Goal: Transaction & Acquisition: Book appointment/travel/reservation

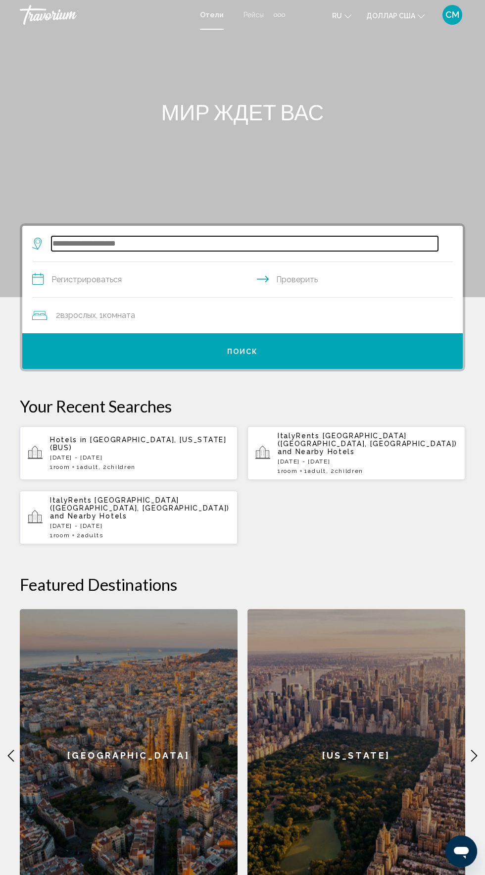
click at [127, 241] on input "Виджет поиска" at bounding box center [245, 243] width 387 height 15
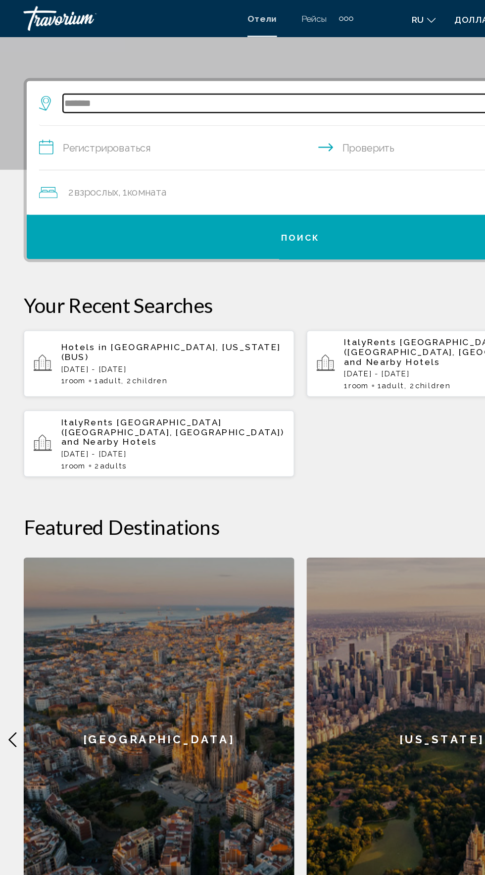
scroll to position [160, 0]
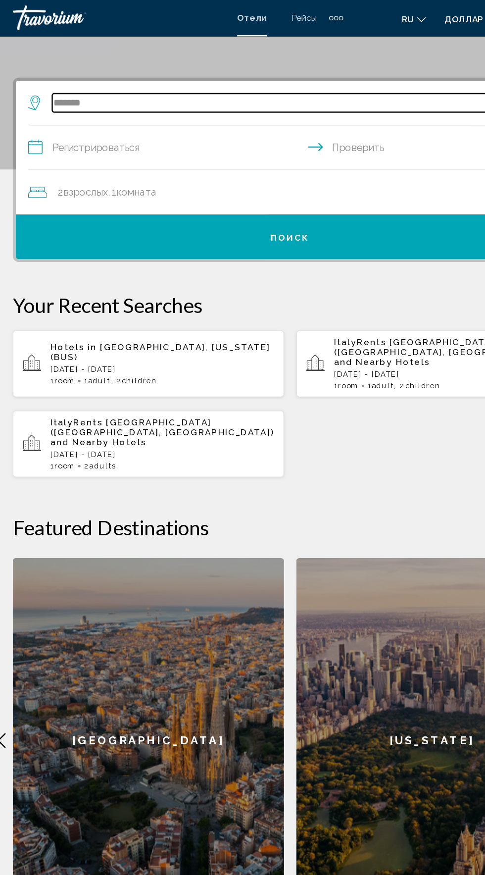
click at [200, 83] on input "*******" at bounding box center [245, 83] width 387 height 15
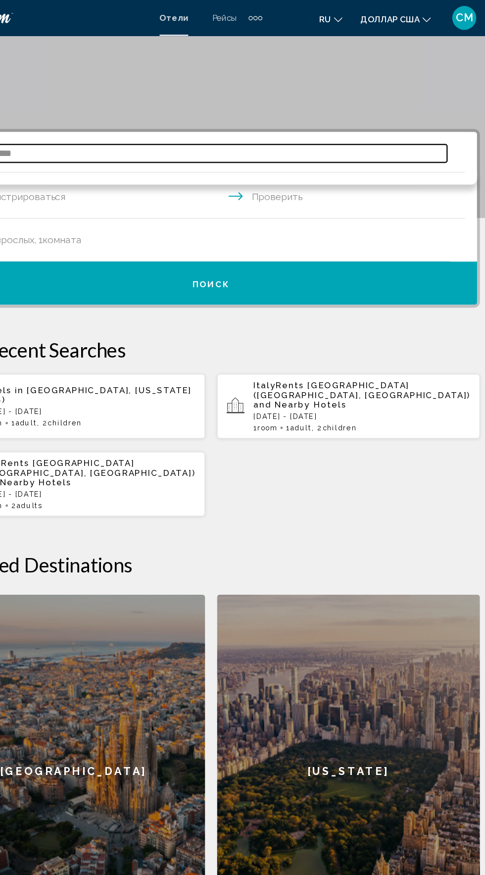
scroll to position [109, 0]
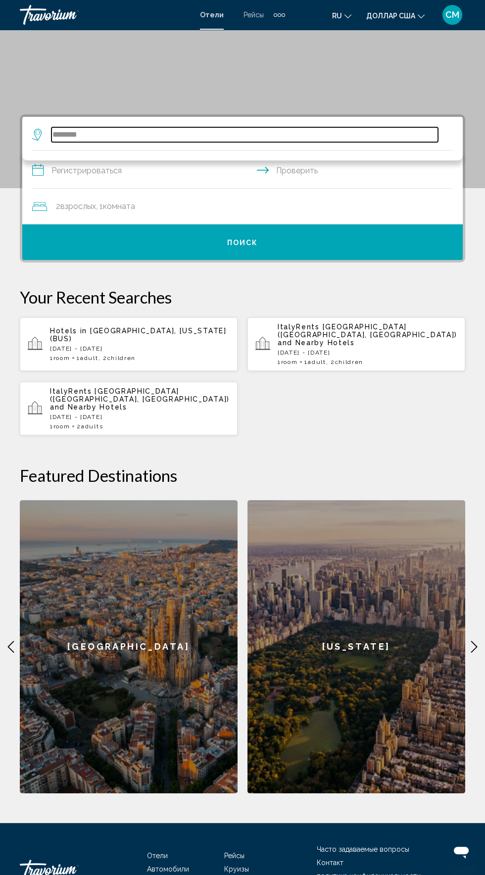
click at [206, 138] on input "*******" at bounding box center [245, 134] width 387 height 15
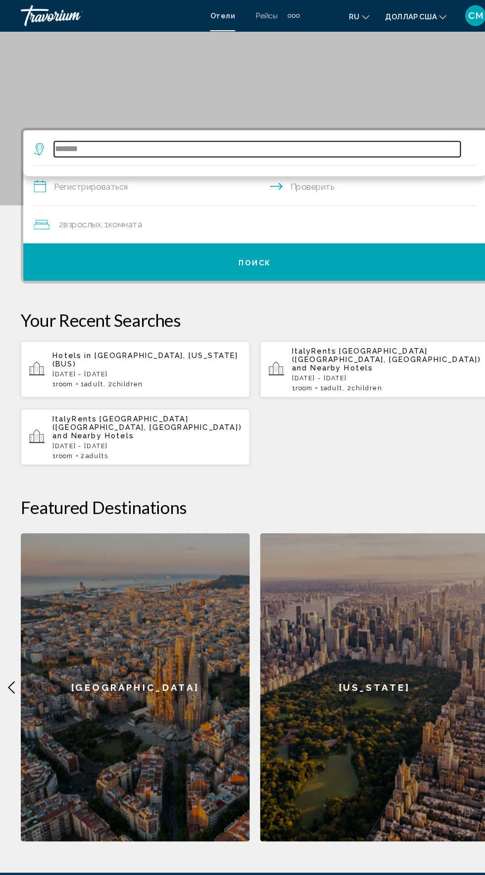
scroll to position [102, 0]
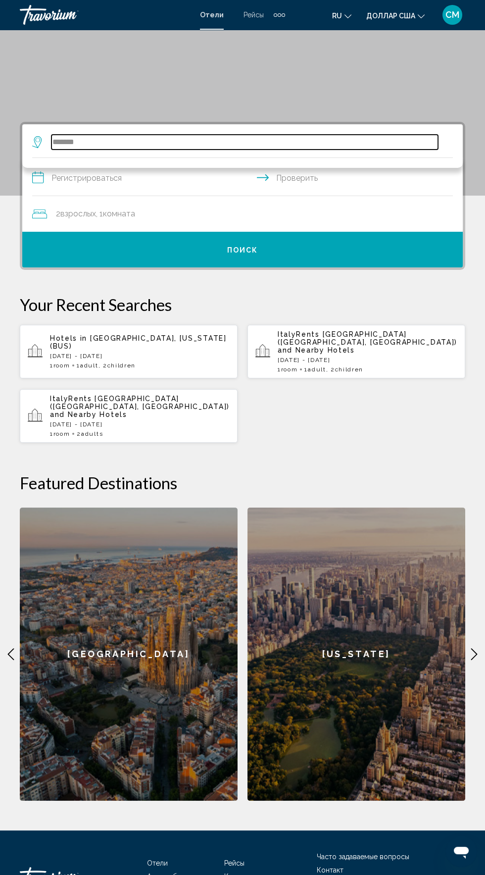
click at [131, 149] on input "*******" at bounding box center [245, 142] width 387 height 15
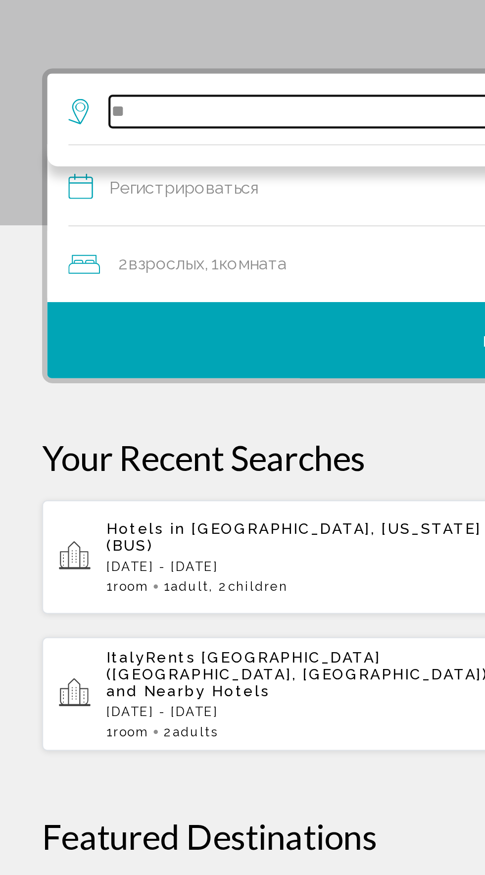
type input "*"
type input "*******"
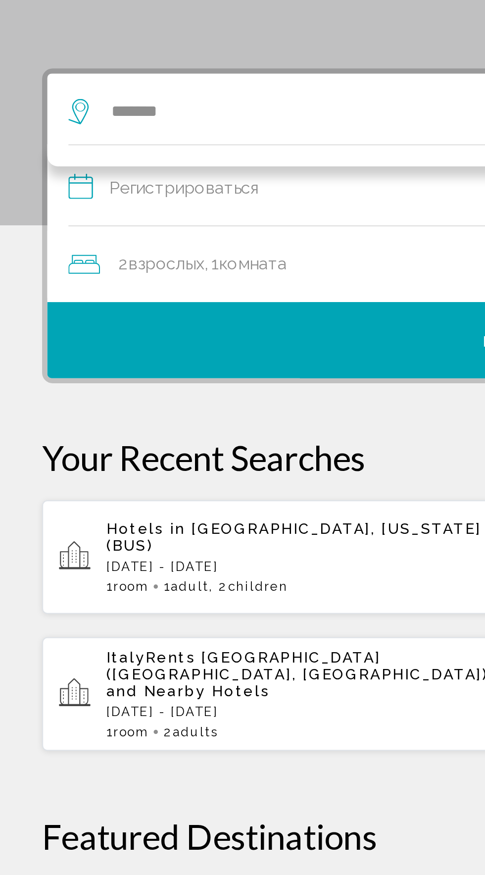
click at [171, 202] on div "2 взрослых Взрослый , 1 комната комнаты" at bounding box center [247, 214] width 431 height 36
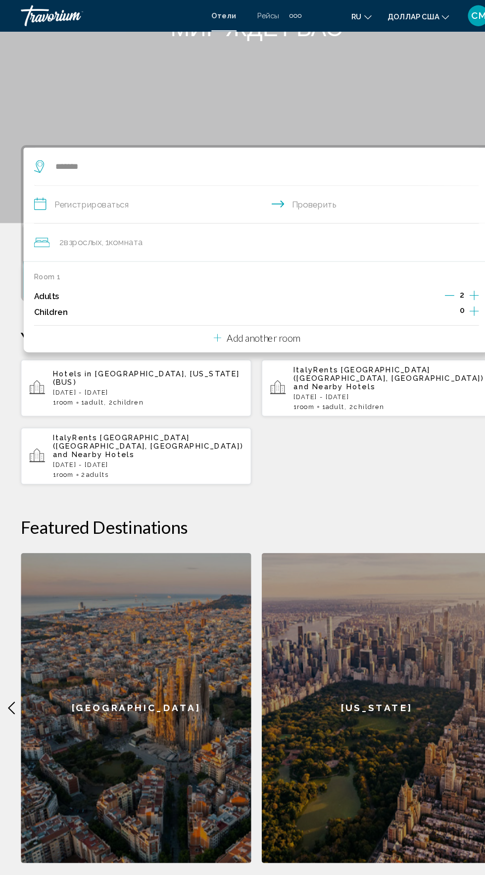
click at [308, 193] on input "**********" at bounding box center [244, 195] width 425 height 38
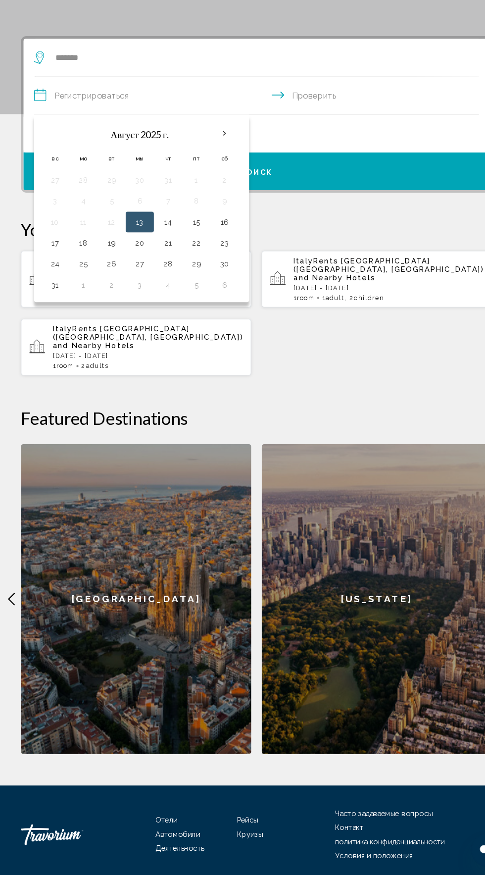
scroll to position [143, 0]
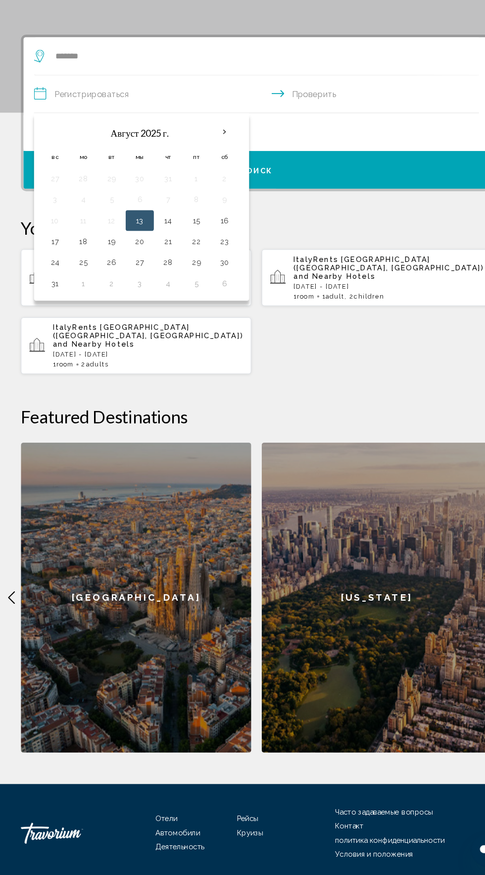
click at [133, 255] on button "13" at bounding box center [132, 256] width 16 height 14
click at [130, 257] on button "13" at bounding box center [132, 256] width 16 height 14
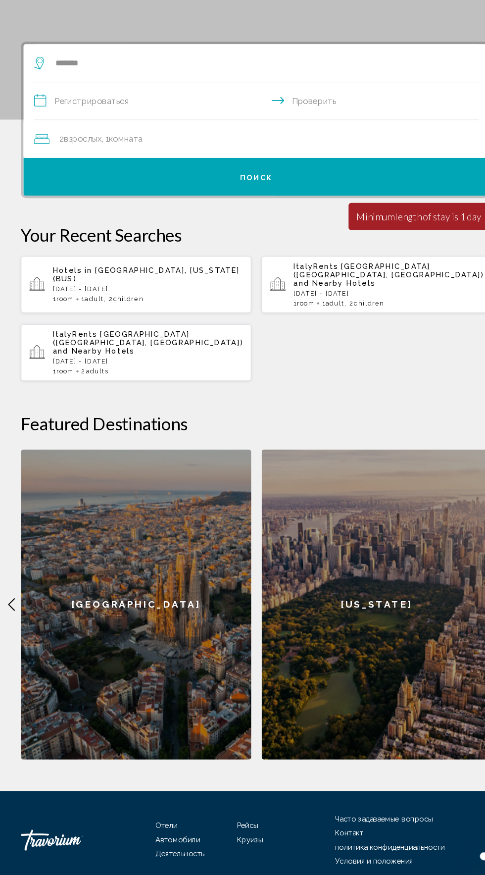
click at [105, 143] on input "**********" at bounding box center [244, 138] width 425 height 38
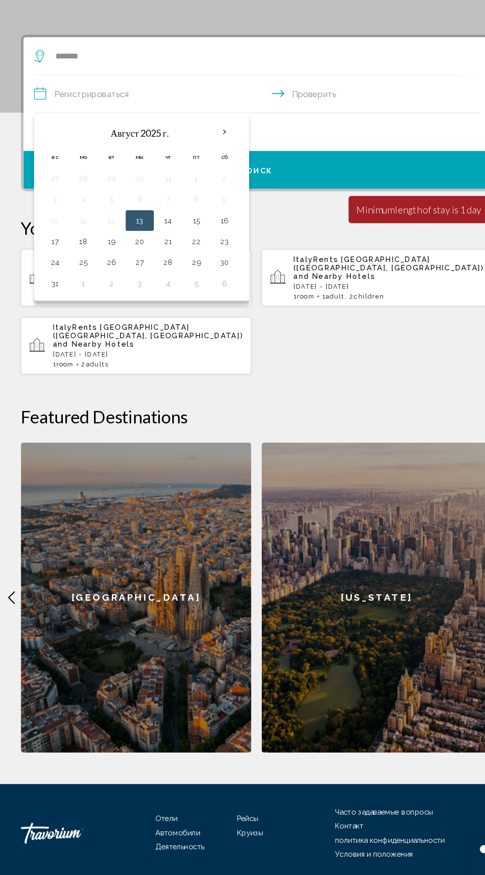
click at [133, 258] on button "13" at bounding box center [132, 256] width 16 height 14
click at [218, 259] on button "16" at bounding box center [213, 256] width 16 height 14
type input "**********"
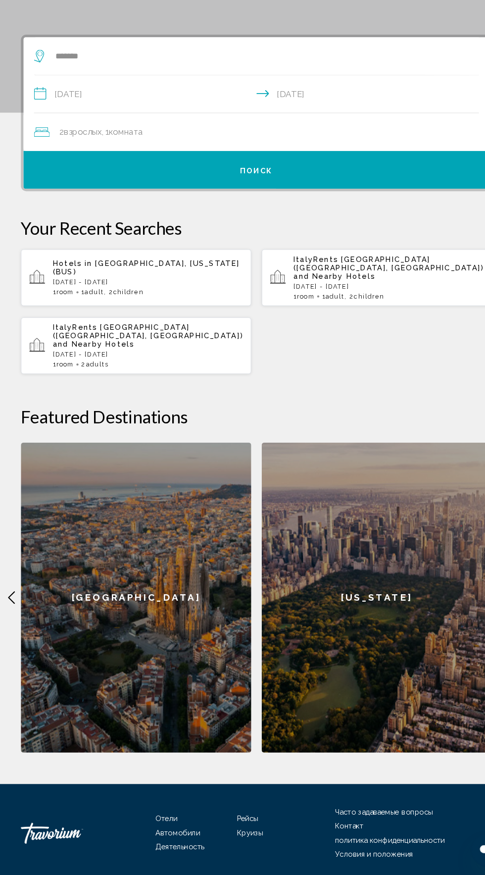
click at [166, 168] on div "2 взрослых Взрослый , 1 комната комнаты" at bounding box center [247, 172] width 431 height 14
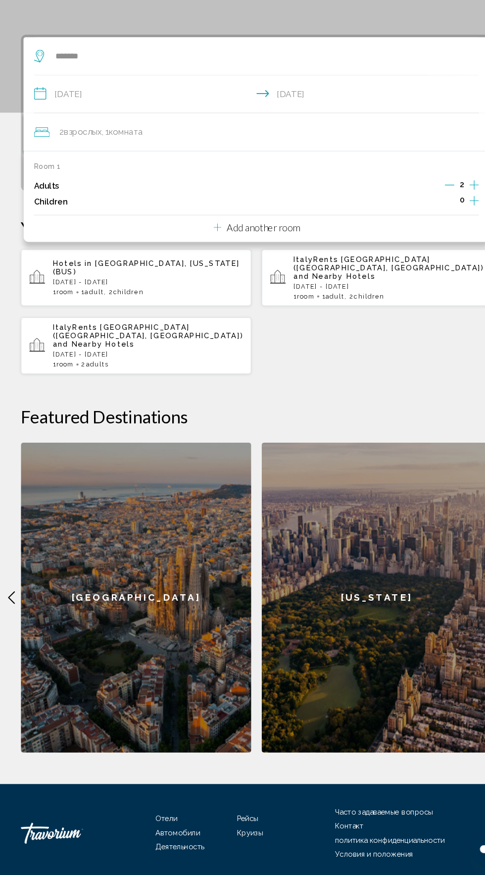
click at [447, 217] on icon "Increment adults" at bounding box center [448, 222] width 9 height 12
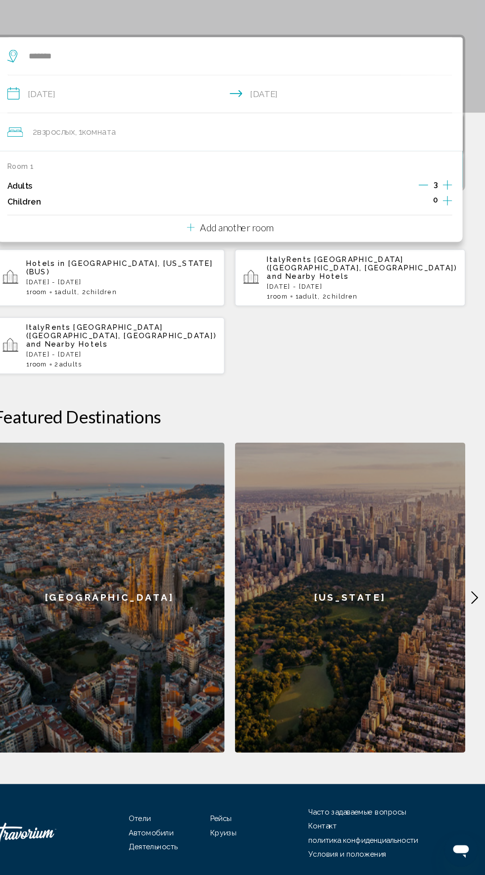
click at [448, 219] on icon "Increment adults" at bounding box center [448, 222] width 9 height 9
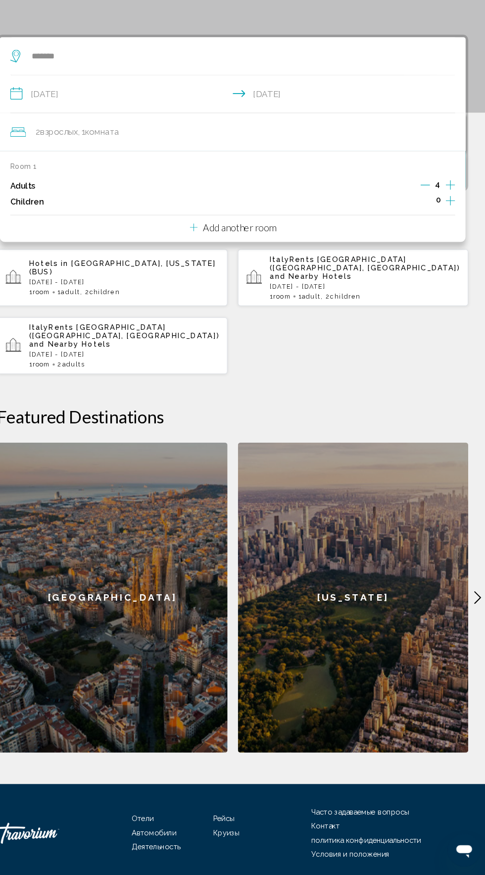
click at [453, 236] on icon "Increment children" at bounding box center [448, 237] width 9 height 9
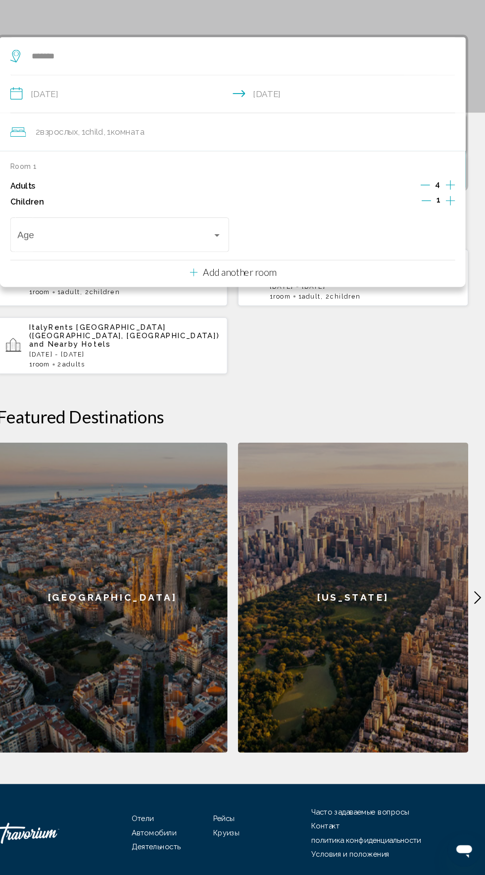
click at [449, 240] on icon "Increment children" at bounding box center [448, 237] width 9 height 9
click at [213, 275] on span "Travelers: 4 adults, 2 children" at bounding box center [131, 272] width 185 height 10
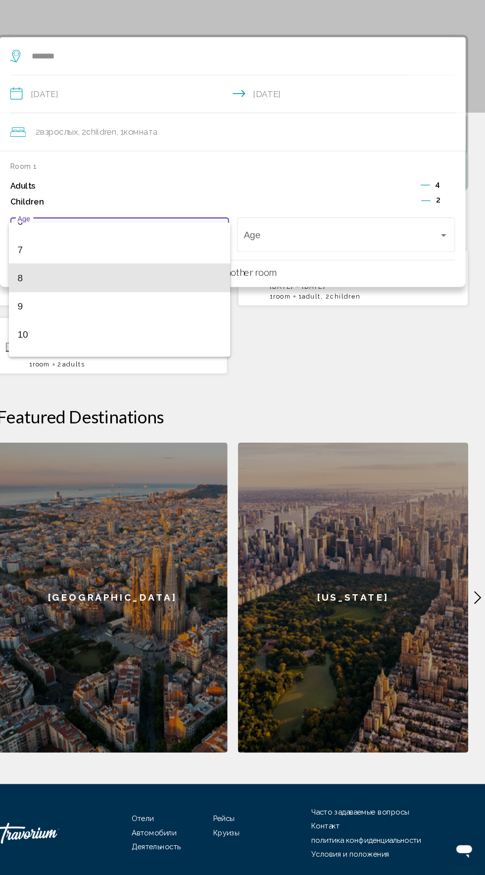
scroll to position [193, 0]
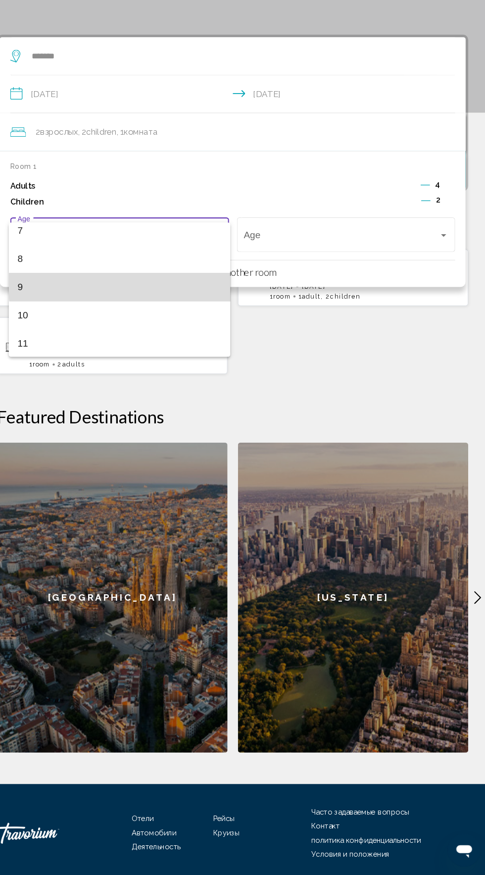
click at [146, 315] on span "9" at bounding box center [135, 319] width 193 height 27
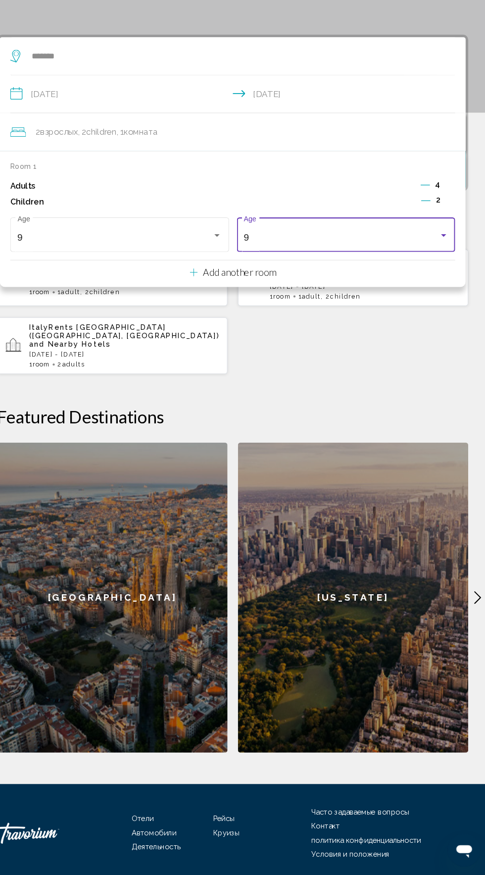
click at [394, 268] on div "9" at bounding box center [345, 272] width 185 height 10
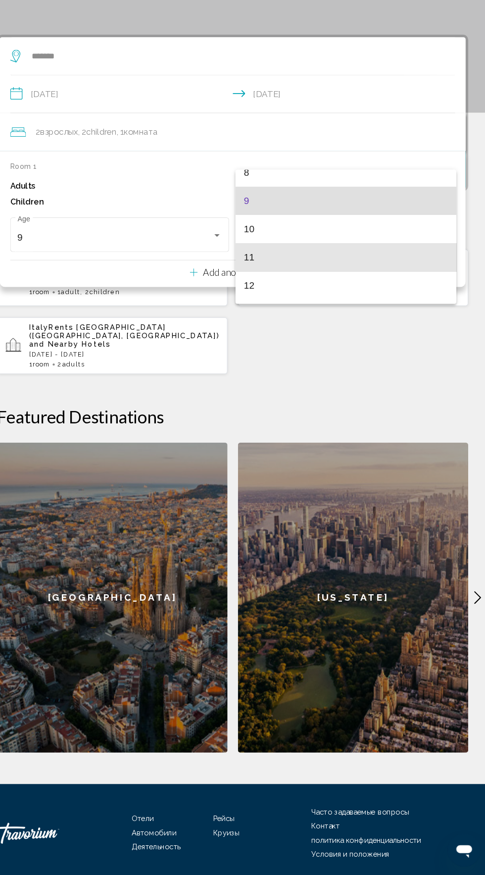
scroll to position [231, 0]
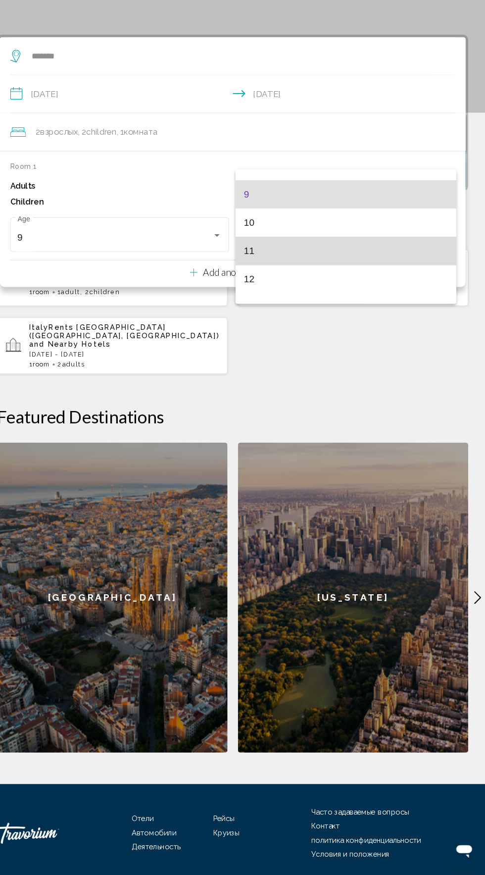
click at [343, 285] on span "11" at bounding box center [349, 284] width 193 height 27
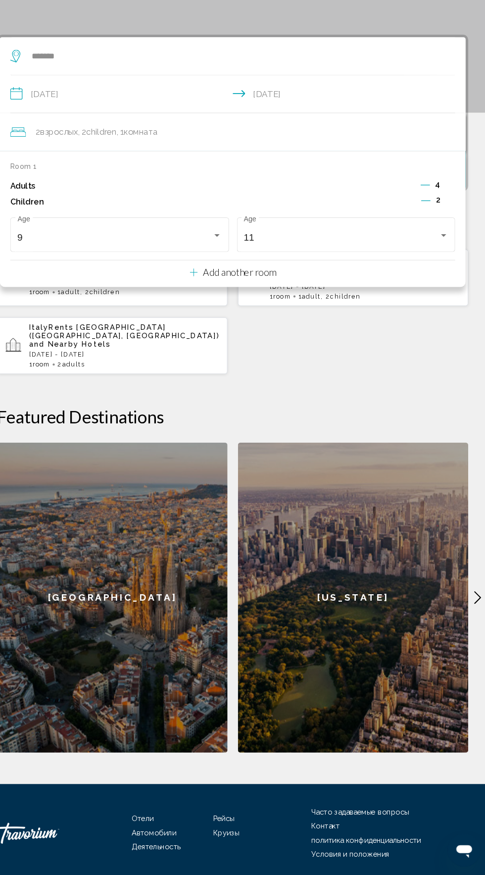
click at [428, 223] on icon "Decrement adults" at bounding box center [425, 222] width 9 height 9
click at [424, 218] on icon "Decrement adults" at bounding box center [426, 222] width 9 height 9
click at [261, 312] on button "Add another room" at bounding box center [242, 304] width 81 height 20
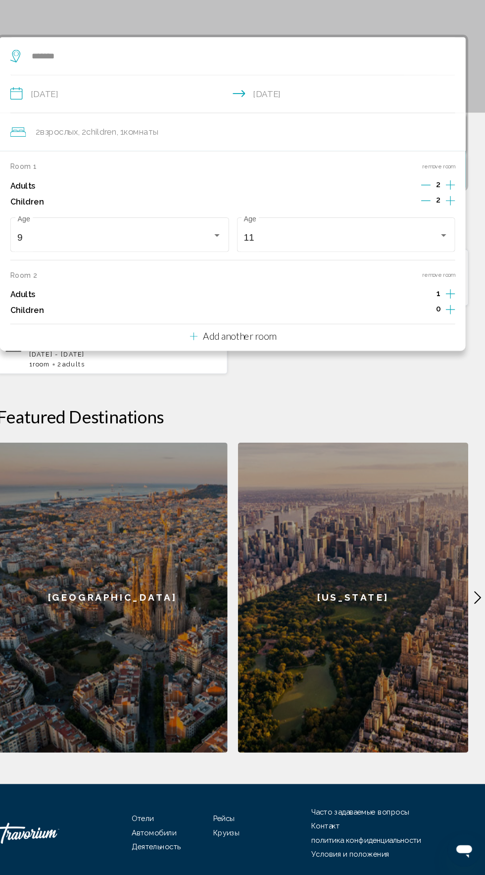
click at [448, 324] on icon "Increment adults" at bounding box center [448, 325] width 9 height 9
click at [449, 339] on icon "Increment children" at bounding box center [448, 340] width 9 height 9
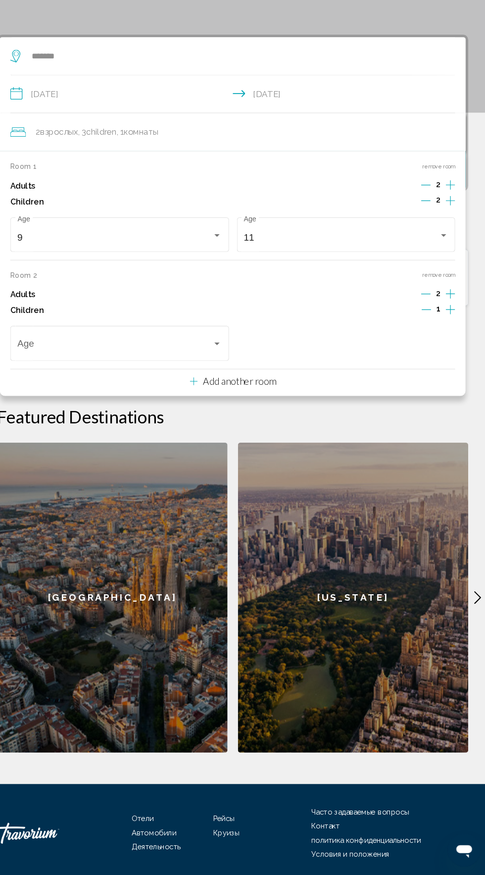
click at [451, 338] on icon "Increment children" at bounding box center [448, 340] width 9 height 12
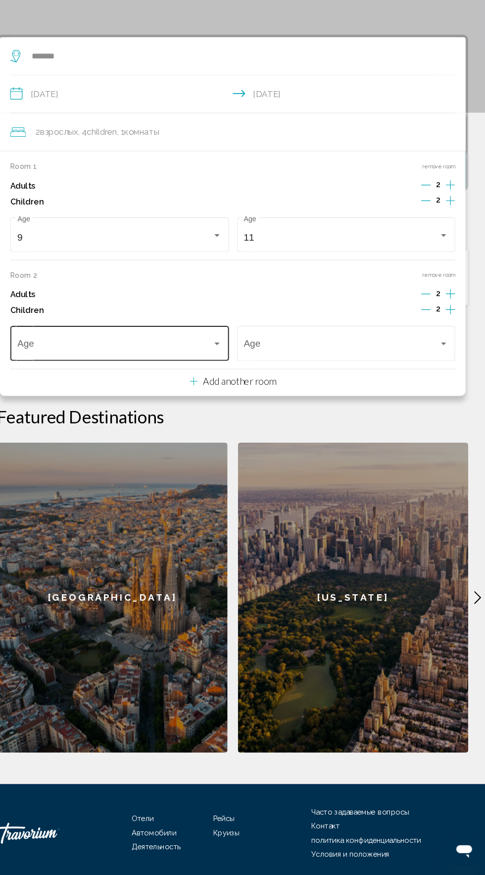
click at [208, 374] on span "Travelers: 4 adults, 4 children" at bounding box center [131, 375] width 185 height 10
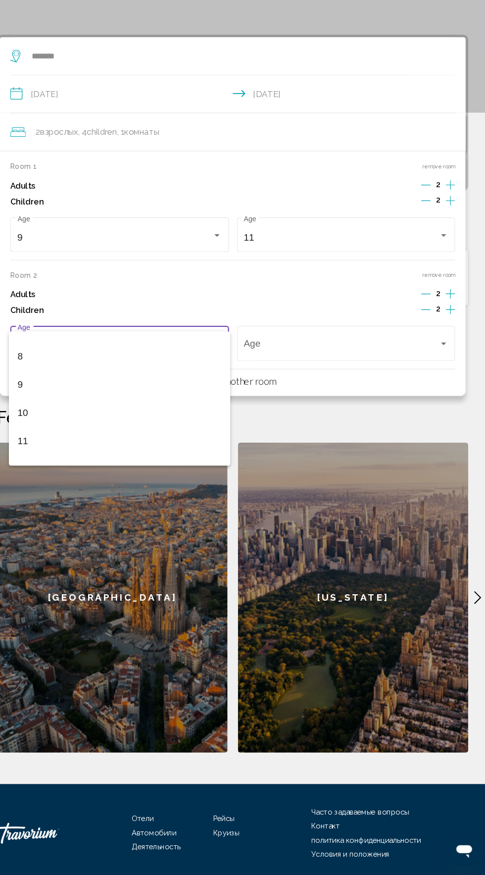
scroll to position [206, 0]
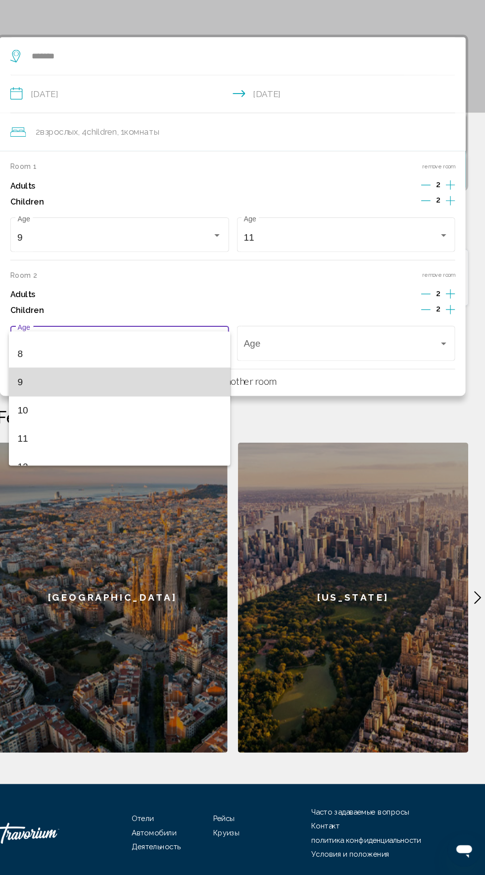
click at [138, 414] on span "9" at bounding box center [135, 409] width 193 height 27
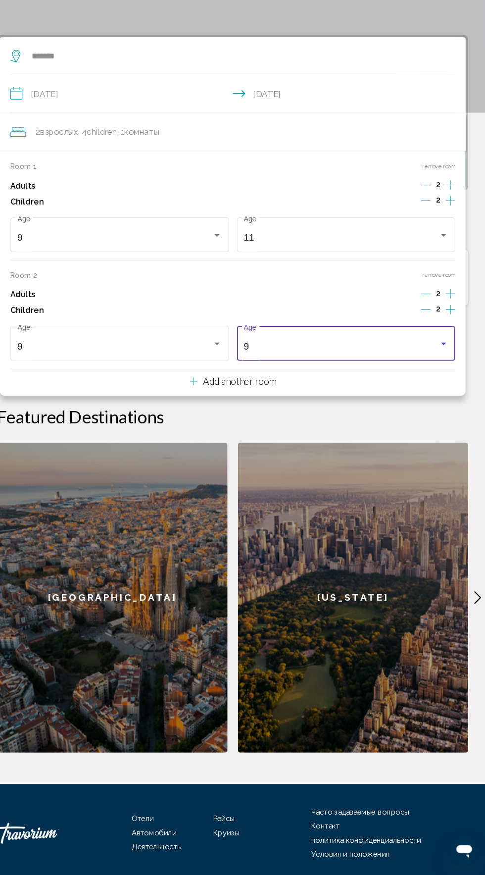
click at [418, 373] on div "9" at bounding box center [345, 375] width 185 height 10
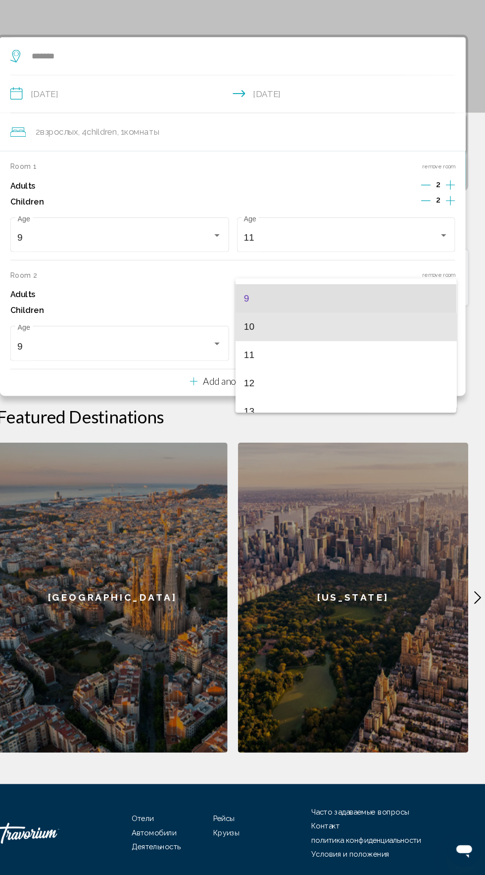
scroll to position [254, 0]
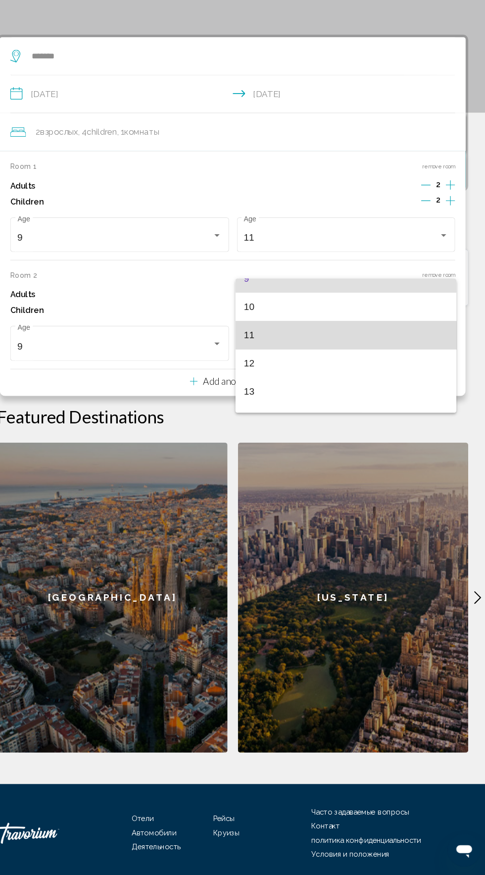
click at [308, 369] on span "11" at bounding box center [349, 364] width 193 height 27
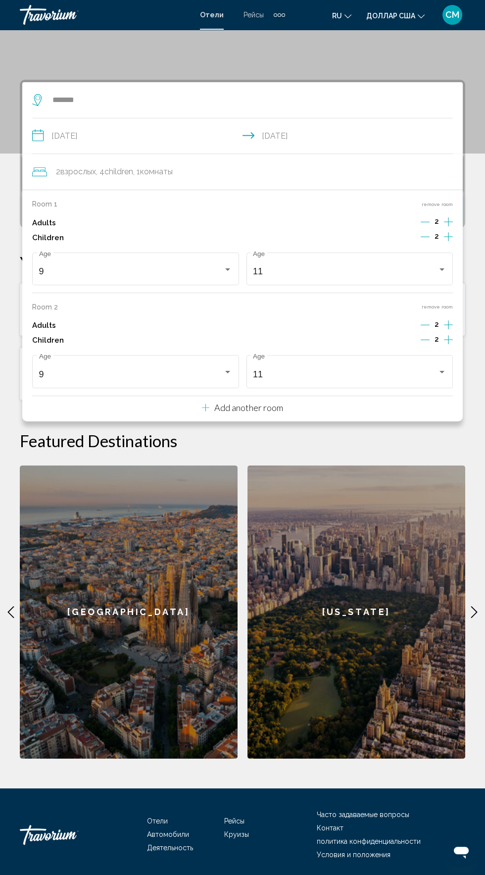
scroll to position [141, 0]
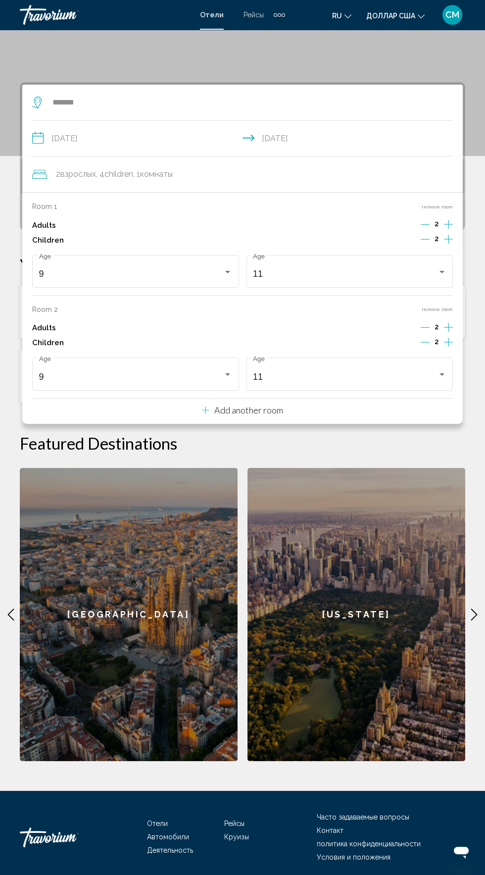
click at [264, 164] on div "2 взрослых Взрослый , 4 Child Children , 1 комната комнаты" at bounding box center [247, 175] width 431 height 36
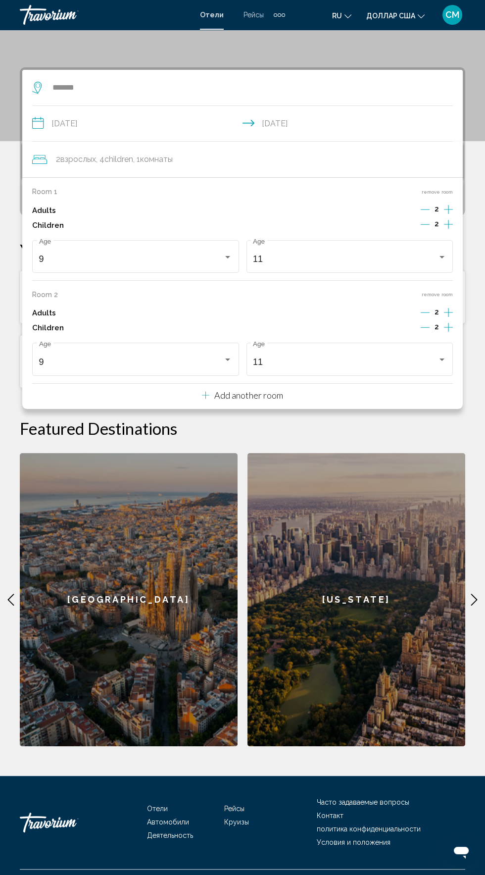
scroll to position [160, 0]
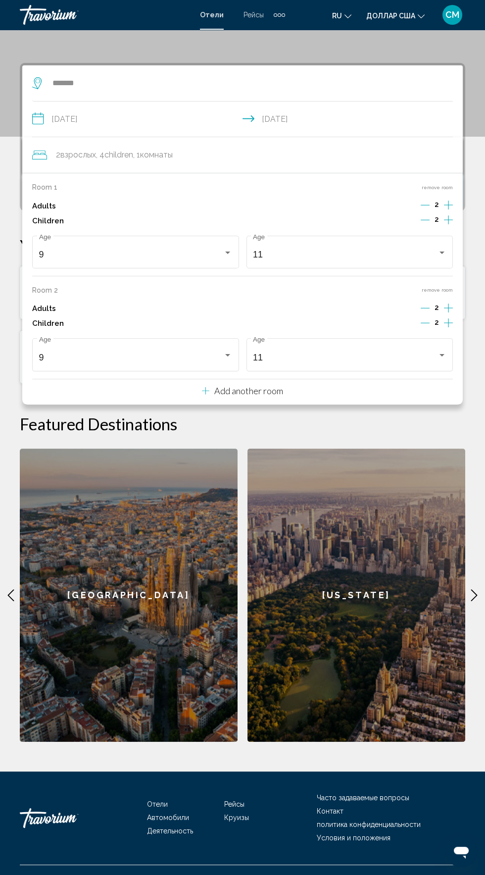
click at [140, 154] on font ", 1" at bounding box center [136, 154] width 7 height 9
click at [373, 449] on div "[US_STATE]" at bounding box center [357, 595] width 218 height 293
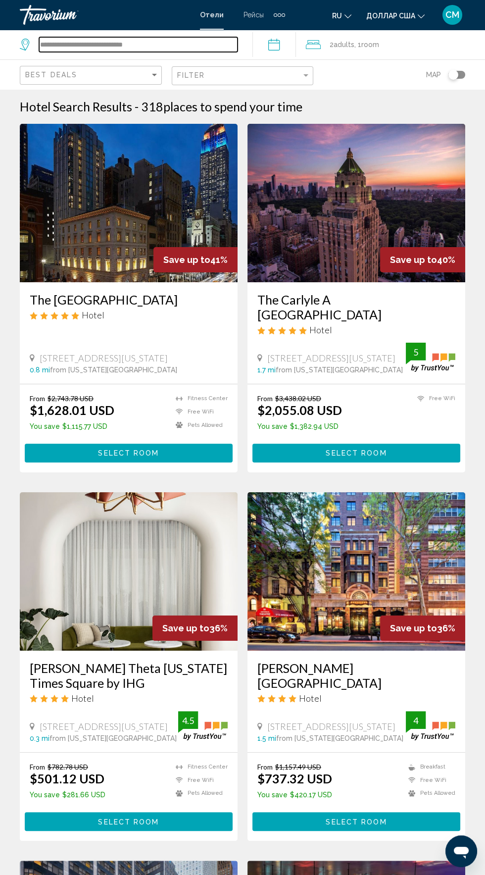
click at [220, 46] on input "**********" at bounding box center [138, 44] width 199 height 15
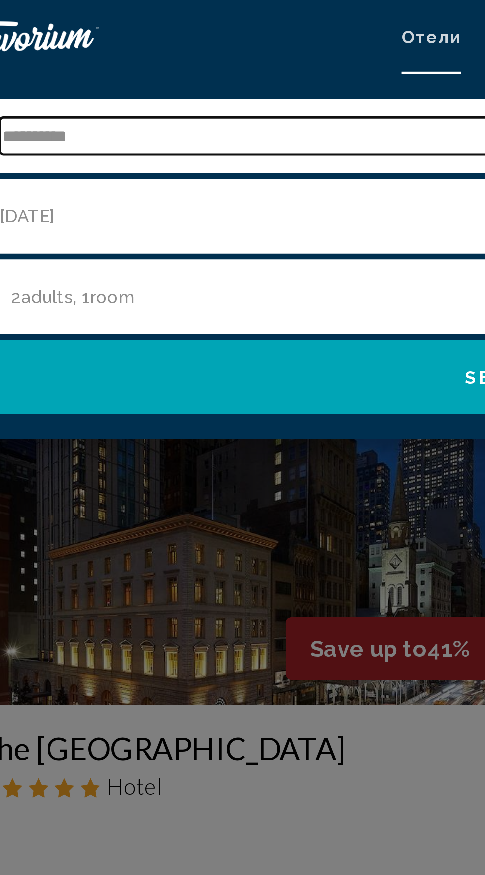
type input "***"
type input "*"
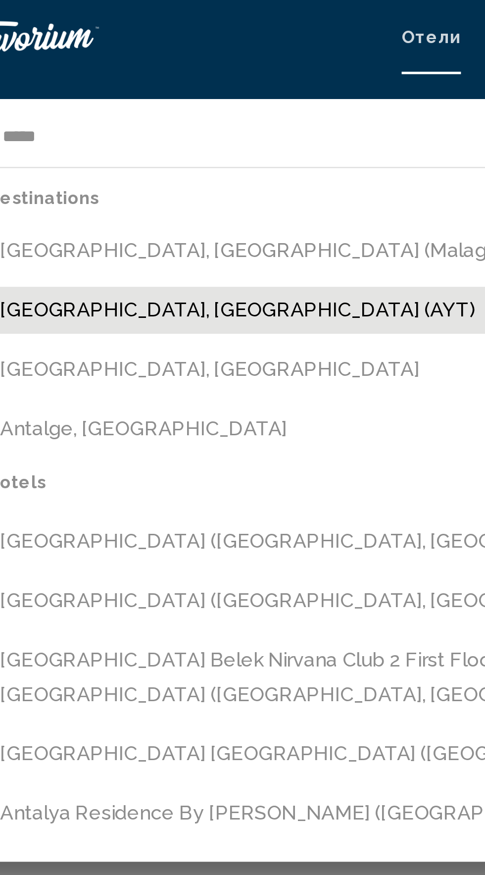
click at [137, 127] on button "[GEOGRAPHIC_DATA], [GEOGRAPHIC_DATA] (AYT)" at bounding box center [249, 124] width 431 height 19
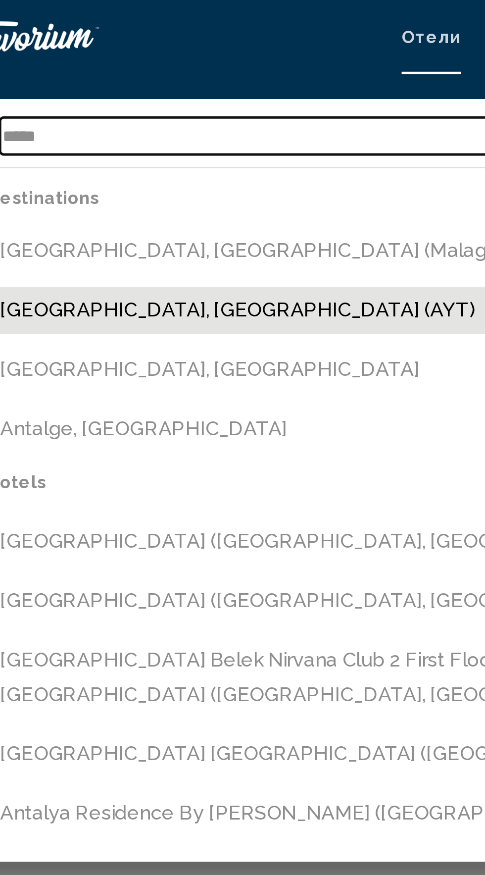
type input "**********"
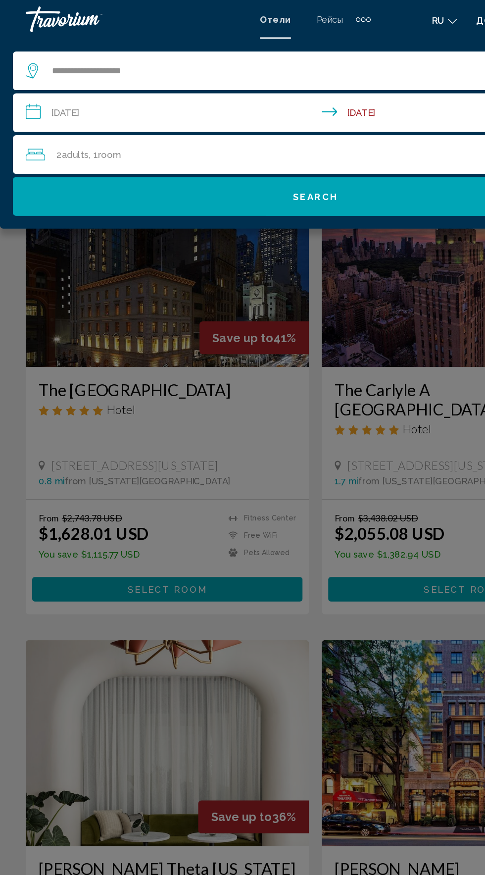
click at [195, 80] on input "**********" at bounding box center [245, 88] width 470 height 33
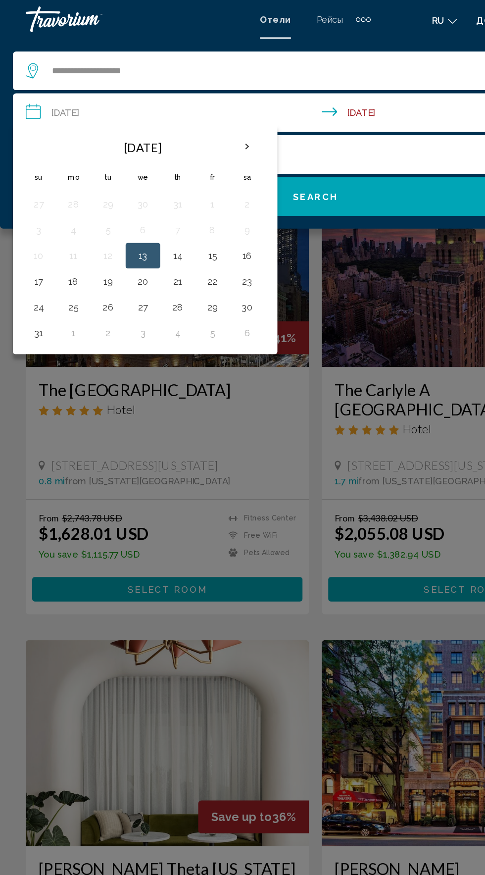
click at [111, 194] on button "13" at bounding box center [110, 197] width 16 height 14
click at [60, 213] on button "18" at bounding box center [57, 217] width 16 height 14
type input "**********"
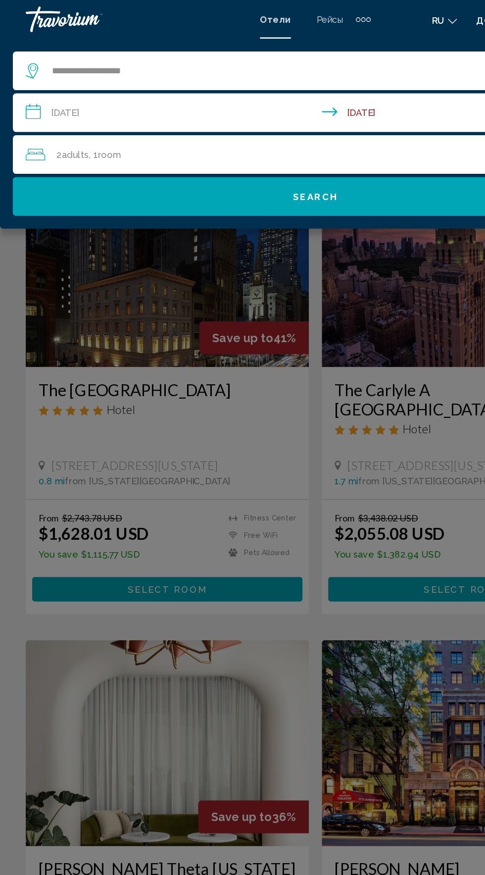
click at [119, 121] on div "2 Adult Adults , 1 Room rooms" at bounding box center [248, 119] width 456 height 14
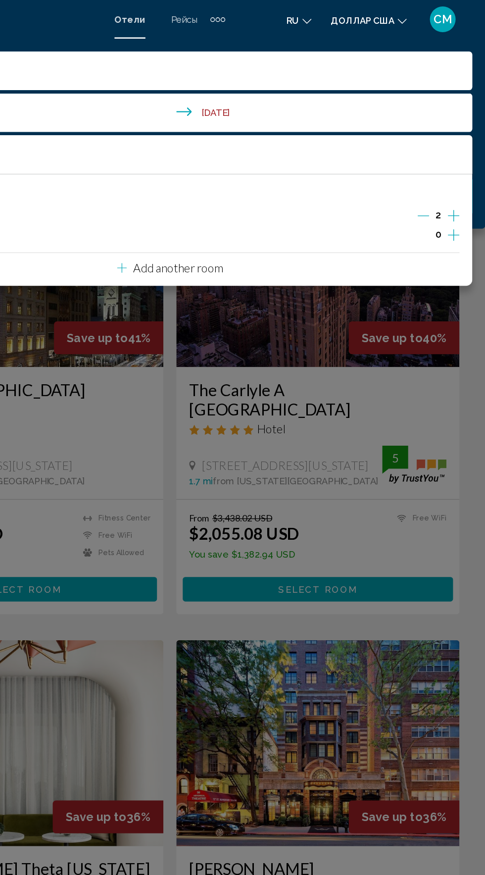
click at [460, 181] on icon "Increment children" at bounding box center [461, 180] width 9 height 9
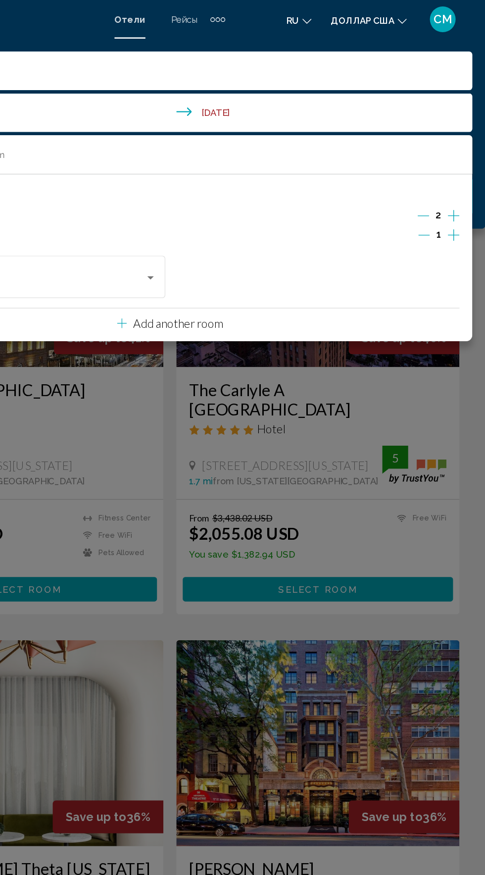
click at [465, 181] on icon "Increment children" at bounding box center [461, 180] width 9 height 9
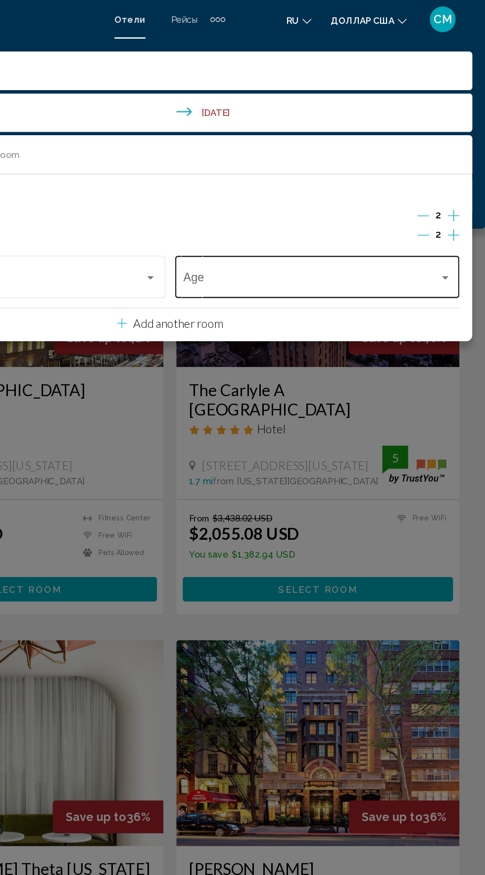
click at [287, 215] on span "Travelers: 2 adults, 2 children" at bounding box center [351, 216] width 197 height 10
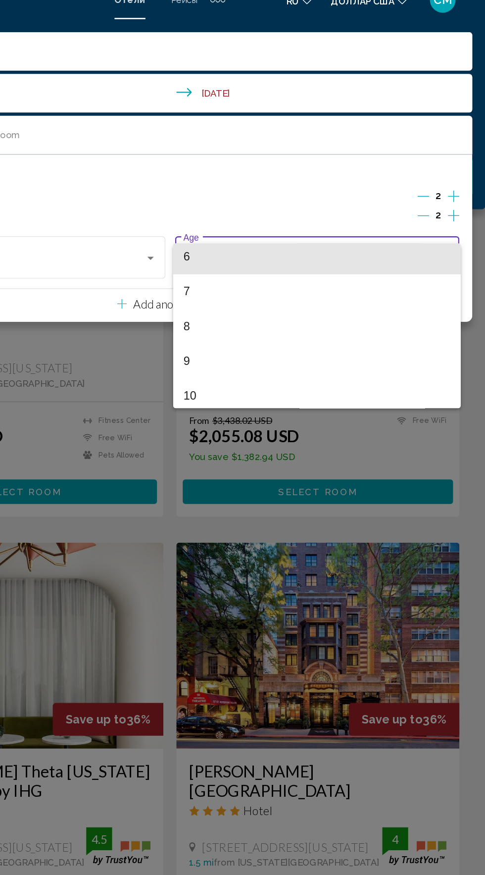
scroll to position [166, 0]
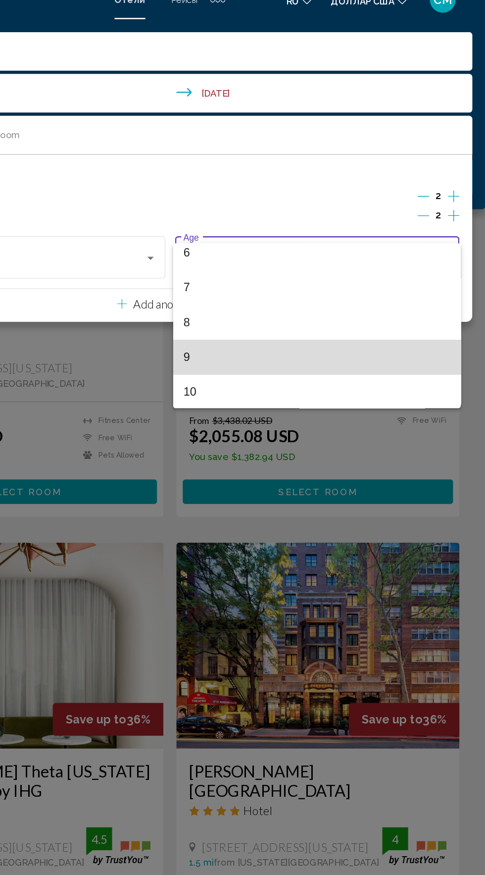
click at [342, 285] on span "9" at bounding box center [356, 289] width 206 height 27
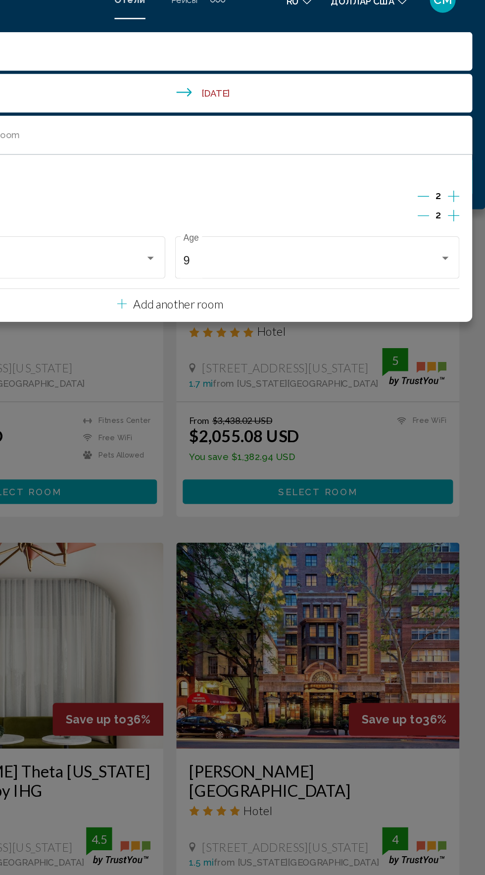
scroll to position [60, 0]
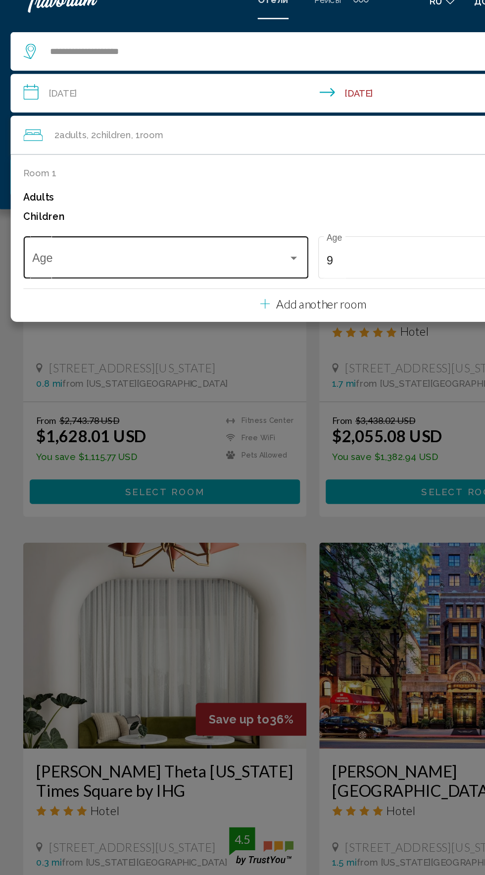
click at [187, 216] on span "Travelers: 2 adults, 2 children" at bounding box center [125, 216] width 197 height 10
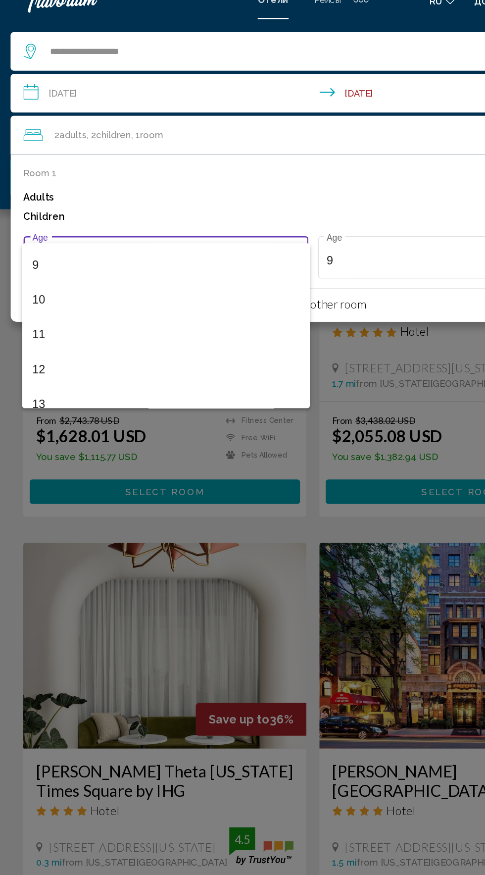
scroll to position [249, 0]
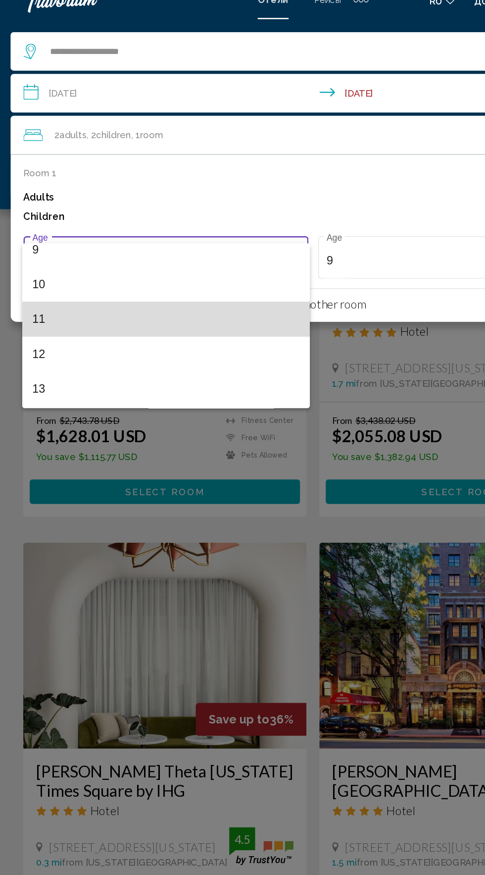
click at [139, 257] on span "11" at bounding box center [130, 260] width 206 height 27
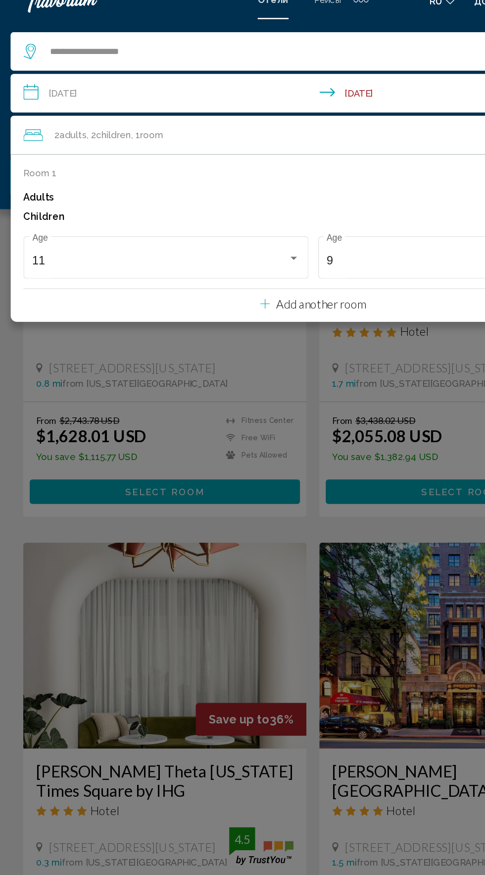
click at [249, 254] on button "Add another room" at bounding box center [242, 247] width 81 height 20
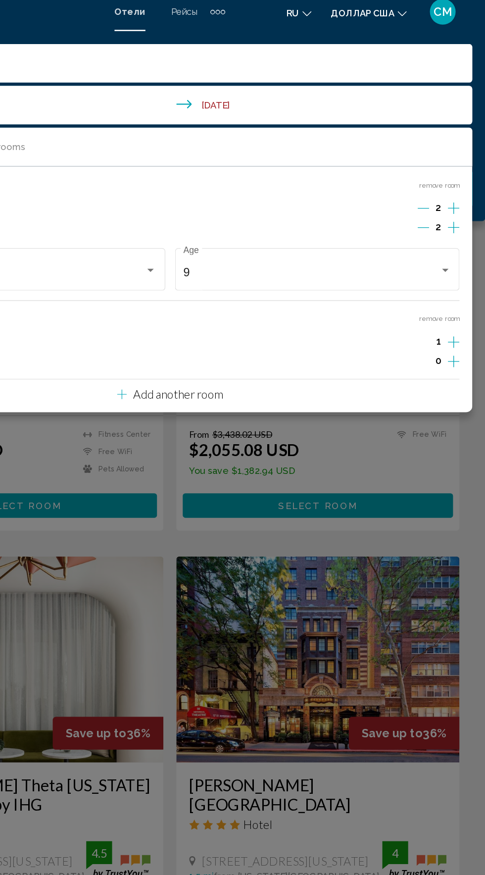
scroll to position [58, 0]
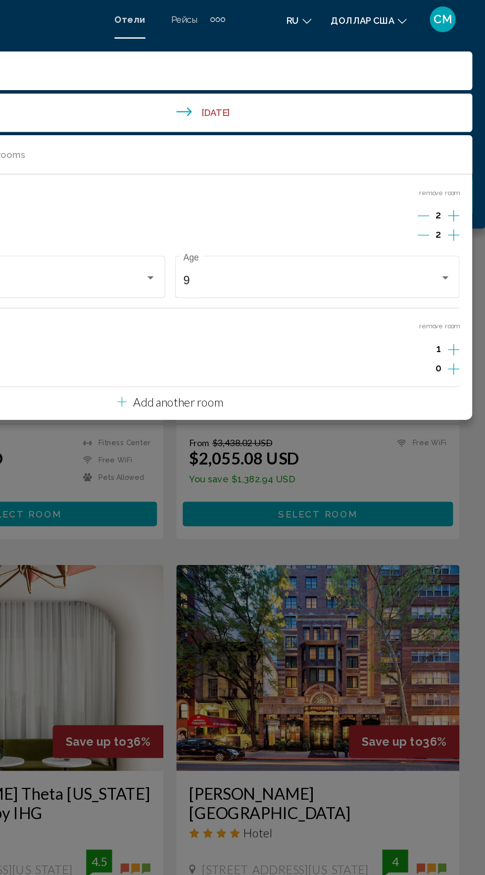
click at [466, 267] on div "Room 1 remove room Adults 2 Children 2 11 Age 9 Age Room 2 remove room Adults 1…" at bounding box center [243, 228] width 466 height 189
click at [462, 172] on icon "Increment adults" at bounding box center [461, 166] width 9 height 12
click at [461, 170] on icon "Increment adults" at bounding box center [461, 165] width 9 height 9
click at [438, 269] on icon "Decrement adults" at bounding box center [438, 269] width 9 height 9
click at [466, 287] on div "Room 1 remove room Adults 2 Children 2 11 Age 9 Age Room 2 remove room Adults 2…" at bounding box center [243, 228] width 466 height 189
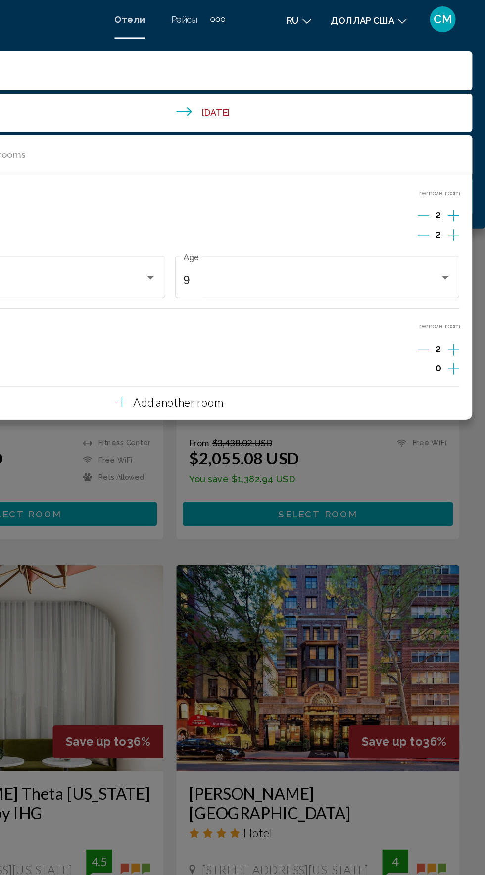
click at [461, 185] on icon "Increment children" at bounding box center [461, 180] width 9 height 9
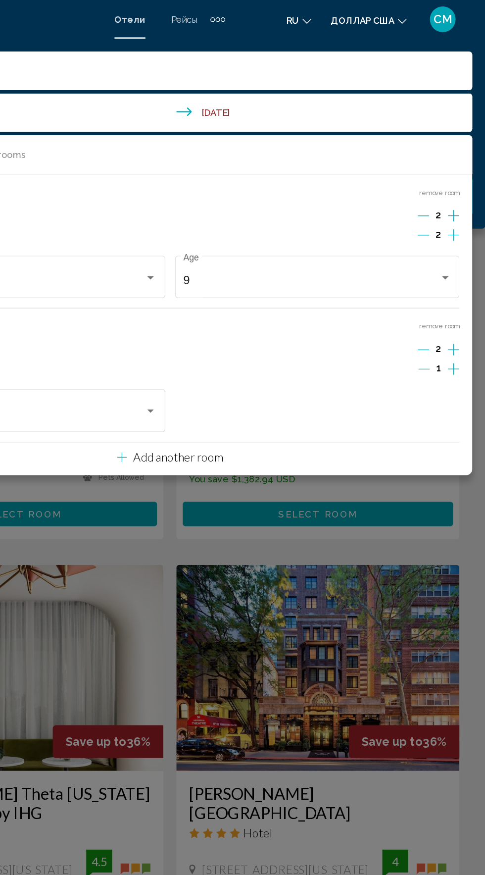
click at [465, 189] on button "Increment children" at bounding box center [461, 181] width 9 height 15
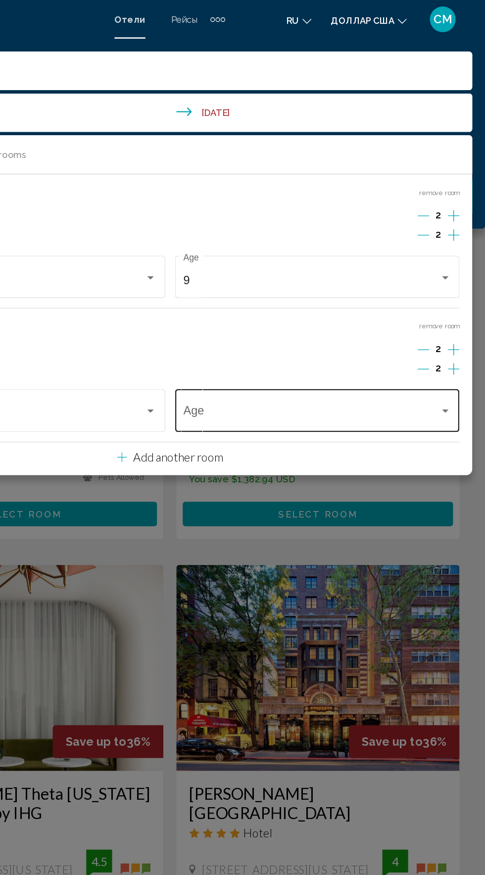
click at [340, 317] on span "Travelers: 4 adults, 4 children" at bounding box center [351, 319] width 197 height 10
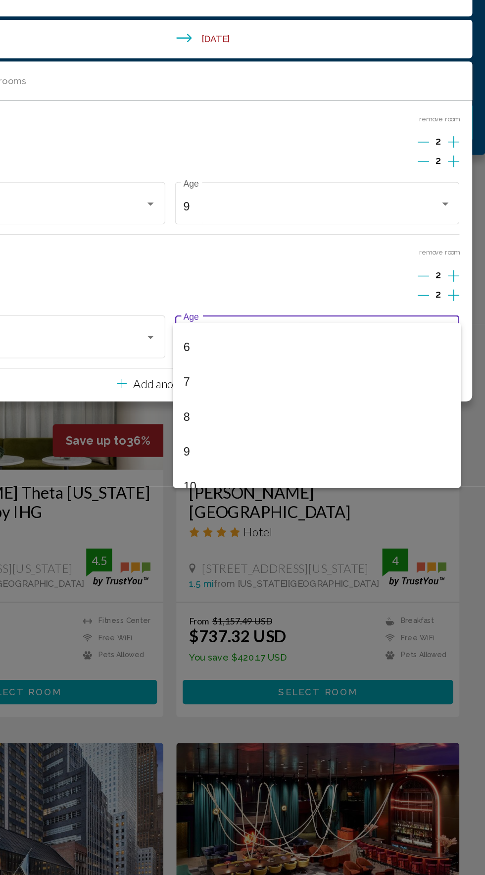
scroll to position [156, 0]
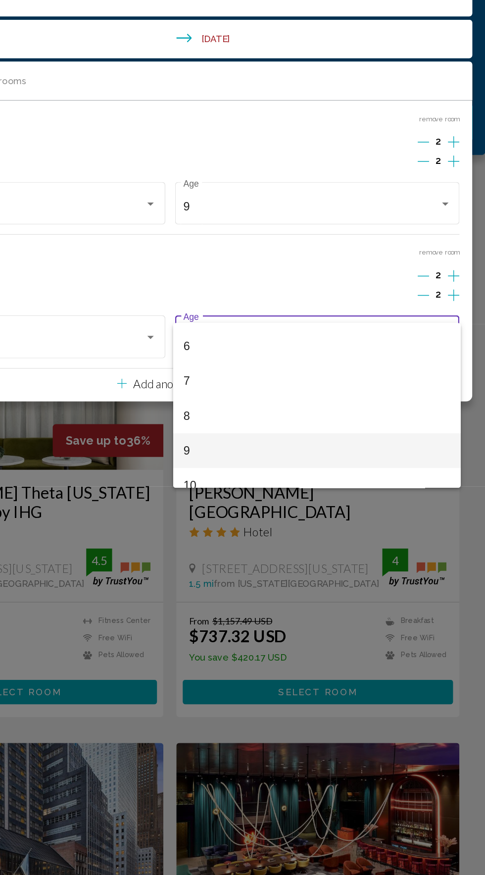
click at [326, 405] on span "9" at bounding box center [356, 403] width 206 height 27
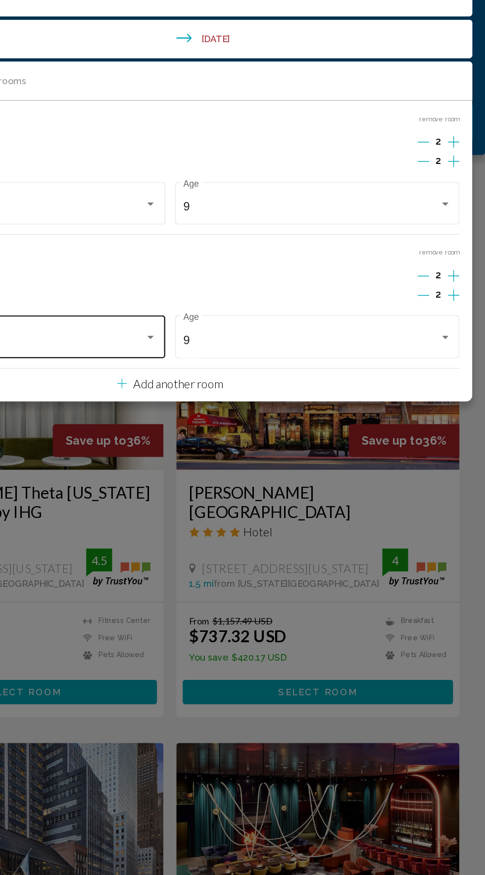
click at [206, 317] on span "Travelers: 4 adults, 4 children" at bounding box center [125, 319] width 197 height 10
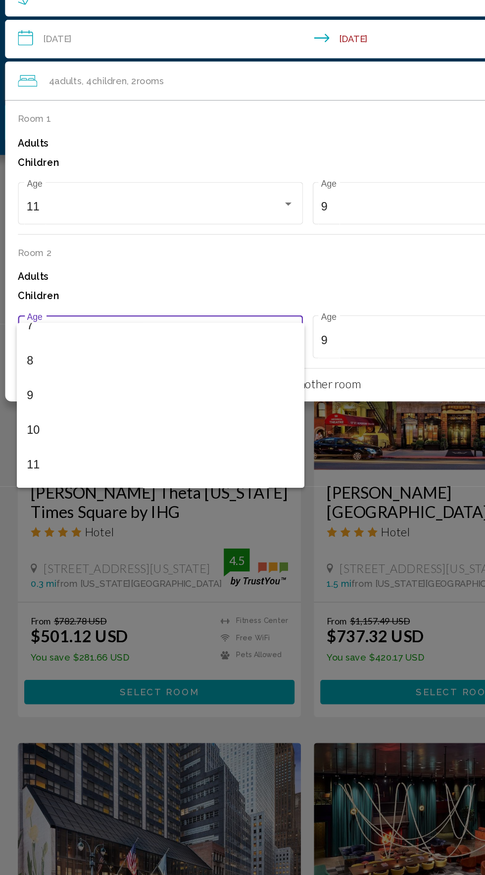
scroll to position [201, 0]
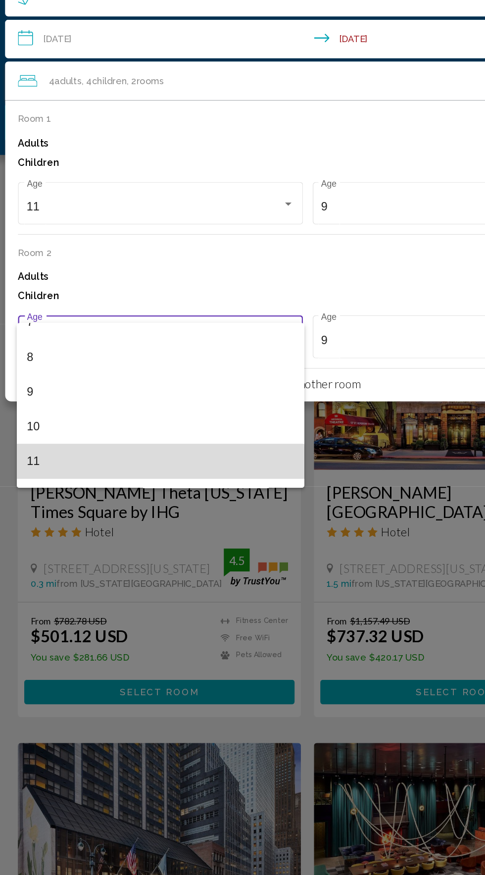
click at [118, 414] on span "11" at bounding box center [130, 411] width 206 height 27
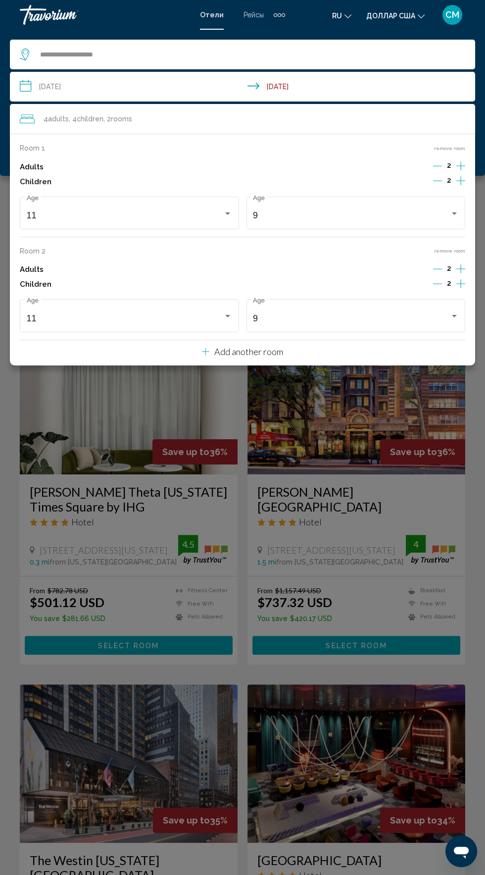
scroll to position [164, 0]
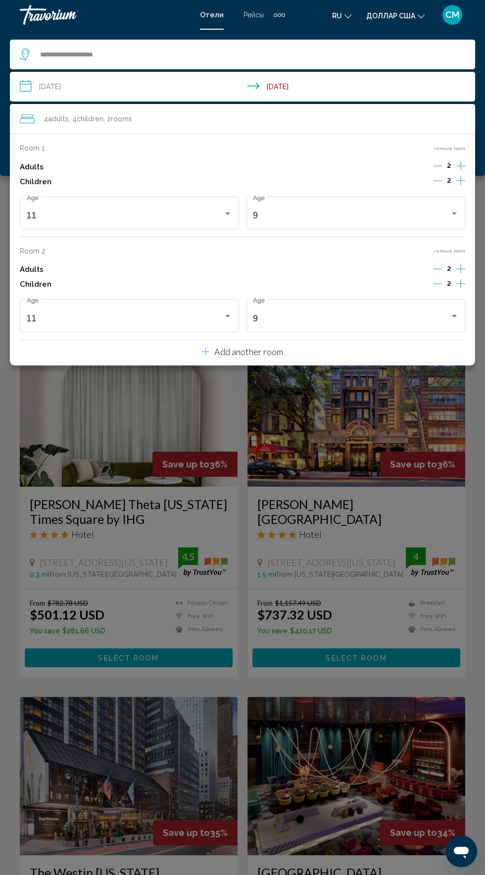
click at [398, 119] on div "4 Adult Adults , 4 Child Children , 2 Room rooms" at bounding box center [248, 119] width 456 height 14
click at [107, 120] on span ", 2 Room rooms" at bounding box center [118, 119] width 29 height 14
click at [324, 88] on input "**********" at bounding box center [245, 88] width 470 height 33
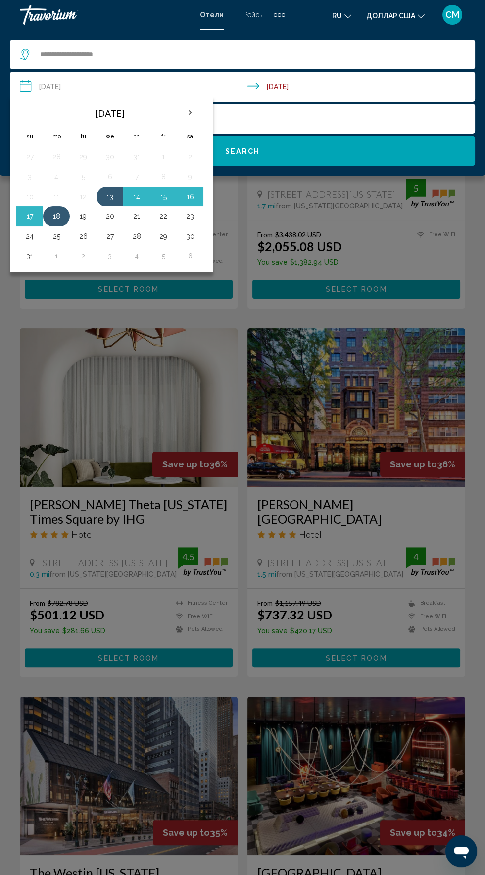
click at [56, 216] on button "18" at bounding box center [57, 217] width 16 height 14
click at [111, 195] on button "13" at bounding box center [110, 197] width 16 height 14
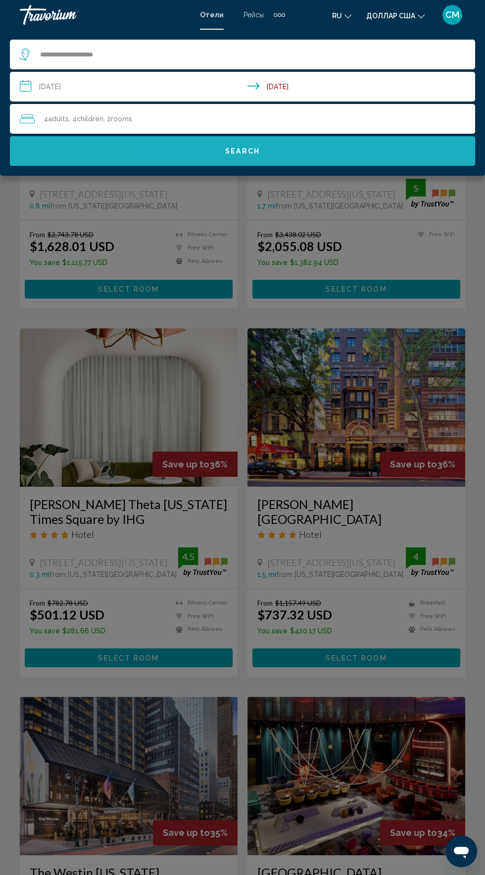
click at [304, 150] on button "Search" at bounding box center [243, 151] width 466 height 30
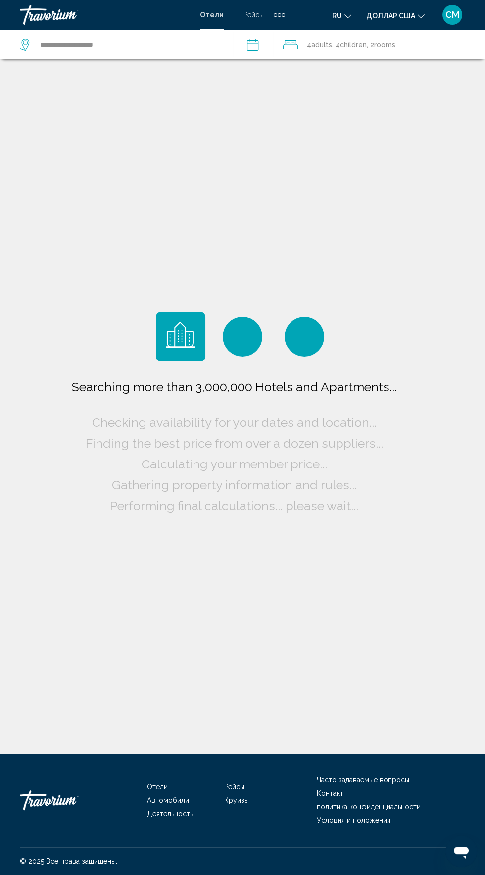
scroll to position [0, 0]
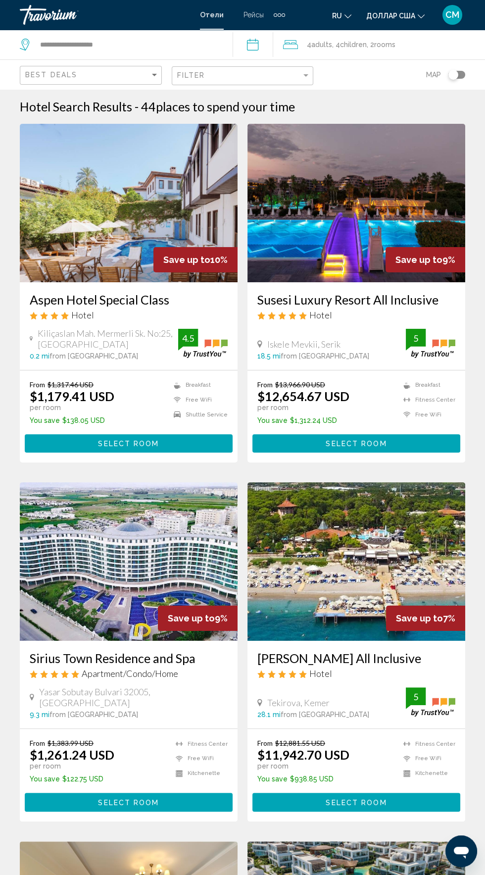
click at [460, 72] on div "Toggle map" at bounding box center [457, 75] width 17 height 8
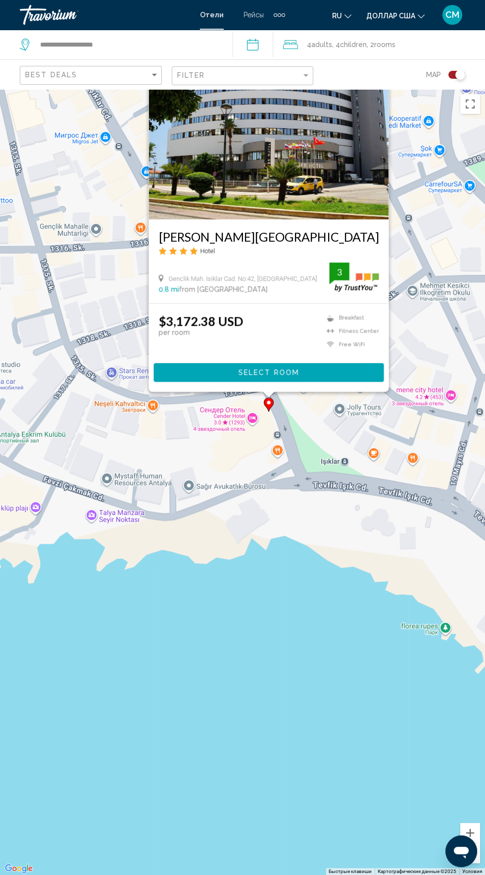
click at [268, 406] on image "Основное содержание" at bounding box center [269, 403] width 6 height 6
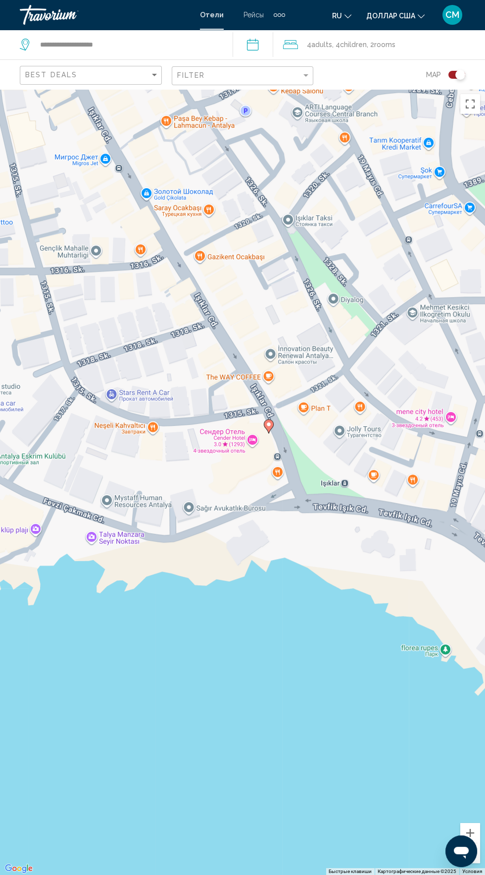
click at [317, 728] on div "Для навигации используйте клавиши со стрелками. Чтобы активировать перетаскиван…" at bounding box center [242, 482] width 485 height 786
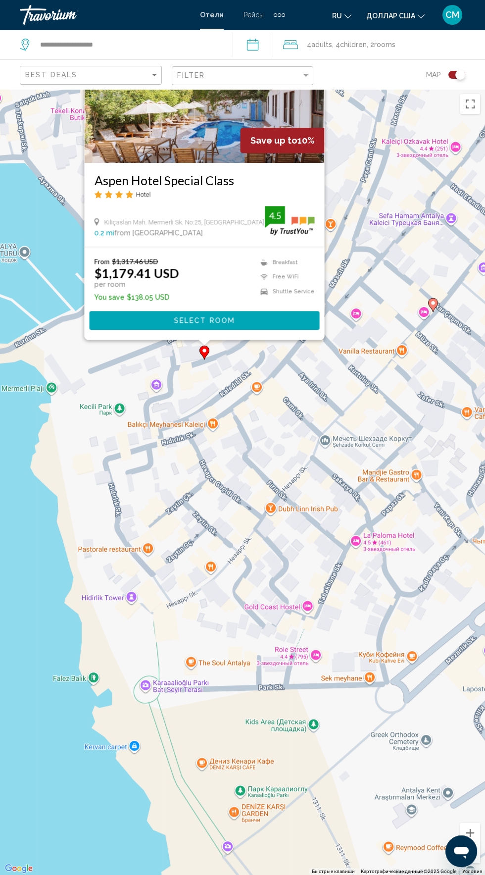
click at [204, 339] on div "From $1,317.46 USD $1,179.41 USD per room You save $138.05 USD Breakfast Free W…" at bounding box center [205, 293] width 240 height 92
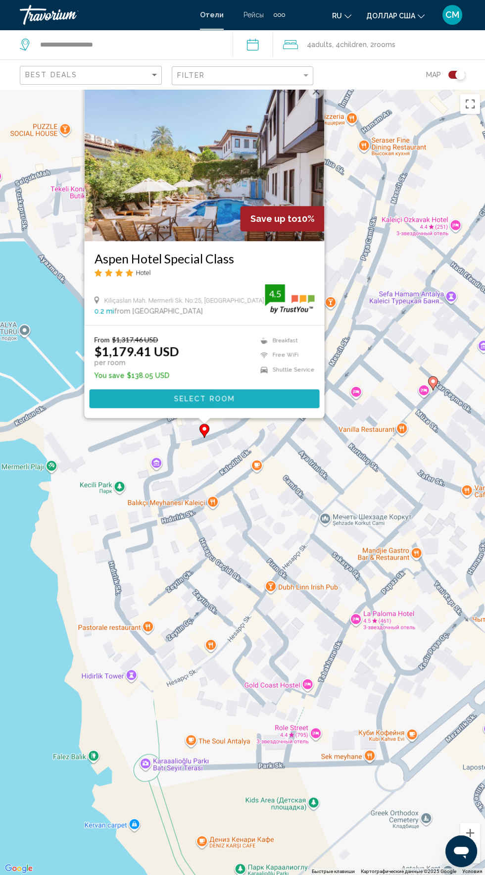
click at [264, 408] on button "Select Room" at bounding box center [205, 398] width 230 height 18
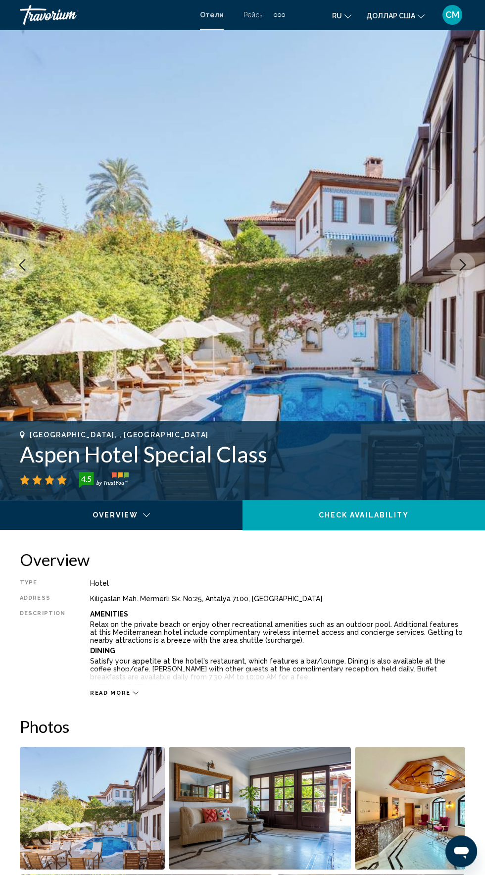
click at [461, 263] on icon "Next image" at bounding box center [463, 265] width 12 height 12
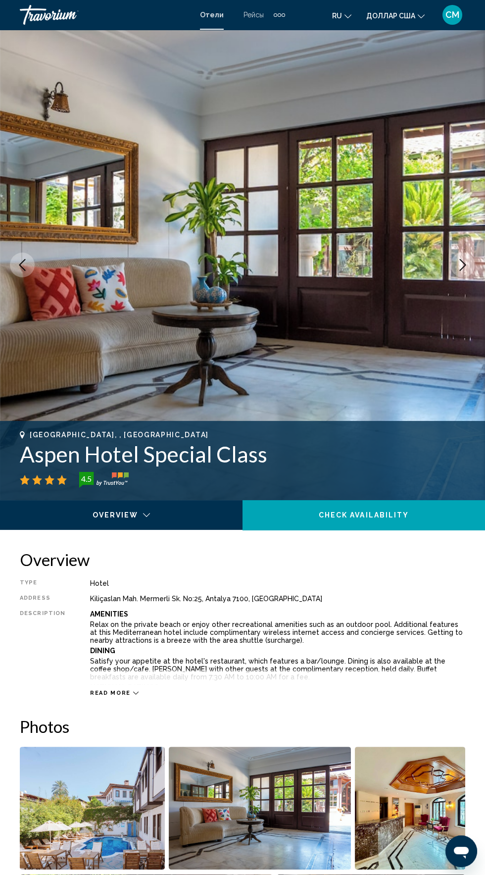
click at [463, 267] on icon "Next image" at bounding box center [463, 265] width 6 height 12
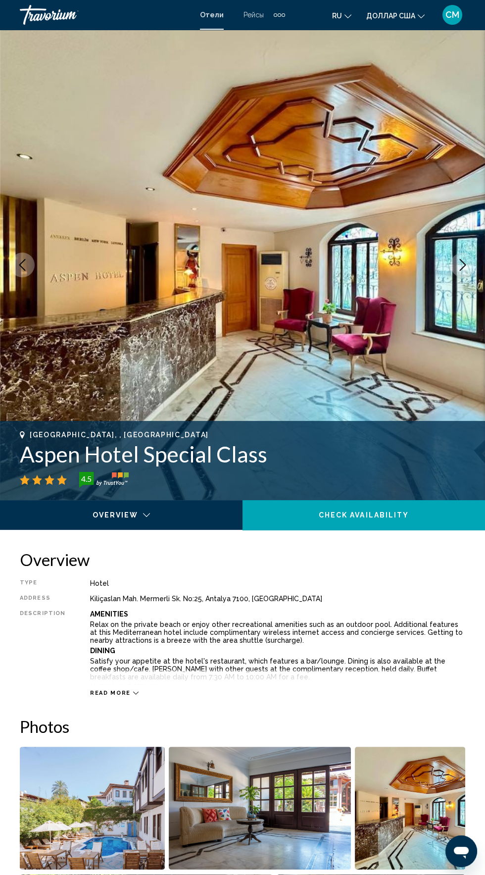
click at [461, 272] on button "Next image" at bounding box center [463, 265] width 25 height 25
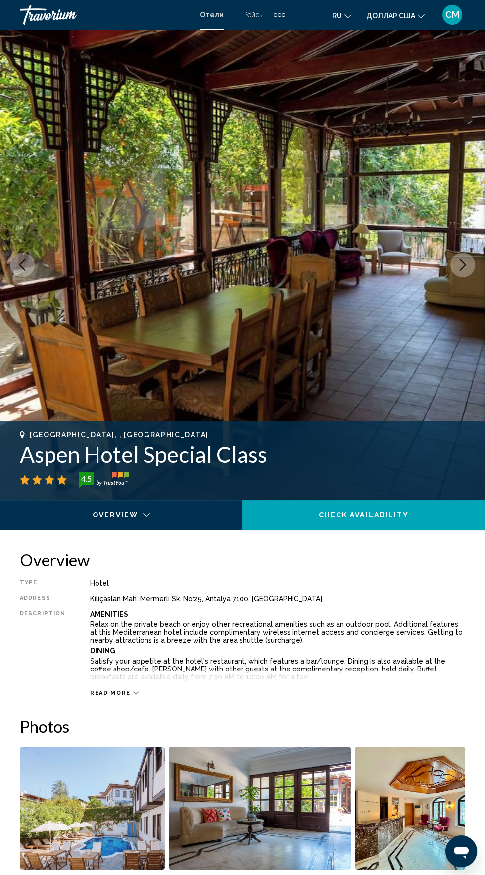
click at [465, 271] on button "Next image" at bounding box center [463, 265] width 25 height 25
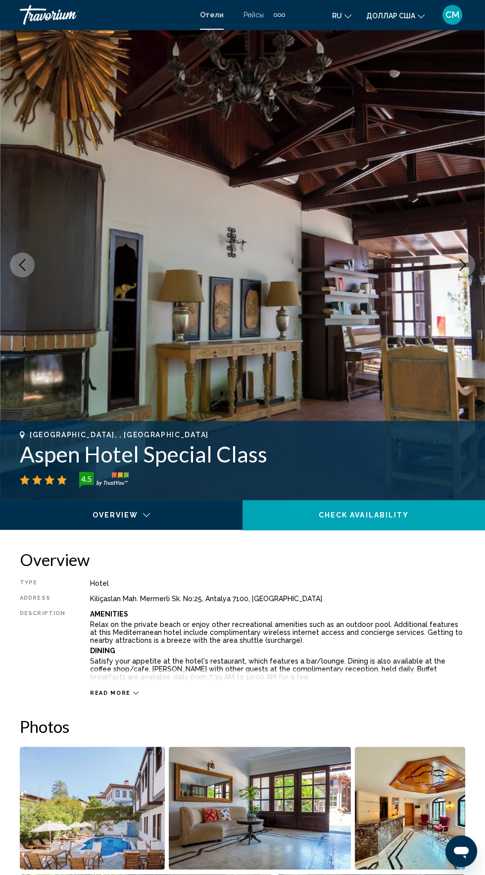
click at [462, 276] on button "Next image" at bounding box center [463, 265] width 25 height 25
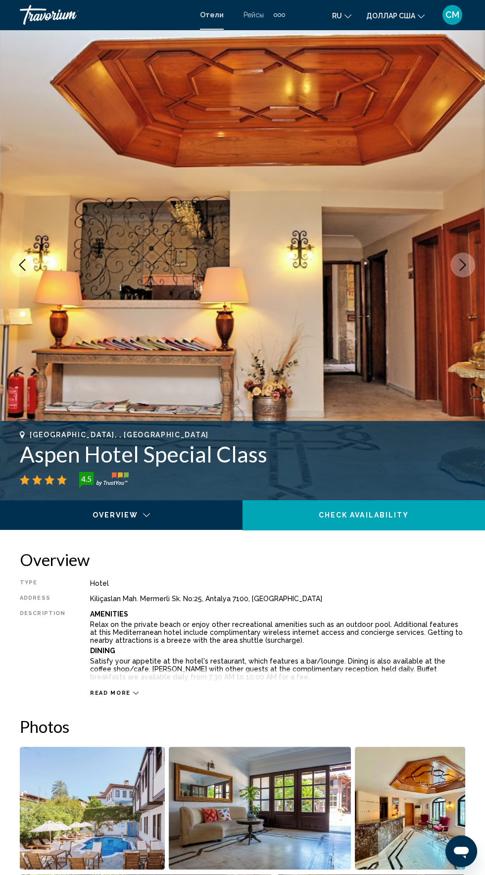
click at [462, 271] on button "Next image" at bounding box center [463, 265] width 25 height 25
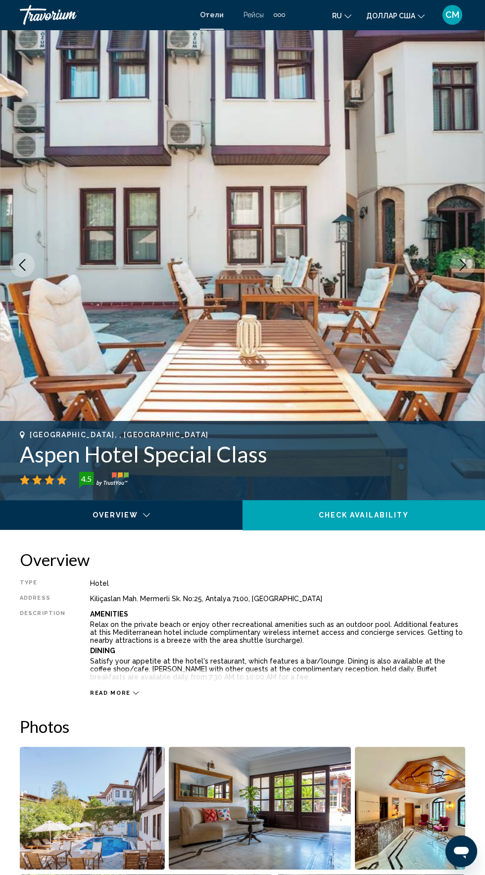
click at [460, 276] on button "Next image" at bounding box center [463, 265] width 25 height 25
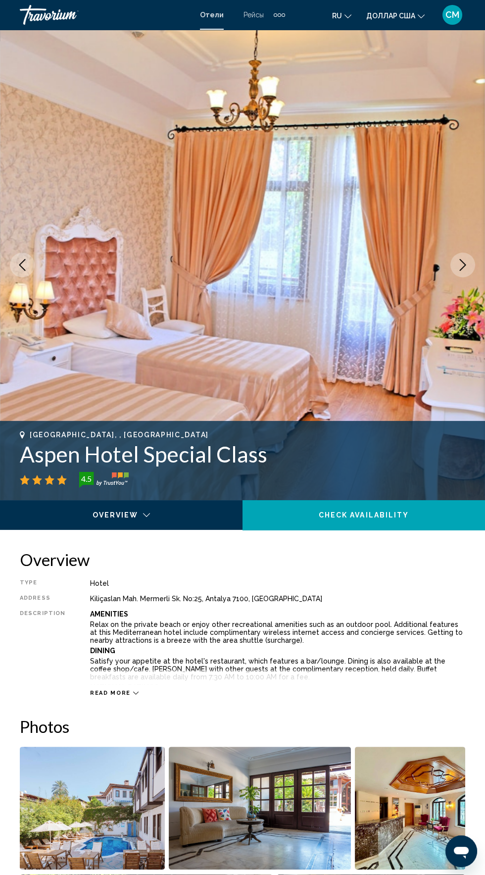
click at [463, 266] on icon "Next image" at bounding box center [463, 265] width 12 height 12
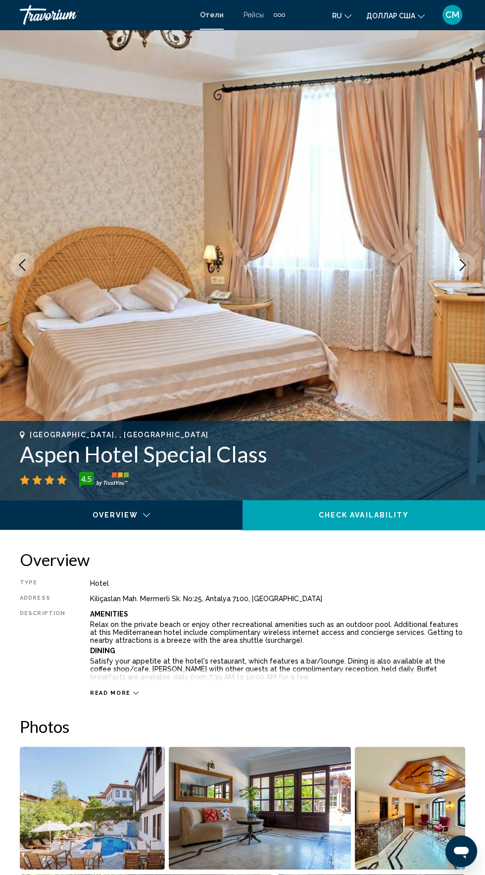
click at [463, 266] on icon "Next image" at bounding box center [463, 265] width 12 height 12
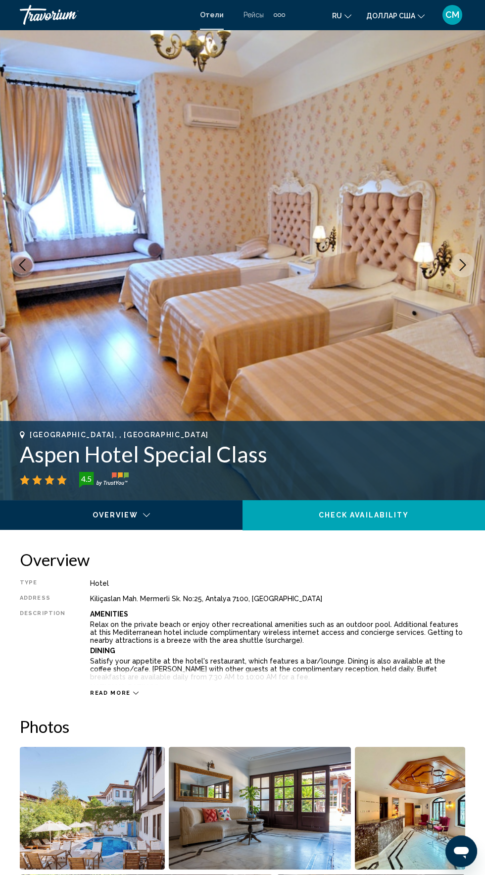
click at [462, 270] on icon "Next image" at bounding box center [463, 265] width 12 height 12
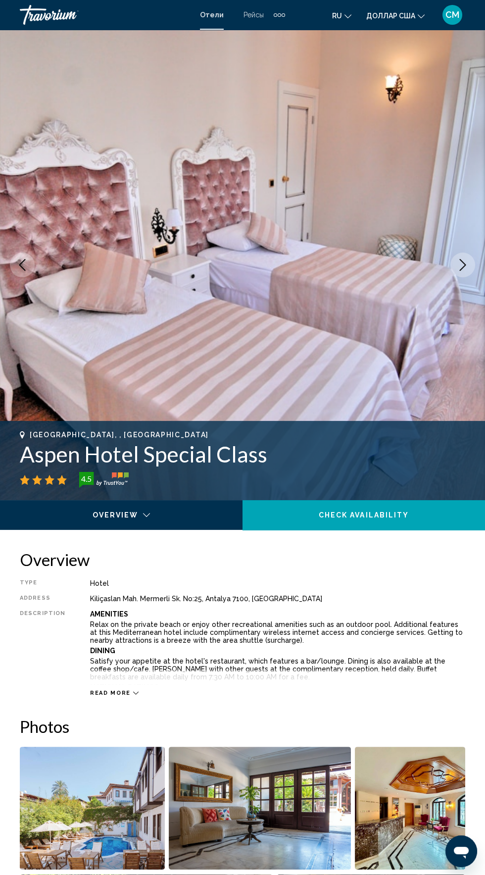
click at [463, 265] on icon "Next image" at bounding box center [463, 265] width 12 height 12
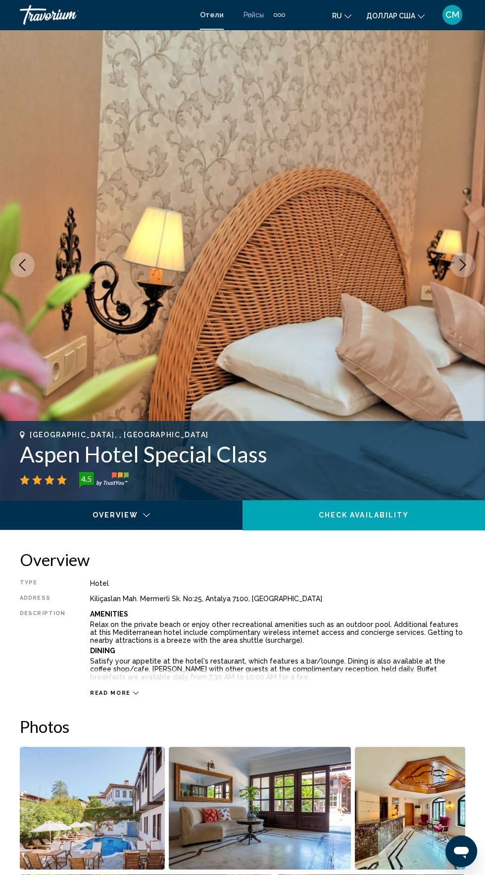
click at [463, 265] on icon "Next image" at bounding box center [463, 265] width 12 height 12
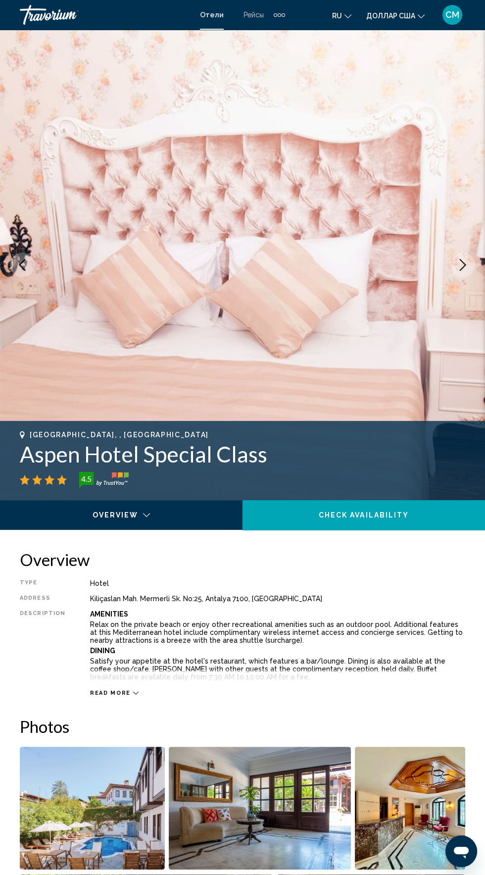
click at [463, 265] on icon "Next image" at bounding box center [463, 265] width 12 height 12
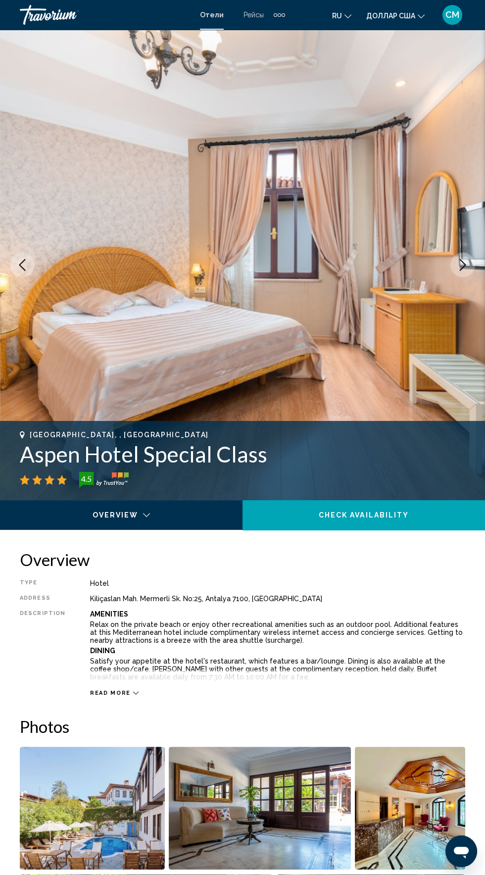
click at [463, 265] on icon "Next image" at bounding box center [463, 265] width 12 height 12
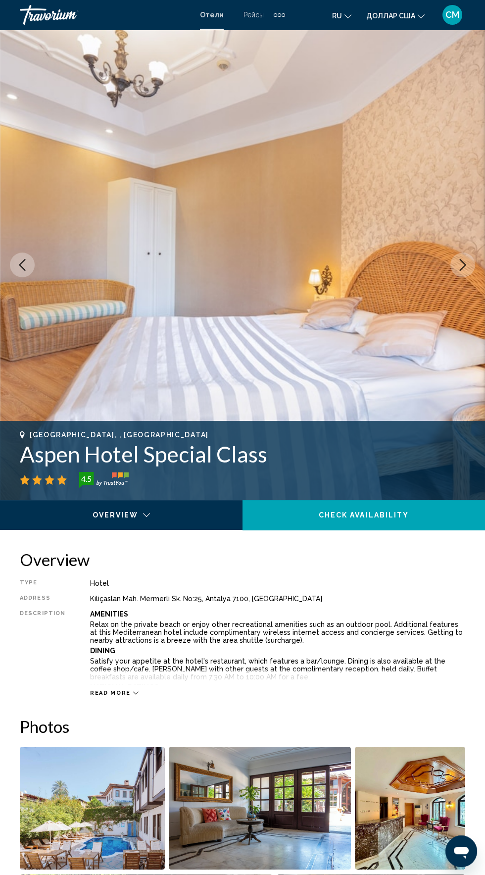
click at [459, 269] on icon "Next image" at bounding box center [463, 265] width 12 height 12
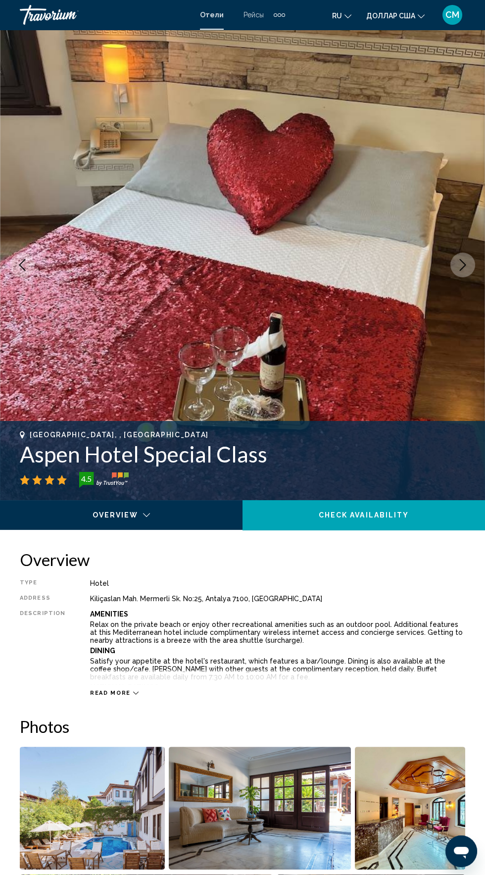
click at [463, 265] on icon "Next image" at bounding box center [463, 265] width 12 height 12
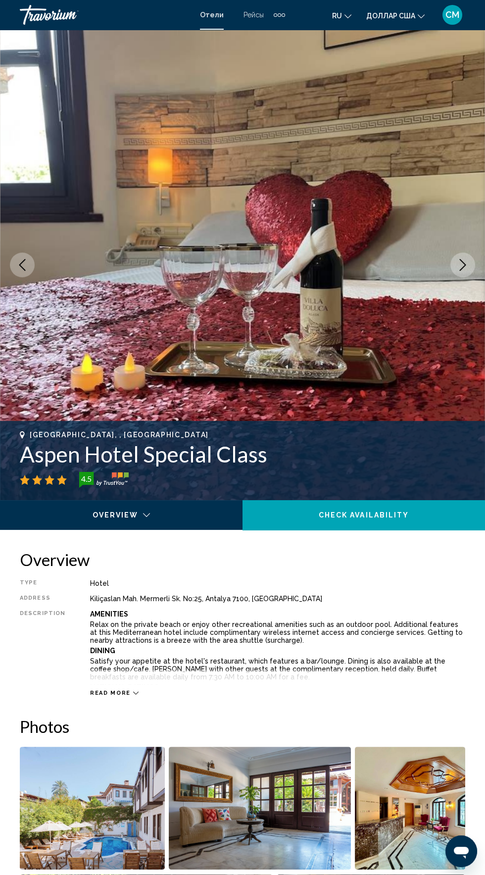
click at [465, 271] on button "Next image" at bounding box center [463, 265] width 25 height 25
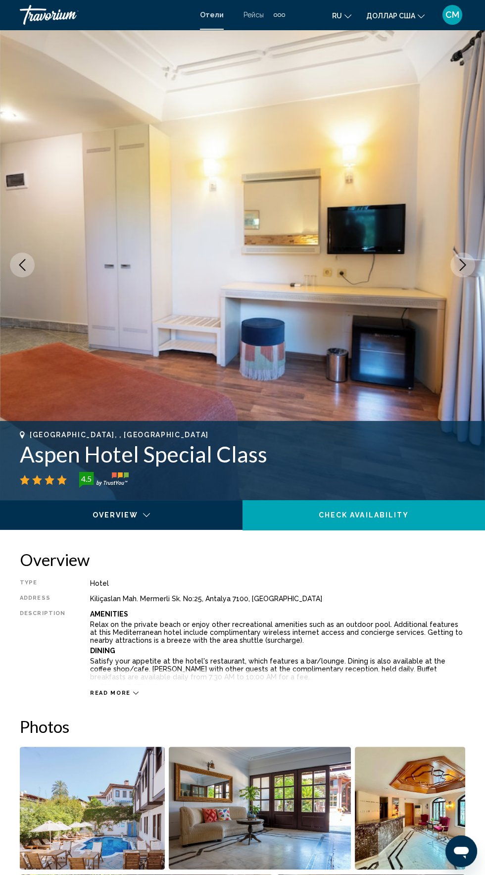
click at [462, 271] on button "Next image" at bounding box center [463, 265] width 25 height 25
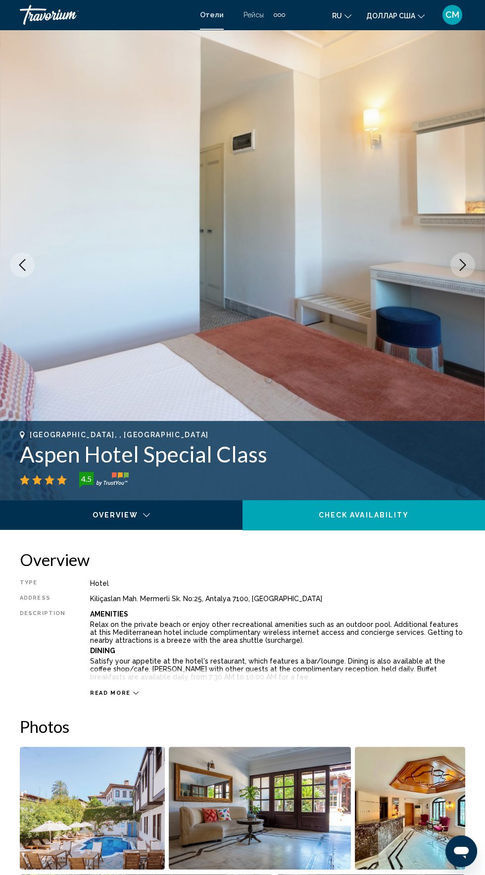
click at [461, 271] on button "Next image" at bounding box center [463, 265] width 25 height 25
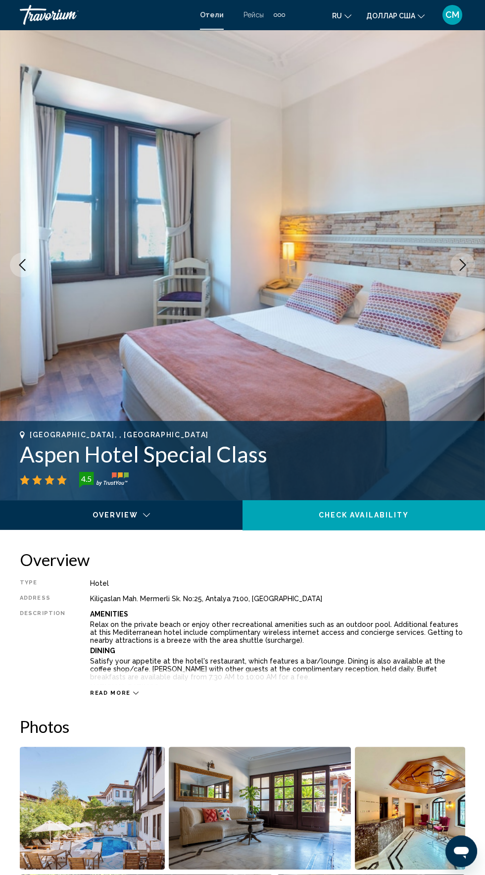
click at [466, 276] on button "Next image" at bounding box center [463, 265] width 25 height 25
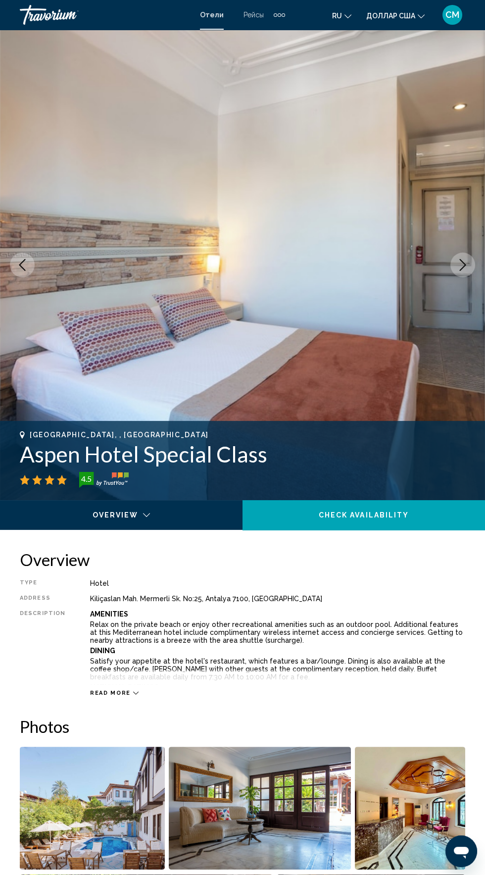
click at [463, 266] on icon "Next image" at bounding box center [463, 265] width 12 height 12
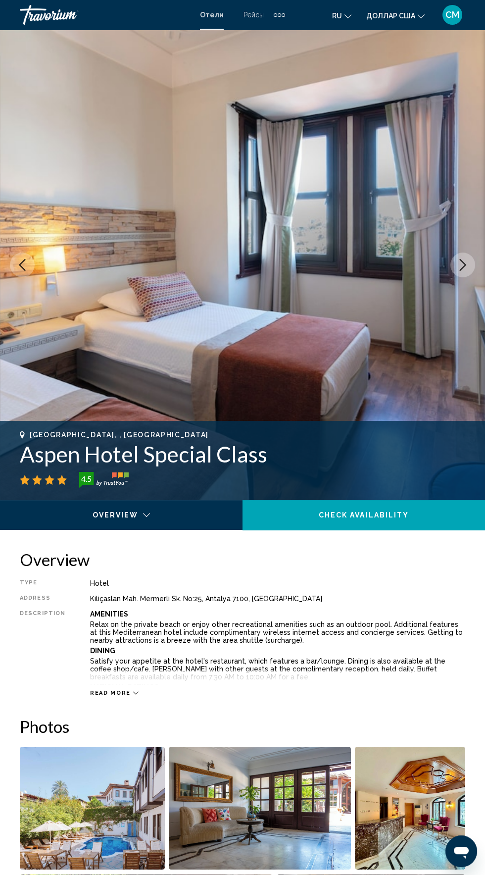
click at [463, 265] on icon "Next image" at bounding box center [463, 265] width 12 height 12
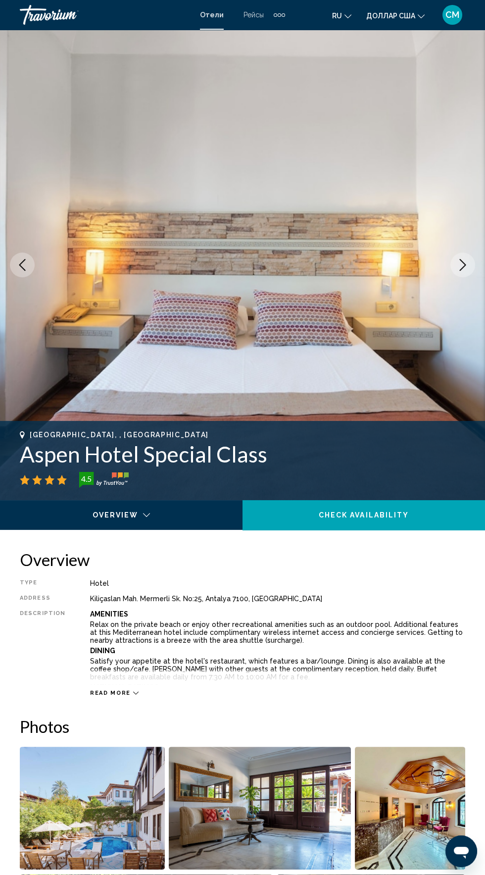
click at [463, 271] on button "Next image" at bounding box center [463, 265] width 25 height 25
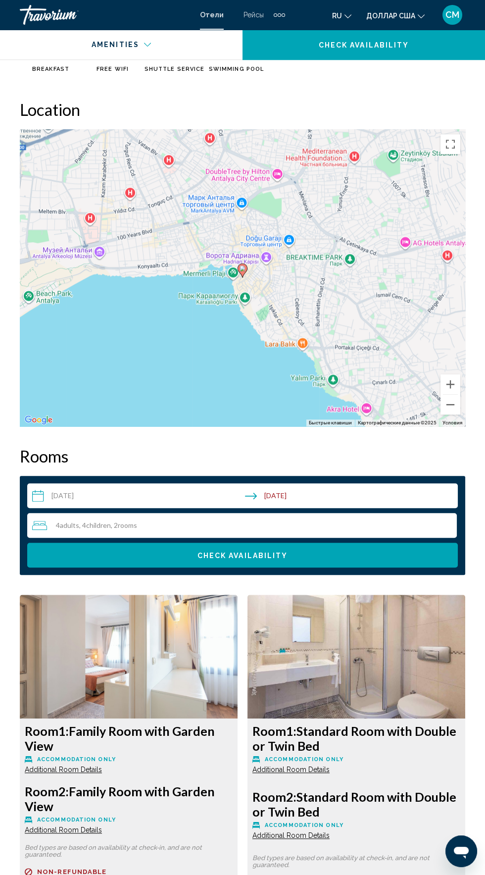
scroll to position [1171, 0]
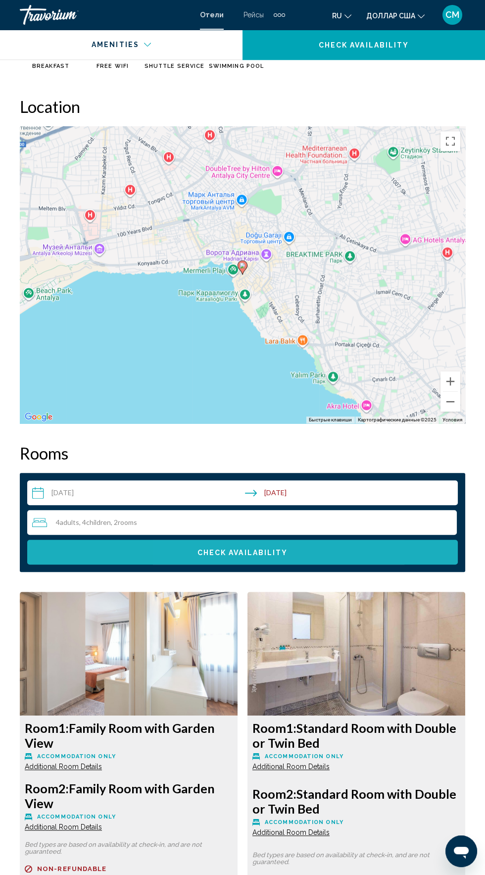
click at [372, 549] on button "Check Availability" at bounding box center [242, 552] width 431 height 25
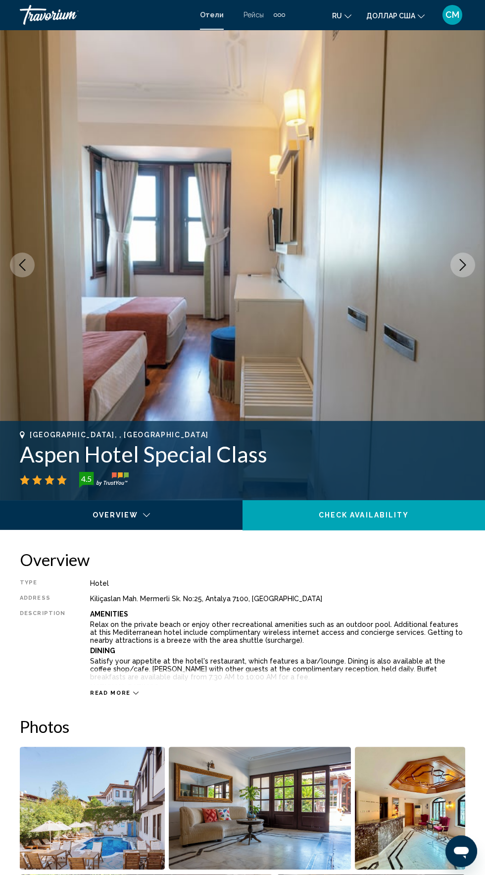
click at [468, 266] on icon "Next image" at bounding box center [463, 265] width 12 height 12
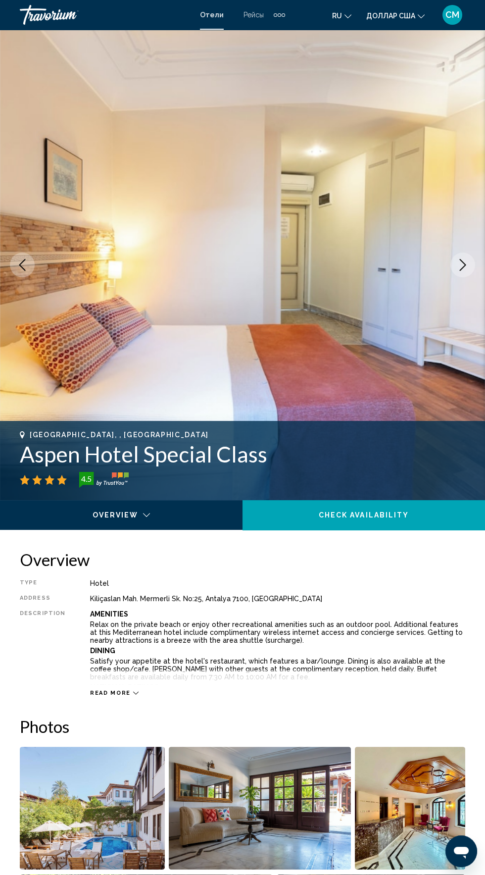
click at [463, 267] on icon "Next image" at bounding box center [463, 265] width 6 height 12
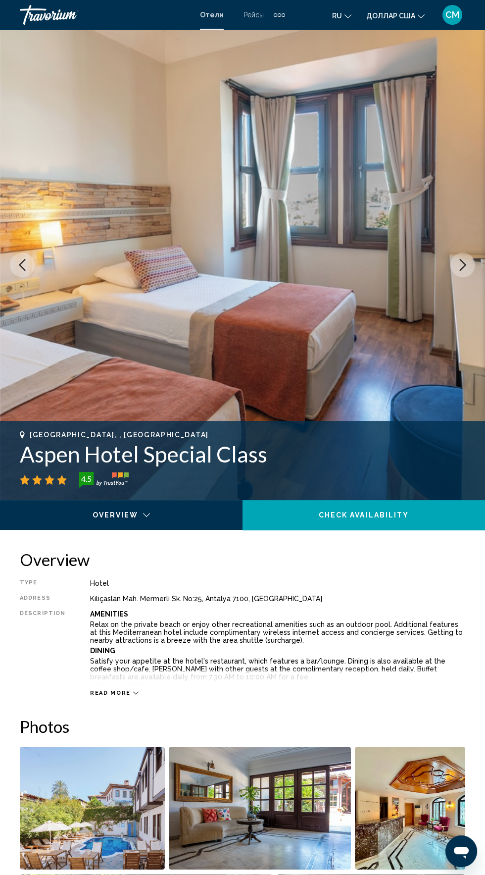
click at [461, 272] on button "Next image" at bounding box center [463, 265] width 25 height 25
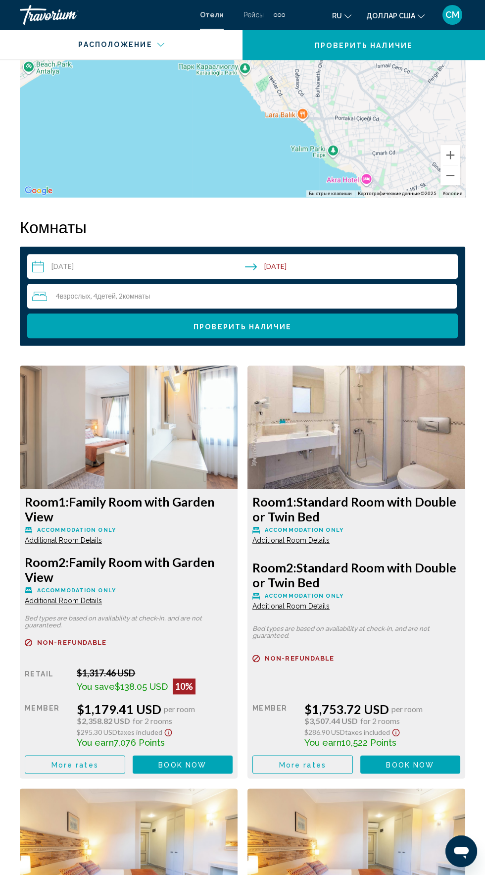
scroll to position [1397, 0]
click at [160, 417] on img "Основное содержание" at bounding box center [129, 428] width 218 height 124
click at [95, 539] on span "Additional Room Details" at bounding box center [63, 541] width 77 height 8
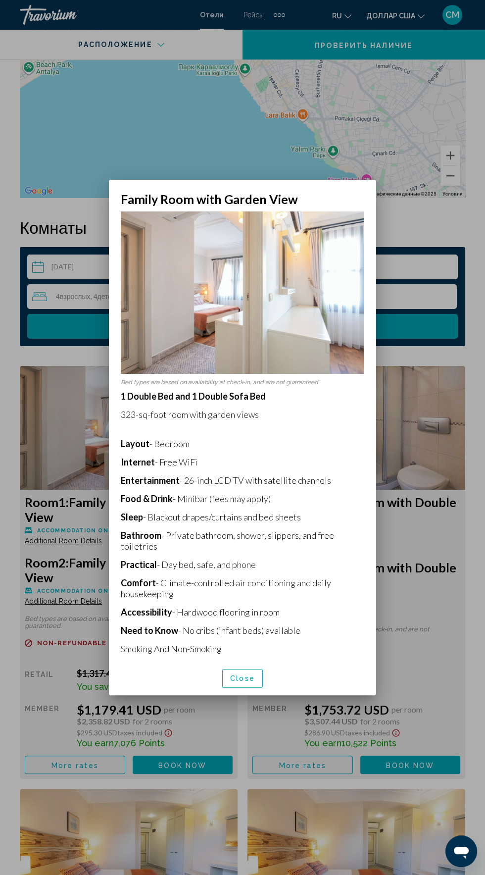
scroll to position [0, 0]
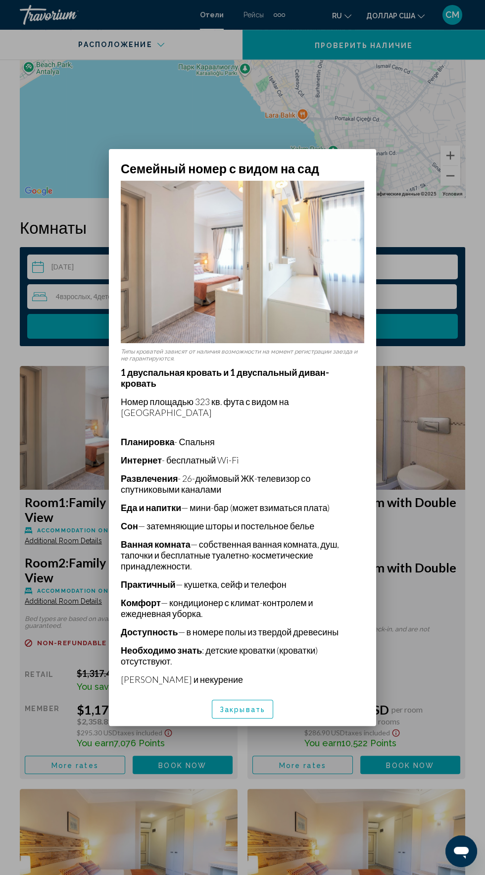
click at [473, 605] on div at bounding box center [242, 437] width 485 height 875
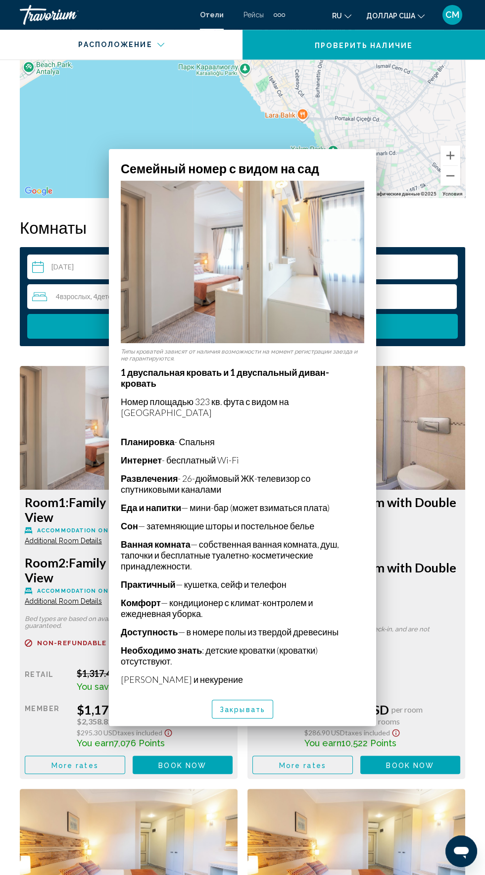
scroll to position [1397, 0]
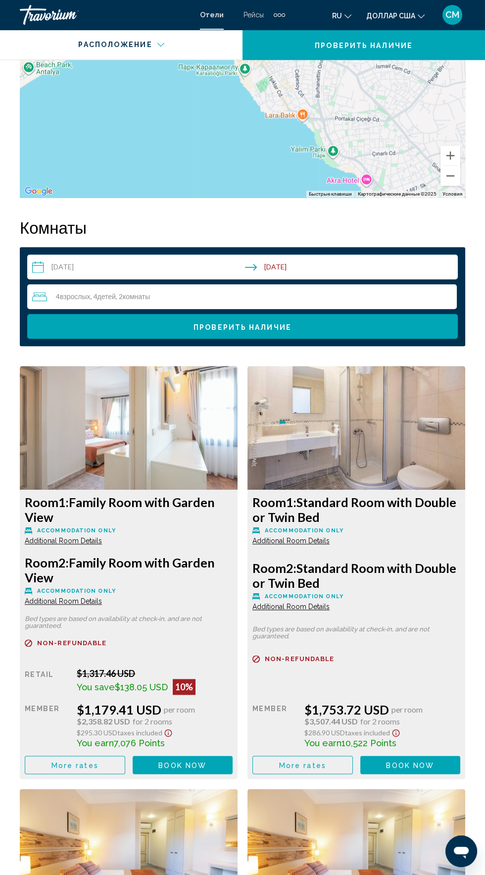
click at [472, 626] on div "Обзор Тип Отель Адрес Киличаслан Мах. Мермерли Ск. №:25, Анталья 7100, [GEOGRAP…" at bounding box center [242, 408] width 485 height 2511
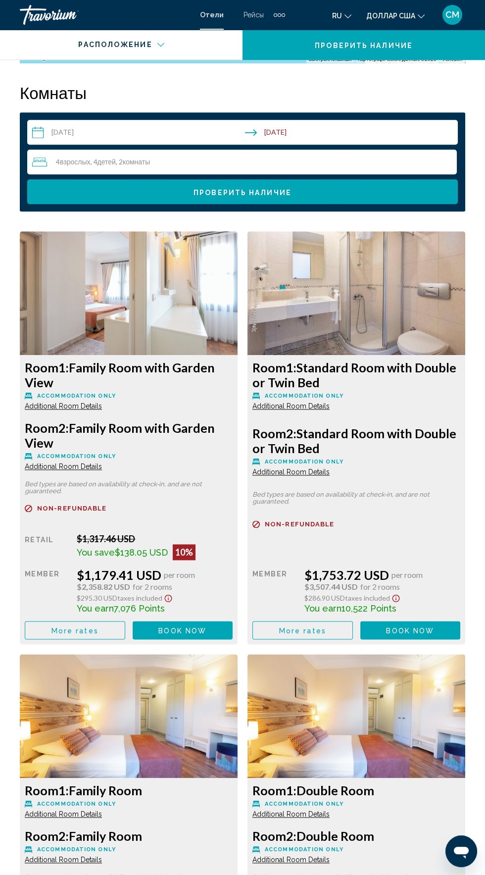
scroll to position [1534, 0]
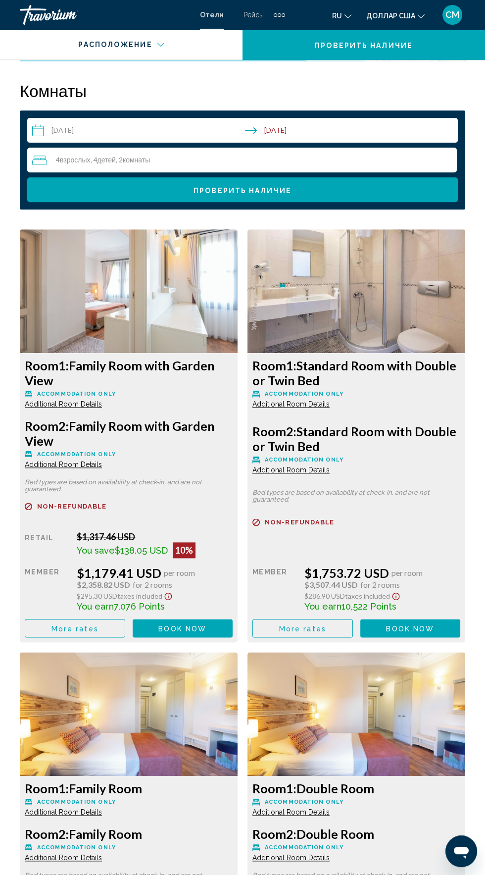
click at [91, 461] on span "Additional Room Details" at bounding box center [63, 465] width 77 height 8
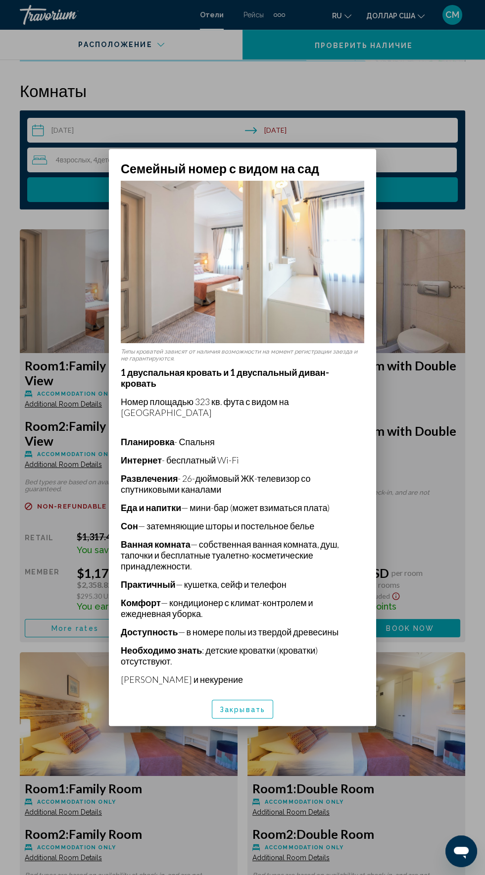
click at [469, 488] on div at bounding box center [242, 437] width 485 height 875
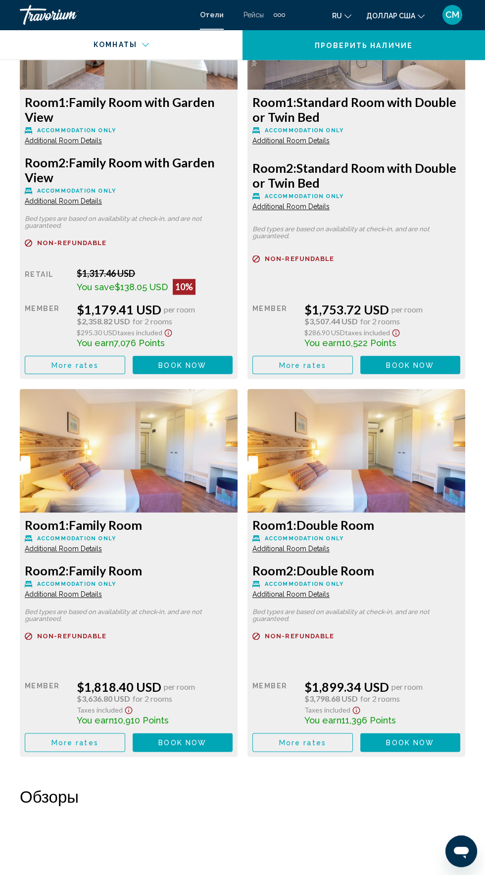
scroll to position [1800, 0]
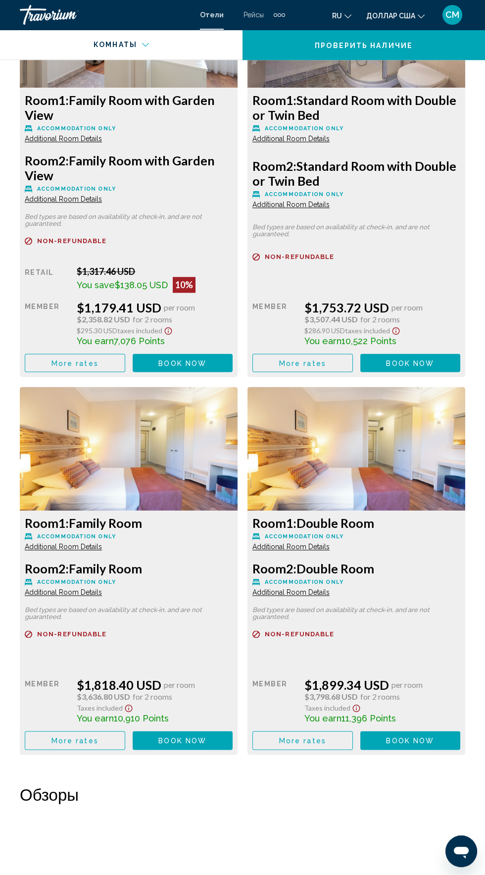
click at [49, 143] on span "Additional Room Details" at bounding box center [63, 139] width 77 height 8
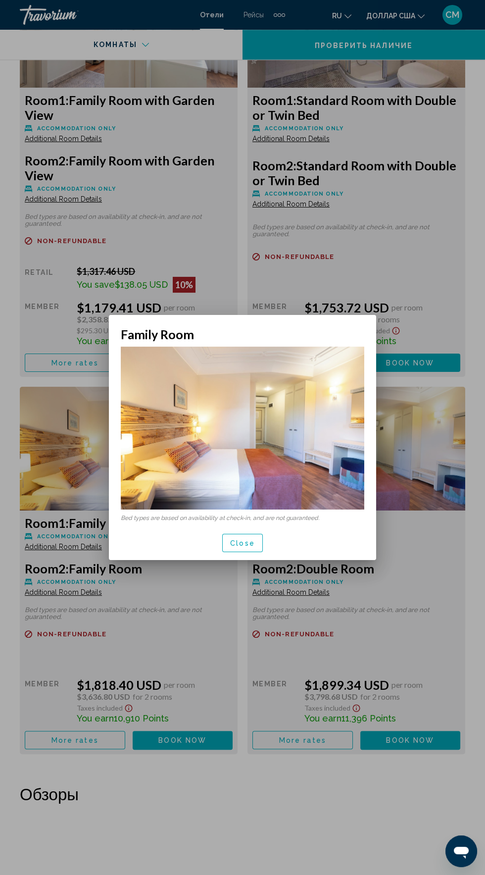
scroll to position [0, 0]
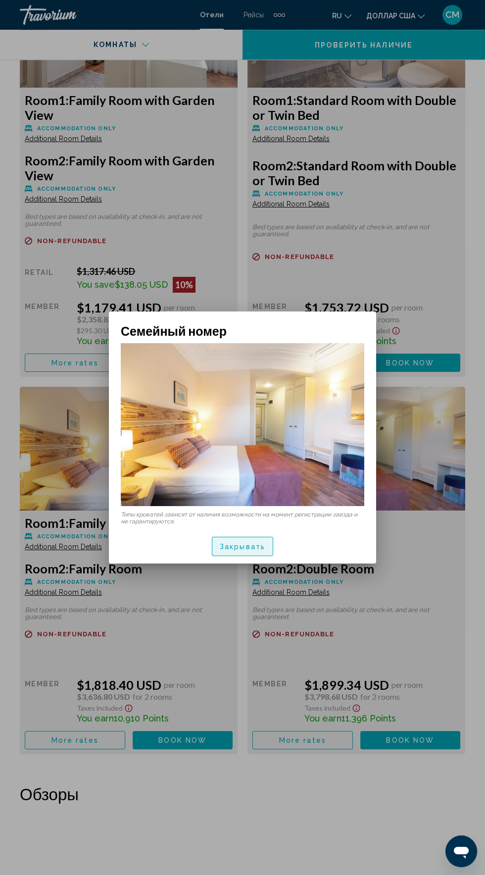
click at [232, 551] on font "Закрывать" at bounding box center [243, 547] width 46 height 8
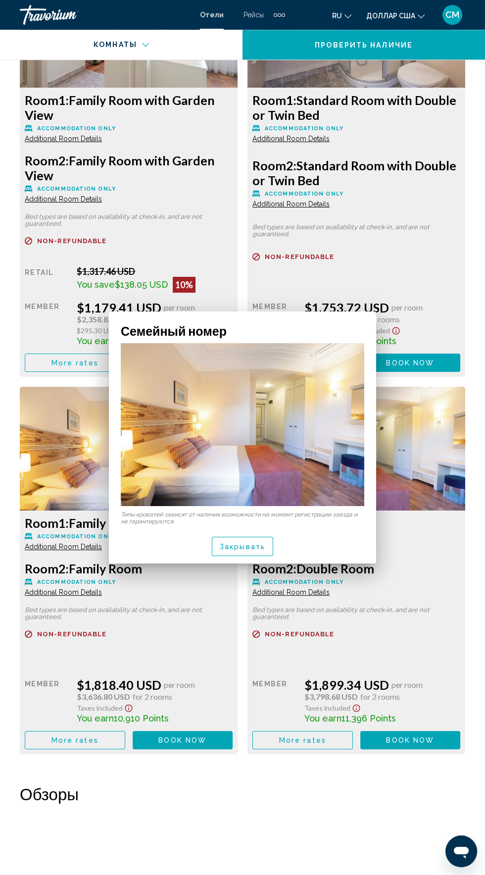
scroll to position [1800, 0]
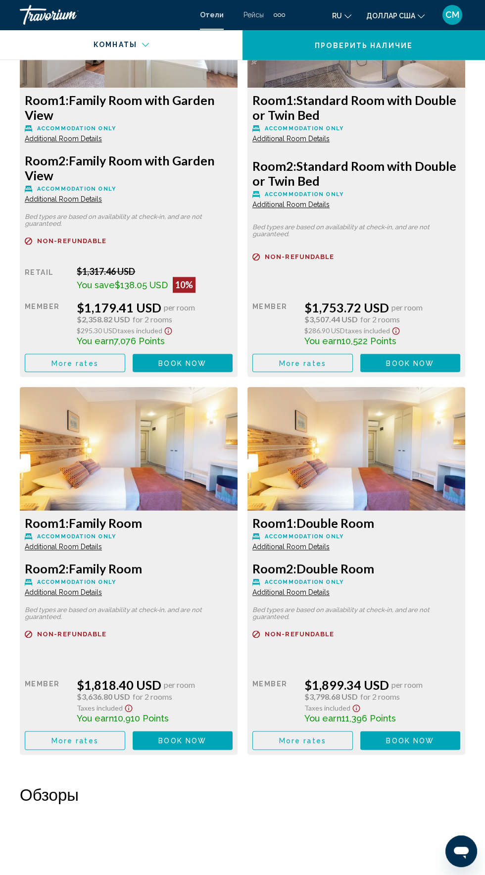
click at [49, 143] on span "Additional Room Details" at bounding box center [63, 139] width 77 height 8
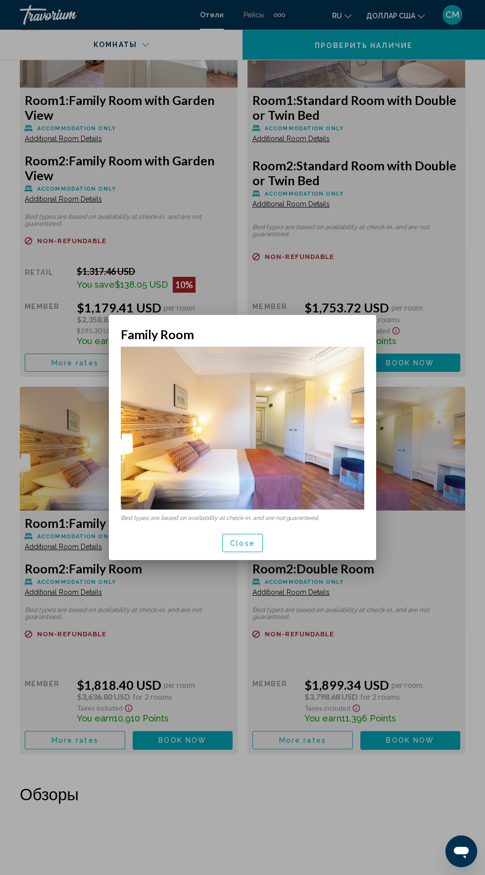
scroll to position [0, 0]
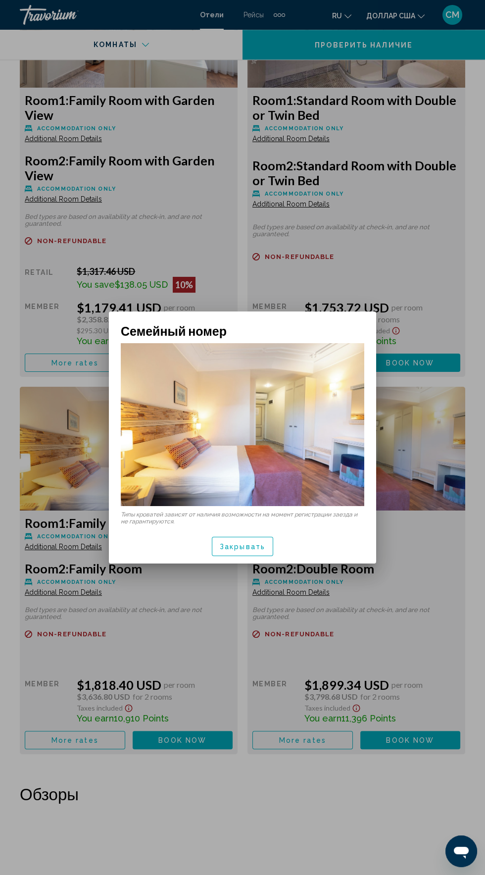
click at [51, 545] on div at bounding box center [242, 437] width 485 height 875
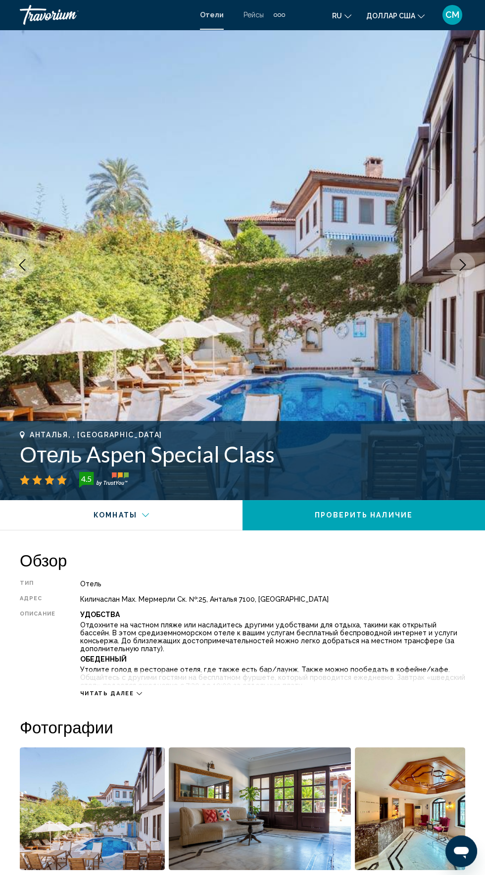
scroll to position [1800, 0]
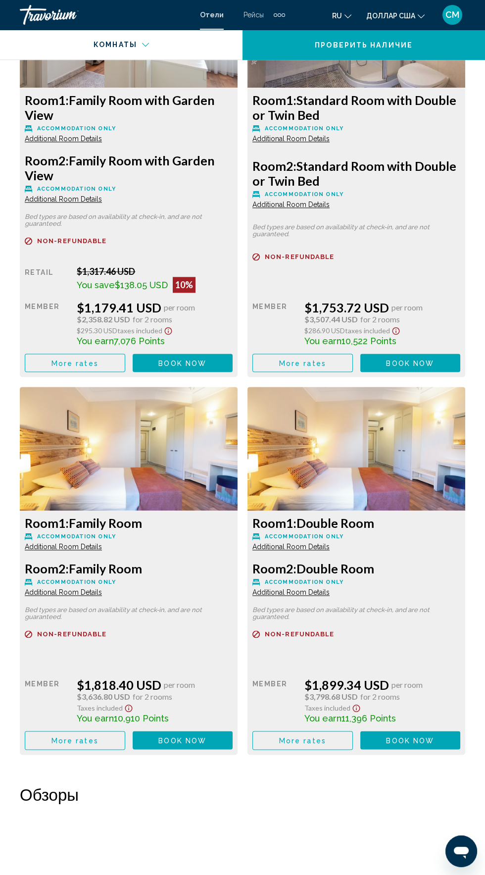
click at [65, 107] on span "Room 1:" at bounding box center [47, 100] width 44 height 15
click at [67, 143] on span "Additional Room Details" at bounding box center [63, 139] width 77 height 8
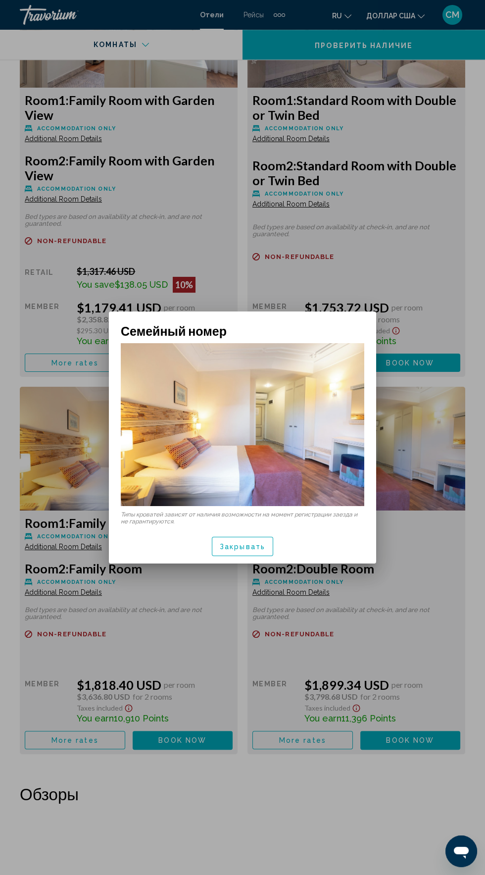
click at [59, 538] on div at bounding box center [242, 437] width 485 height 875
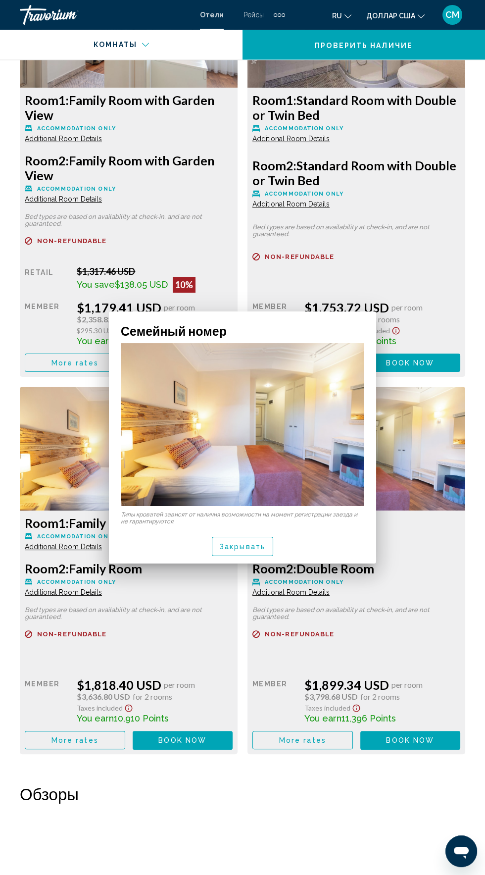
scroll to position [1800, 0]
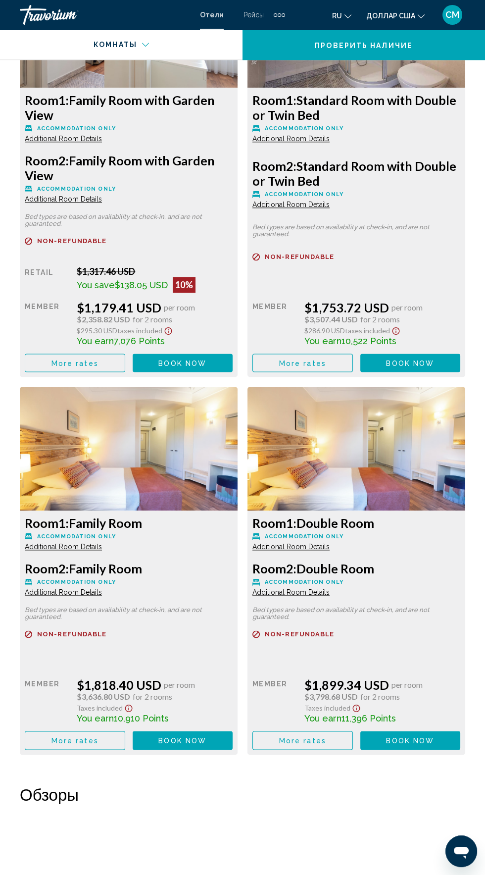
click at [59, 143] on span "Additional Room Details" at bounding box center [63, 139] width 77 height 8
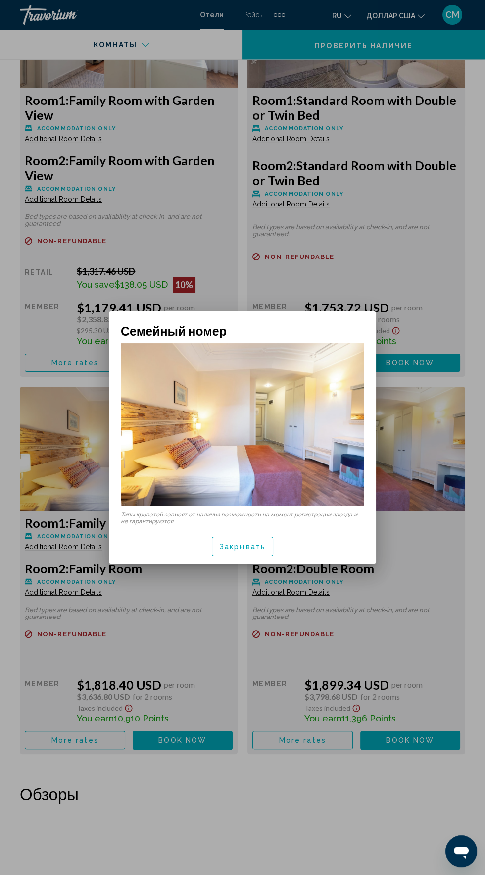
click at [48, 540] on div at bounding box center [242, 437] width 485 height 875
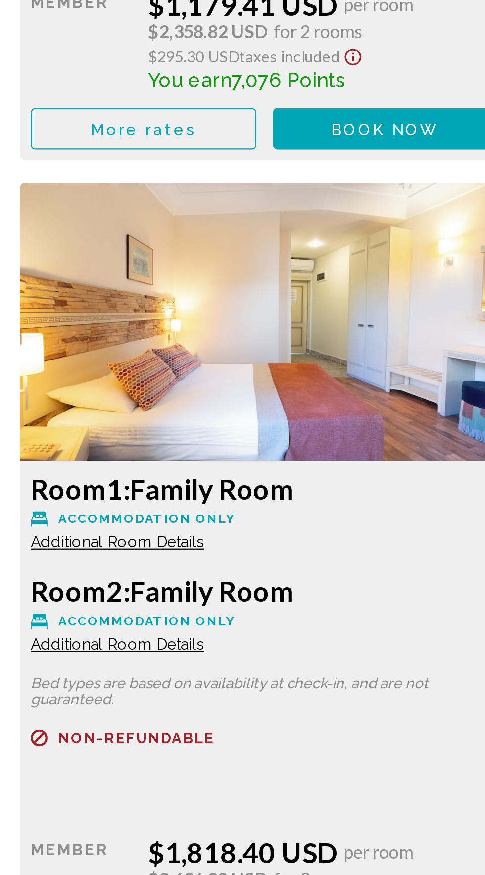
scroll to position [1803, 0]
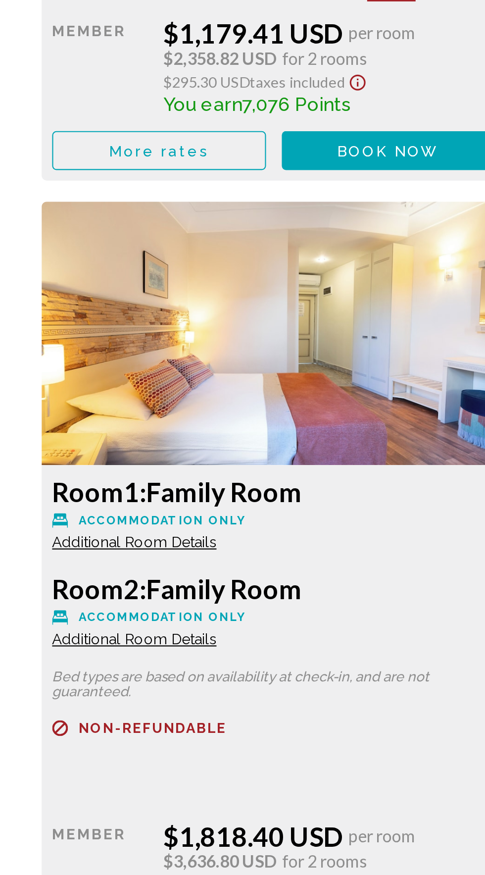
click at [89, 139] on span "Additional Room Details" at bounding box center [63, 135] width 77 height 8
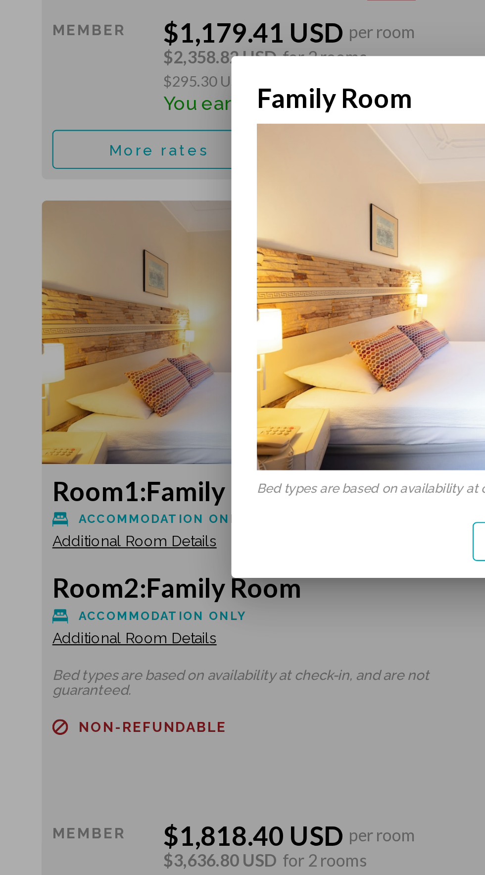
scroll to position [0, 0]
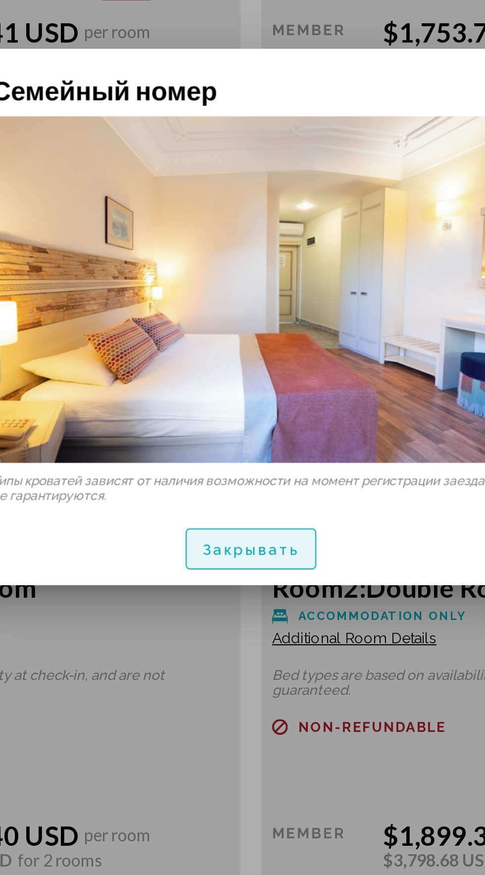
click at [255, 551] on font "Закрывать" at bounding box center [243, 547] width 46 height 8
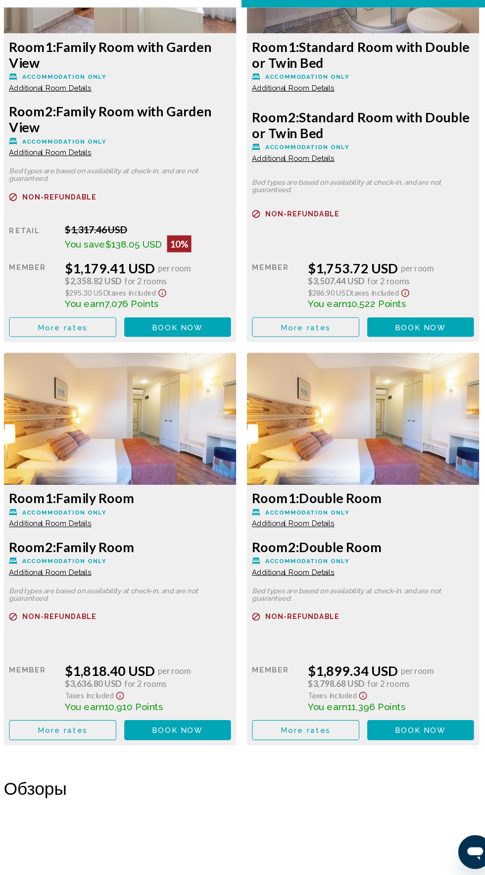
scroll to position [1803, 0]
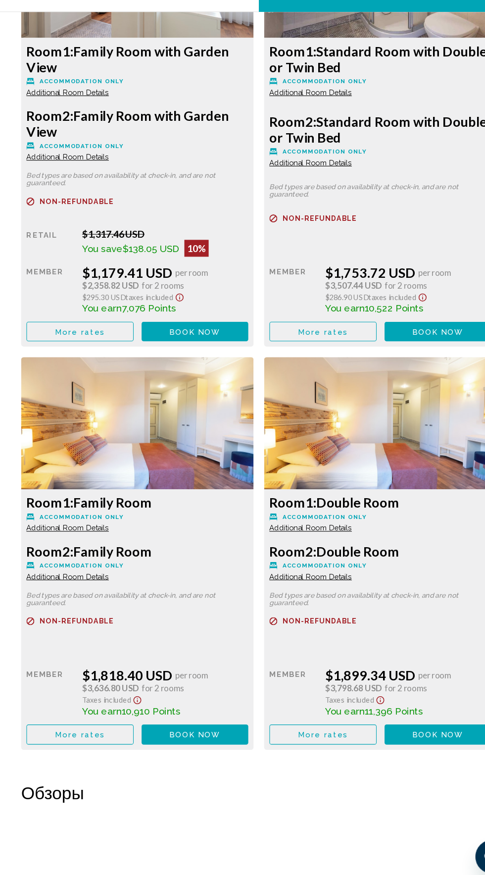
click at [174, 84] on img "Основное содержание" at bounding box center [129, 22] width 218 height 124
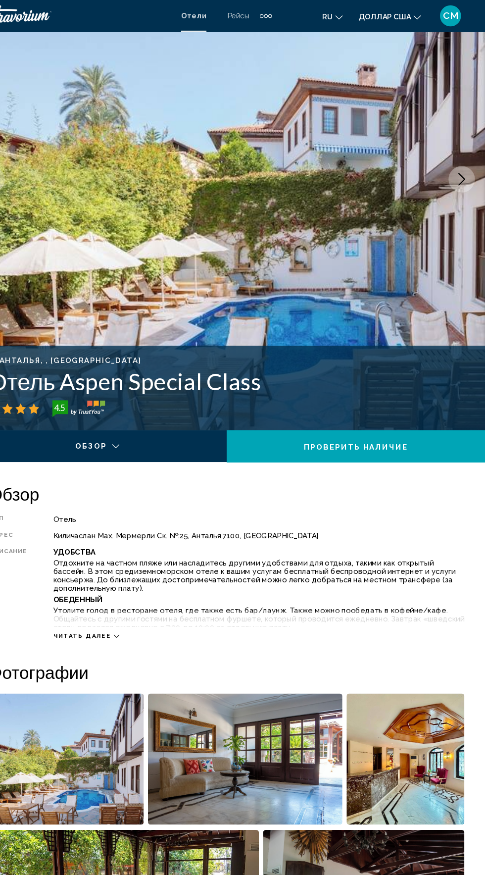
scroll to position [0, 0]
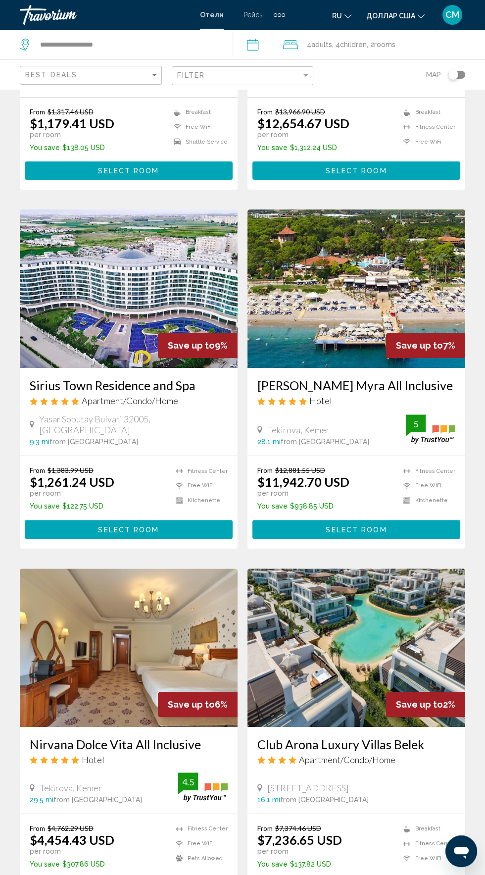
scroll to position [274, 0]
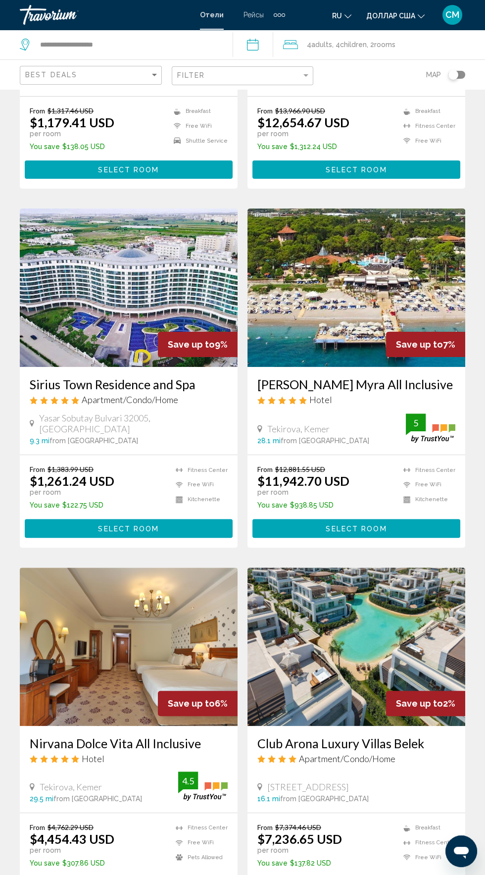
click at [107, 318] on img "Основное содержание" at bounding box center [129, 288] width 218 height 159
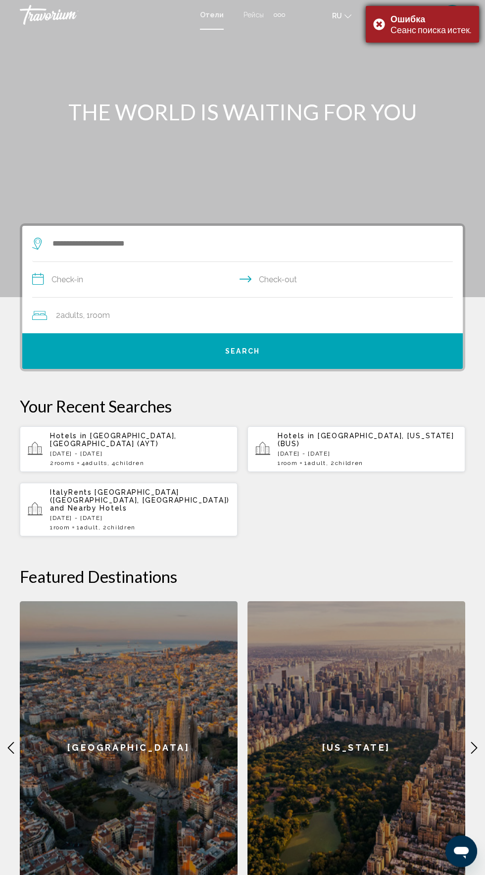
click at [428, 37] on div "Ошибка Сеанс поиска истек." at bounding box center [422, 24] width 113 height 37
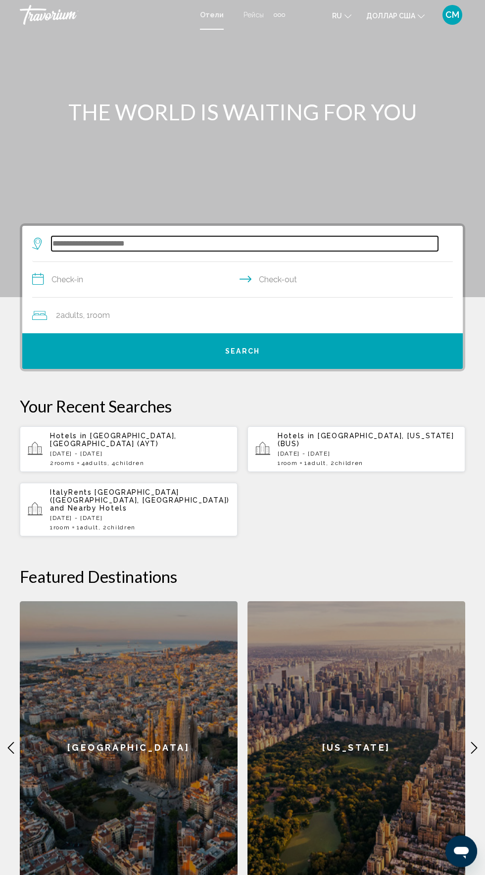
click at [203, 247] on input "Search widget" at bounding box center [245, 243] width 387 height 15
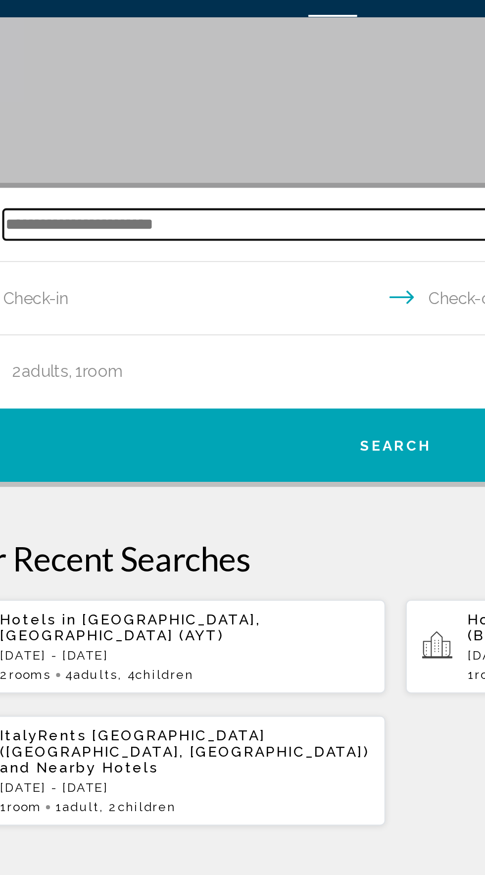
scroll to position [153, 0]
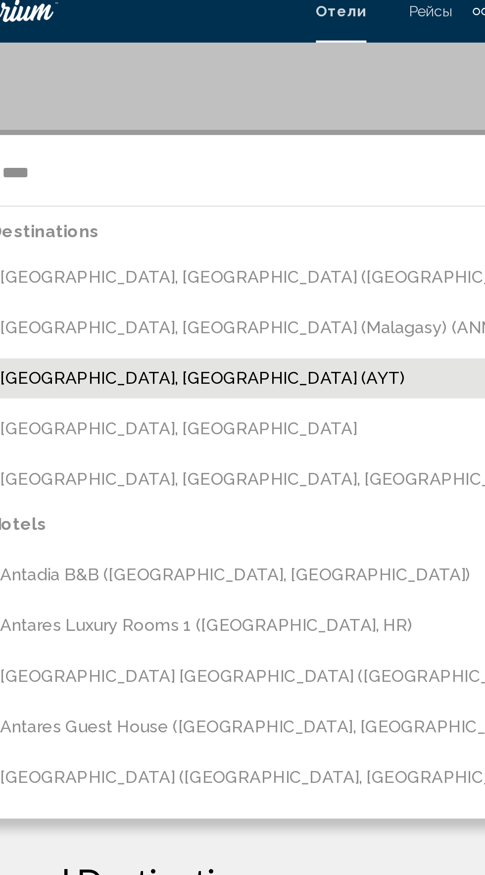
click at [156, 191] on button "[GEOGRAPHIC_DATA], [GEOGRAPHIC_DATA] (AYT)" at bounding box center [250, 187] width 407 height 19
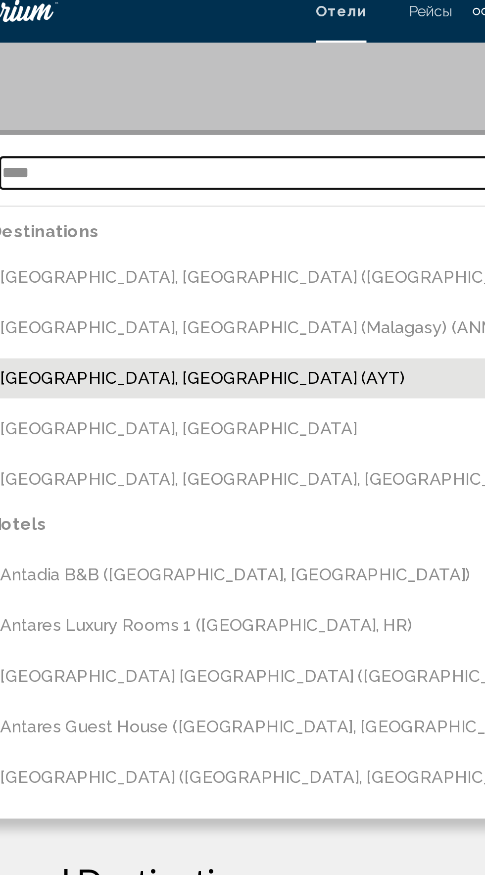
type input "**********"
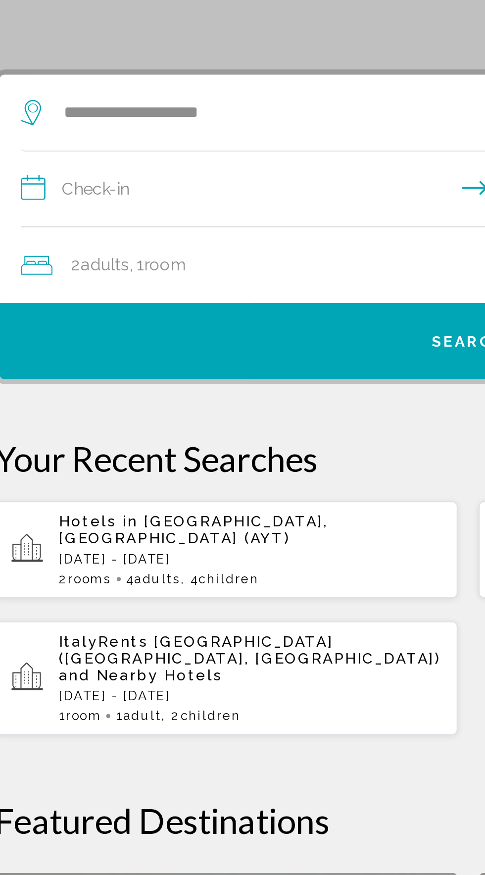
click at [156, 127] on input "**********" at bounding box center [244, 128] width 425 height 38
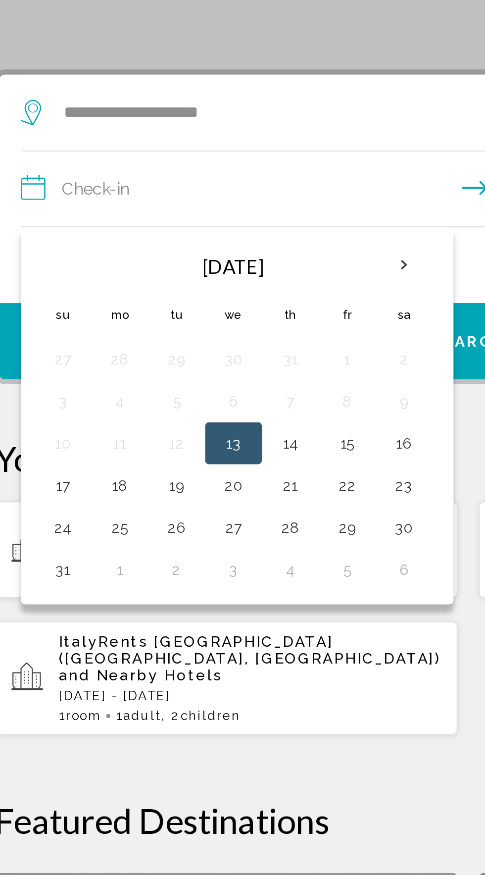
click at [135, 247] on button "13" at bounding box center [132, 247] width 16 height 14
click at [79, 260] on button "18" at bounding box center [79, 267] width 16 height 14
type input "**********"
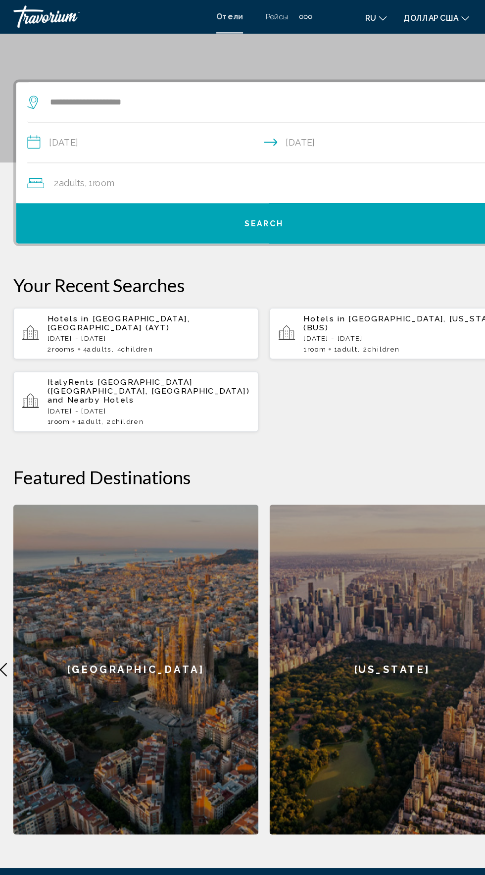
click at [126, 173] on div "2 Adult Adults , 1 Room rooms" at bounding box center [247, 163] width 431 height 36
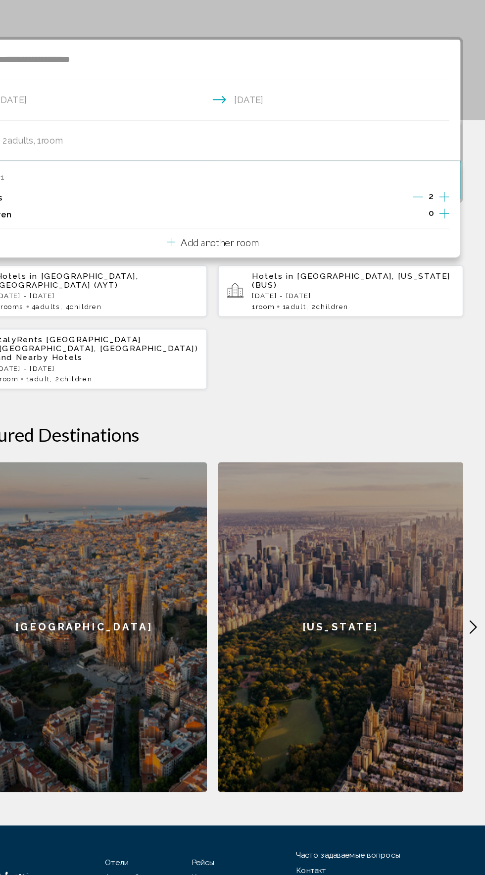
click at [451, 232] on icon "Increment children" at bounding box center [448, 228] width 9 height 12
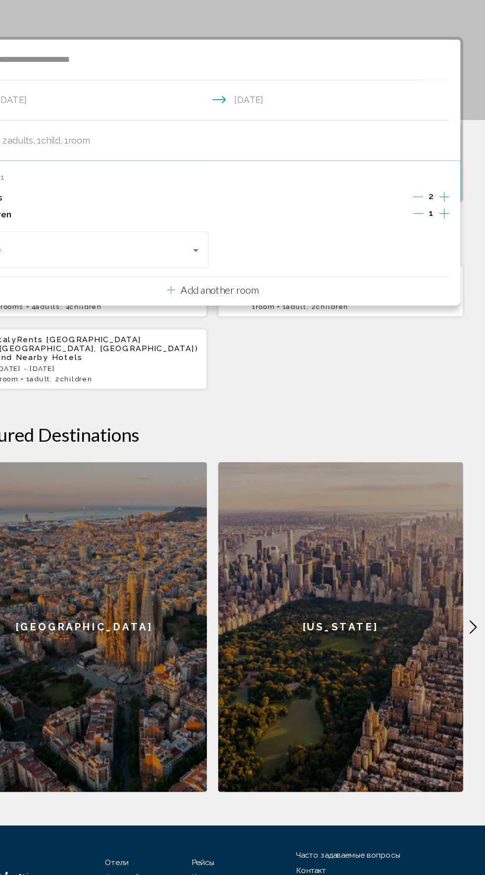
click at [446, 228] on icon "Increment children" at bounding box center [448, 228] width 9 height 12
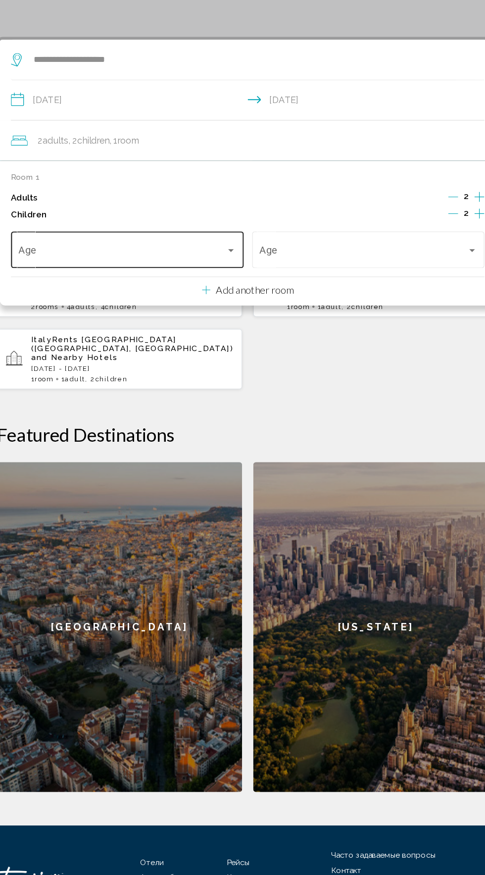
click at [220, 258] on span "Travelers: 2 adults, 2 children" at bounding box center [131, 263] width 185 height 10
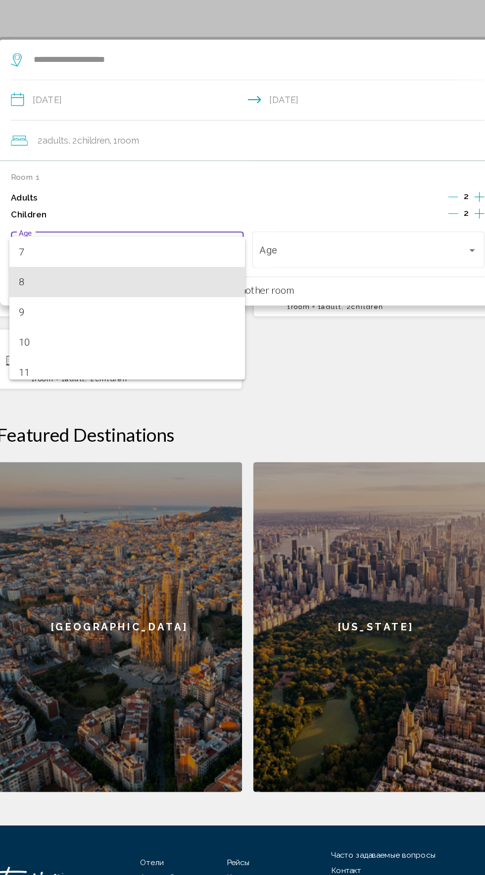
scroll to position [212, 0]
click at [154, 293] on span "9" at bounding box center [135, 290] width 193 height 27
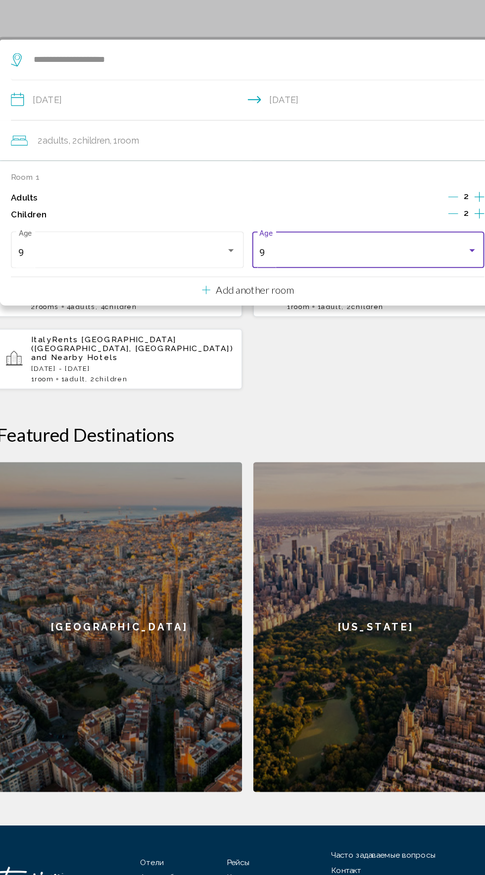
click at [351, 259] on div "9" at bounding box center [345, 263] width 185 height 10
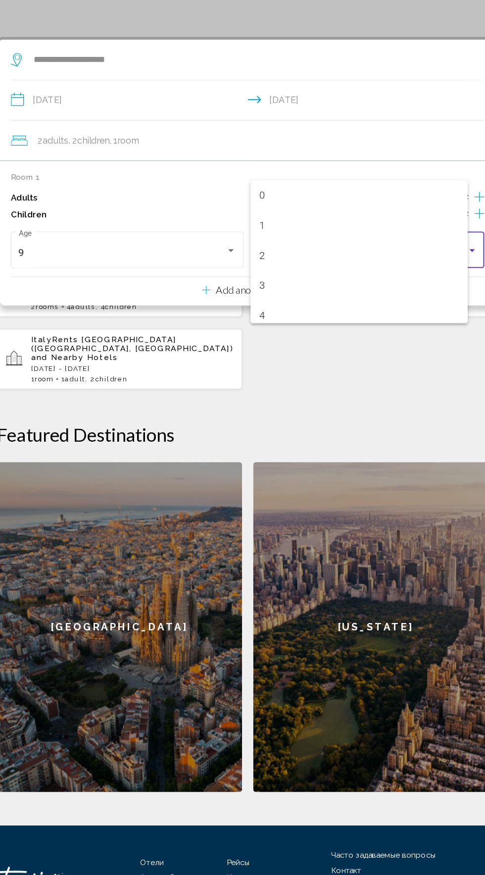
scroll to position [191, 0]
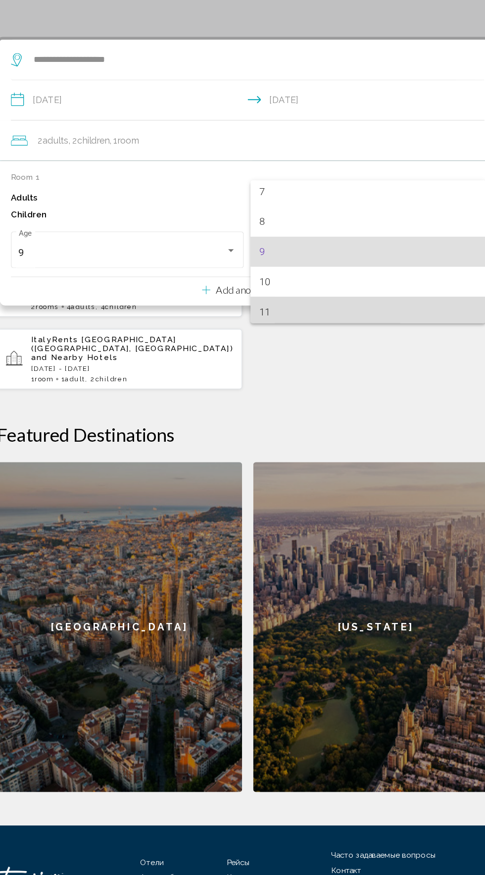
click at [305, 313] on span "11" at bounding box center [349, 315] width 193 height 27
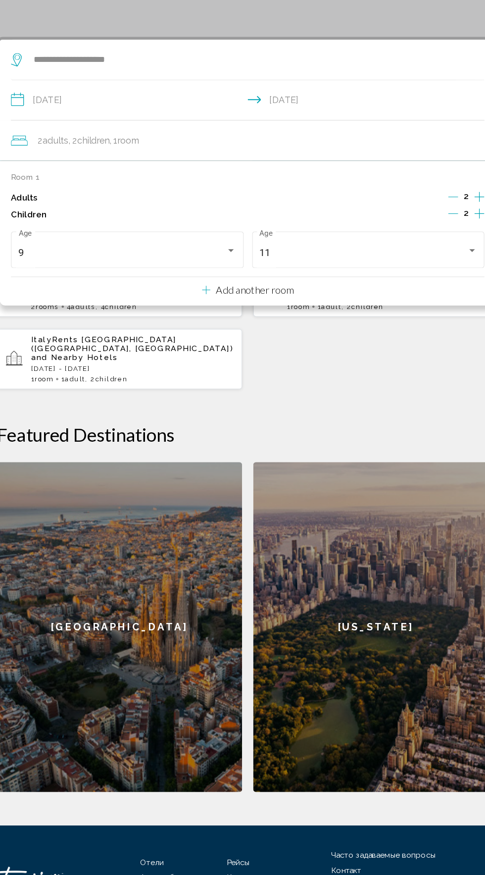
click at [265, 297] on p "Add another room" at bounding box center [248, 295] width 69 height 11
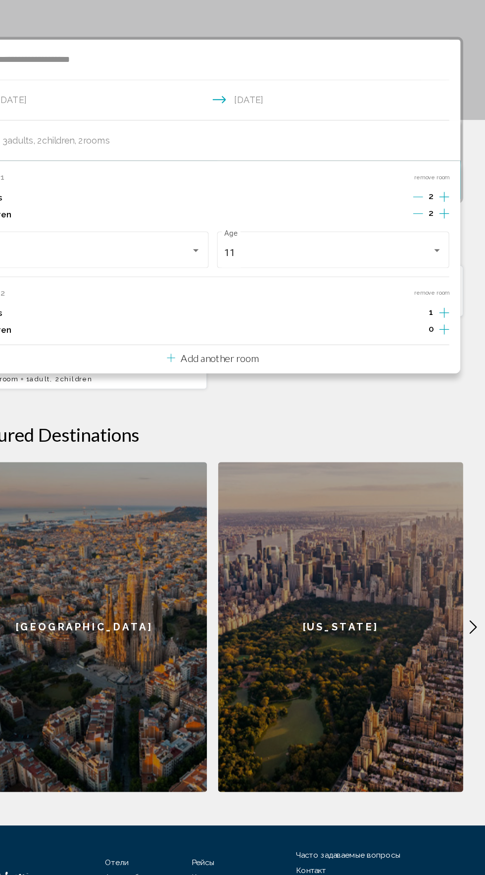
click at [451, 219] on icon "Increment adults" at bounding box center [448, 213] width 9 height 12
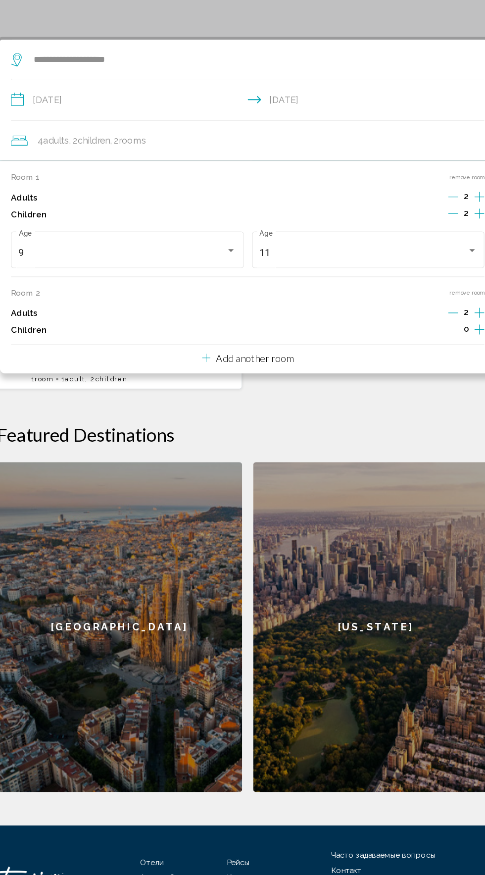
click at [448, 232] on icon "Increment children" at bounding box center [448, 227] width 9 height 9
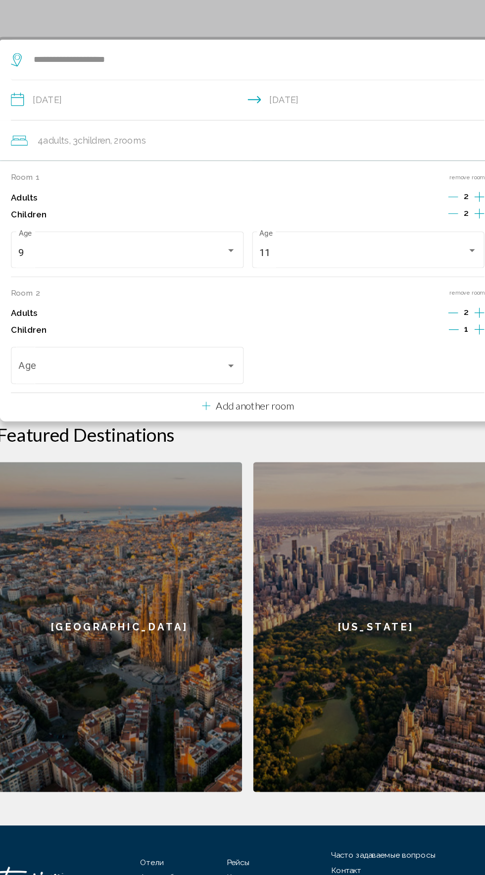
click at [444, 234] on icon "Increment children" at bounding box center [448, 228] width 9 height 12
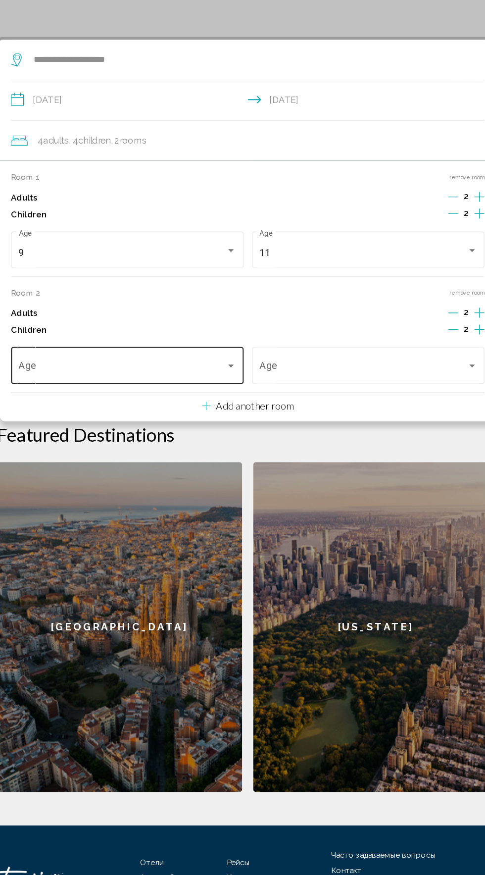
click at [207, 362] on span "Travelers: 4 adults, 4 children" at bounding box center [131, 366] width 185 height 10
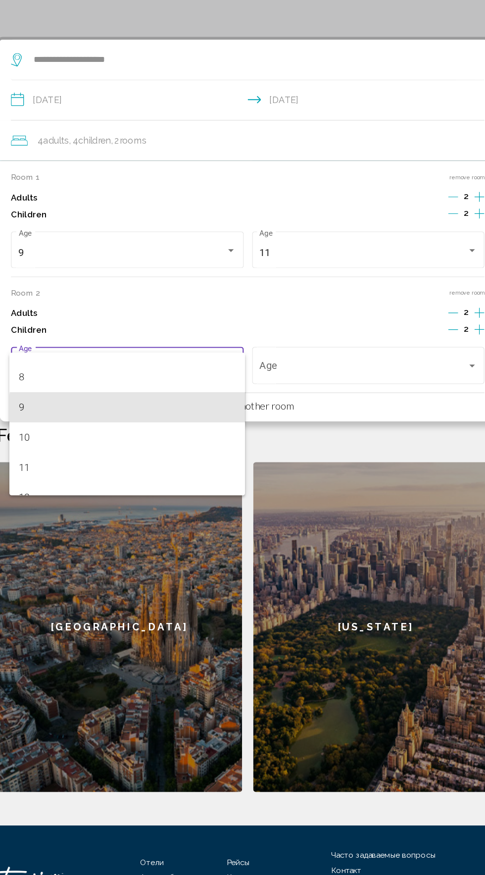
scroll to position [228, 0]
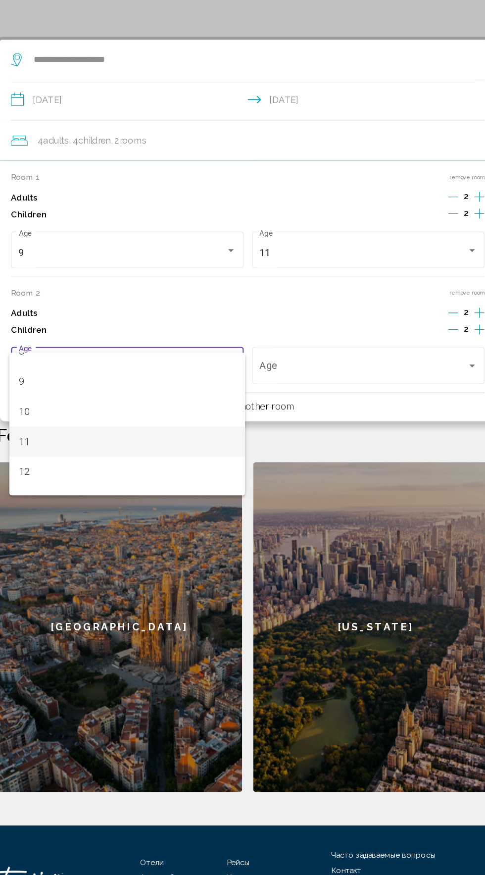
click at [136, 427] on span "11" at bounding box center [135, 431] width 193 height 27
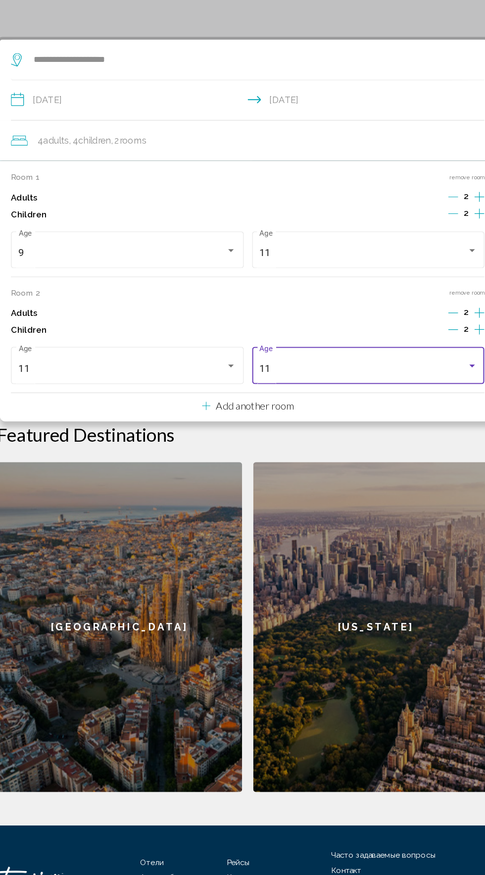
click at [349, 362] on div "11" at bounding box center [345, 366] width 185 height 10
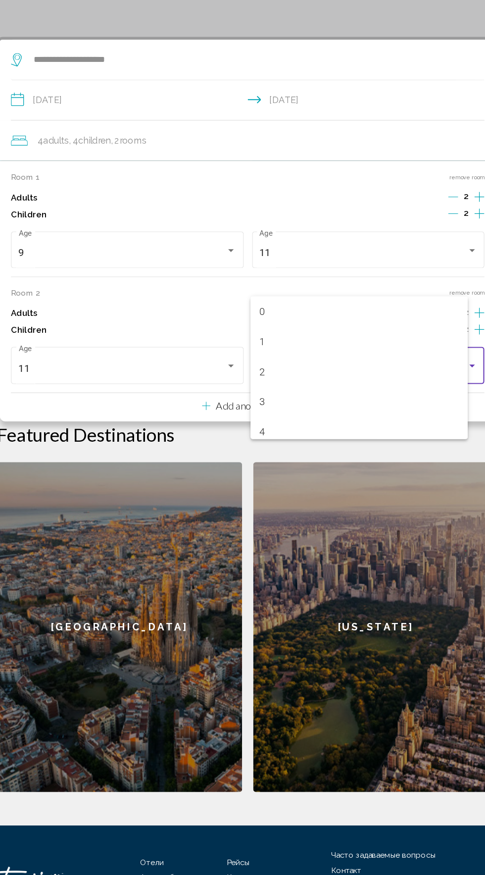
scroll to position [244, 0]
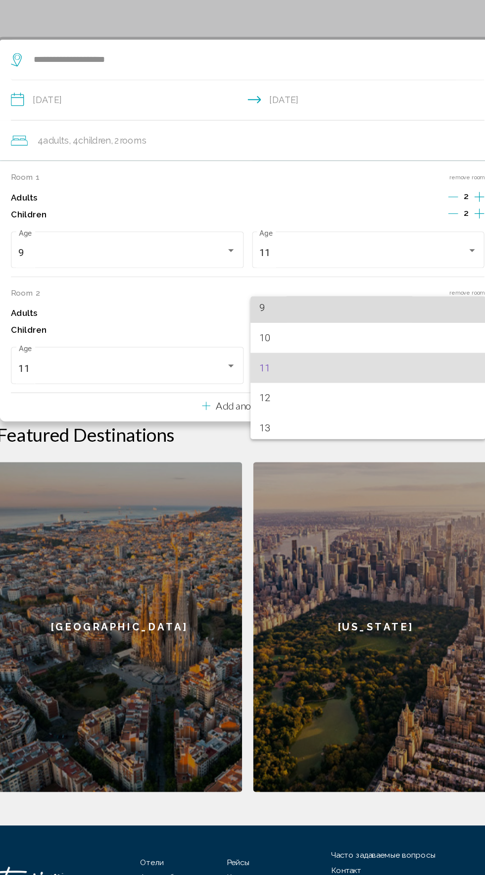
click at [310, 310] on span "9" at bounding box center [349, 311] width 193 height 27
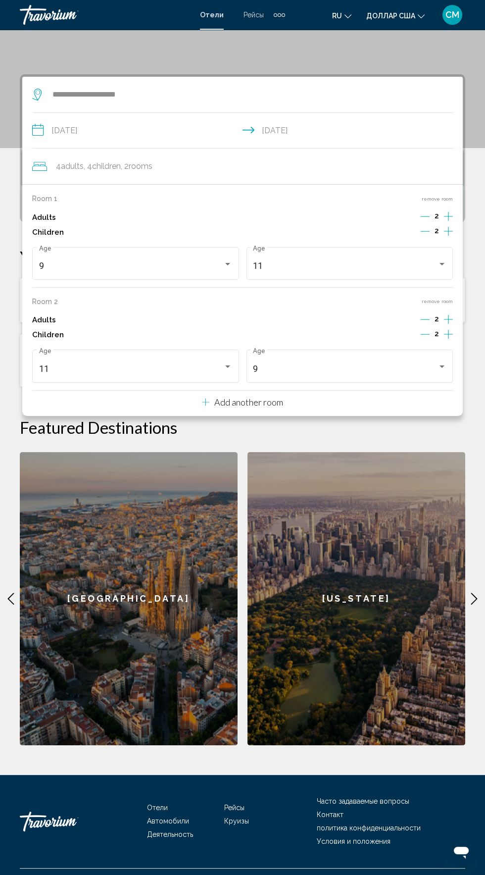
scroll to position [148, 0]
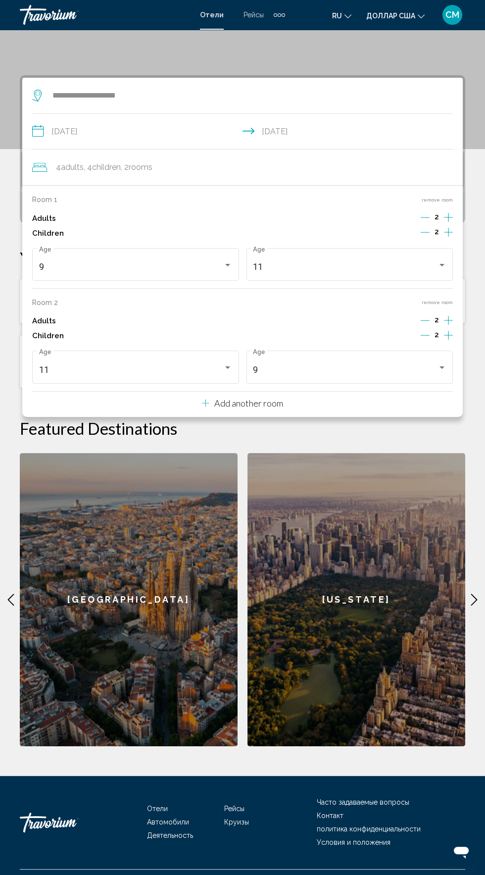
click at [374, 118] on input "**********" at bounding box center [244, 133] width 425 height 38
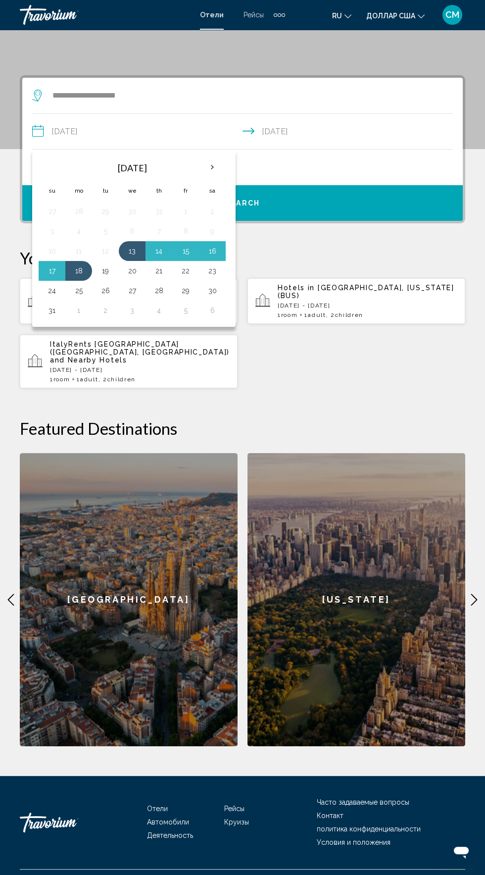
scroll to position [153, 0]
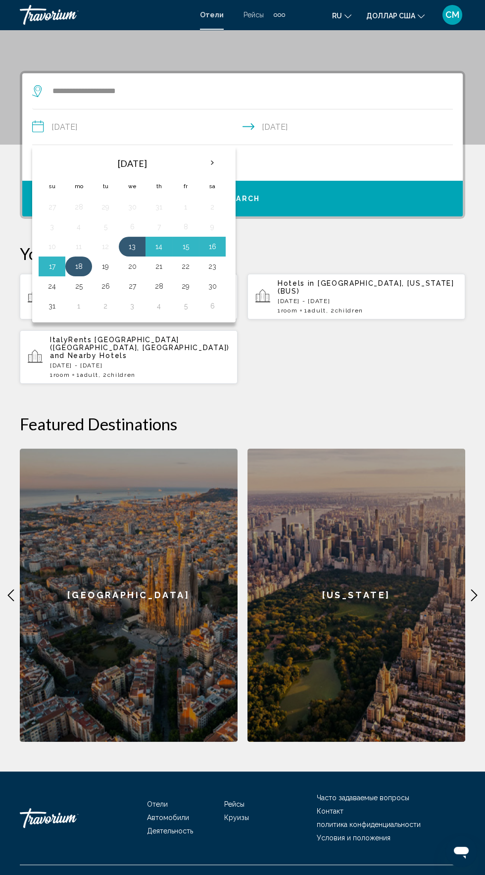
click at [81, 264] on button "18" at bounding box center [79, 267] width 16 height 14
click at [368, 371] on div "**********" at bounding box center [242, 409] width 485 height 676
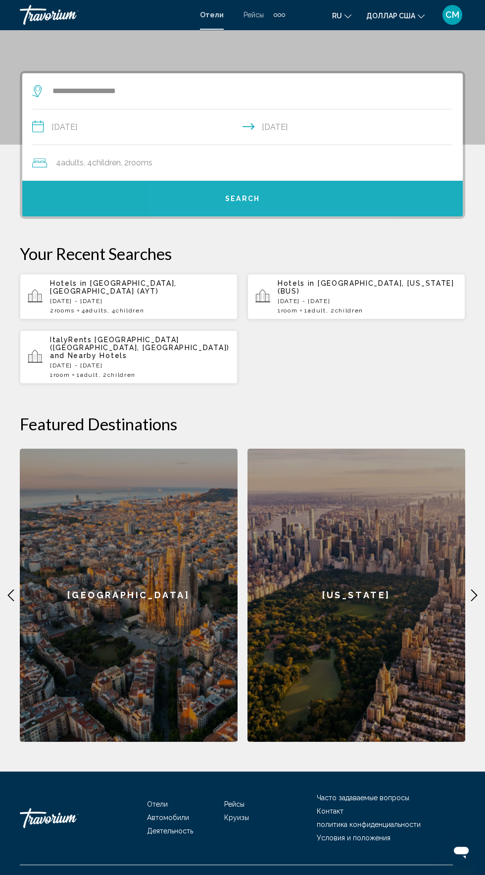
click at [293, 195] on button "Search" at bounding box center [242, 199] width 441 height 36
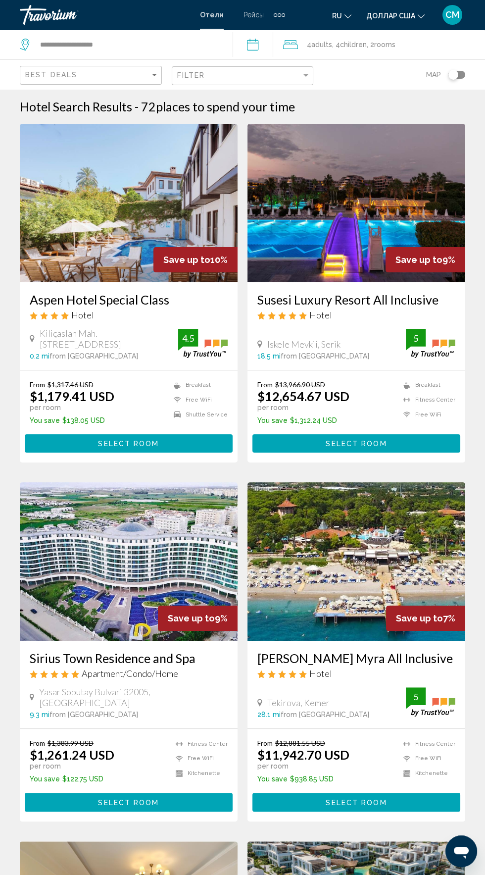
click at [462, 74] on div "Toggle map" at bounding box center [457, 75] width 17 height 8
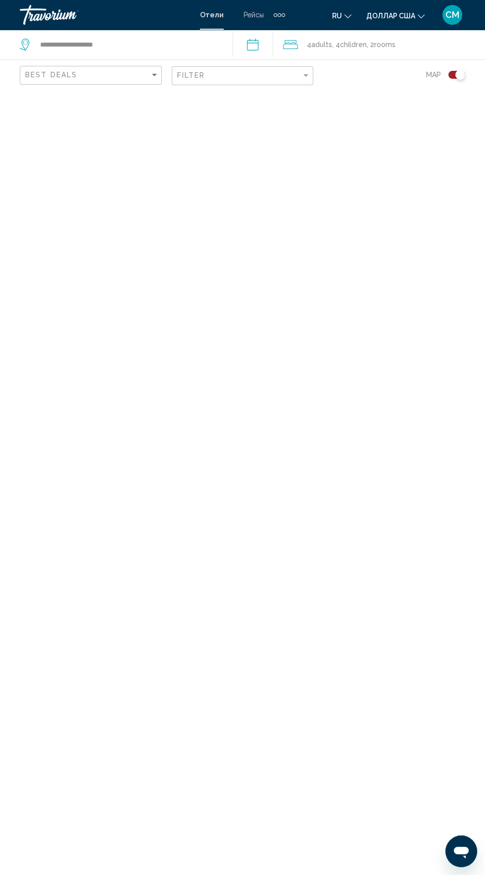
scroll to position [70, 0]
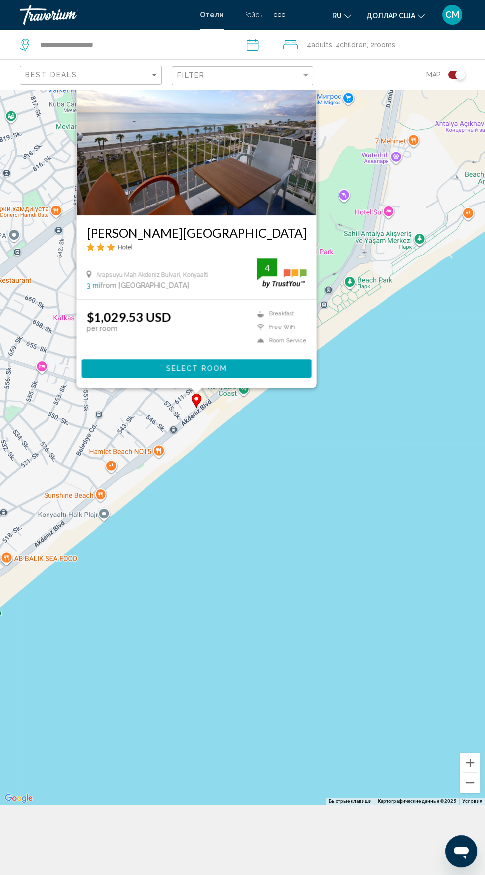
click at [193, 407] on icon "Основное содержание" at bounding box center [196, 400] width 9 height 13
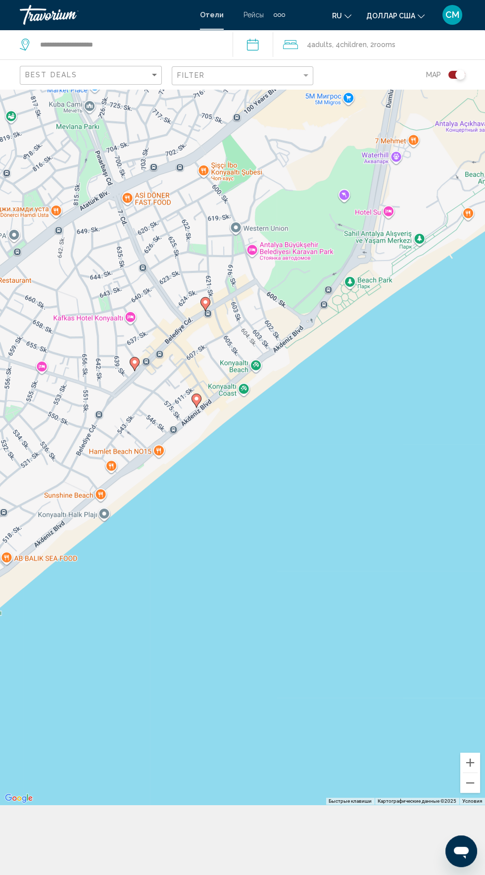
click at [268, 583] on div "Чтобы активировать перетаскивание с помощью клавиатуры, нажмите Alt + Ввод. Пос…" at bounding box center [242, 412] width 485 height 786
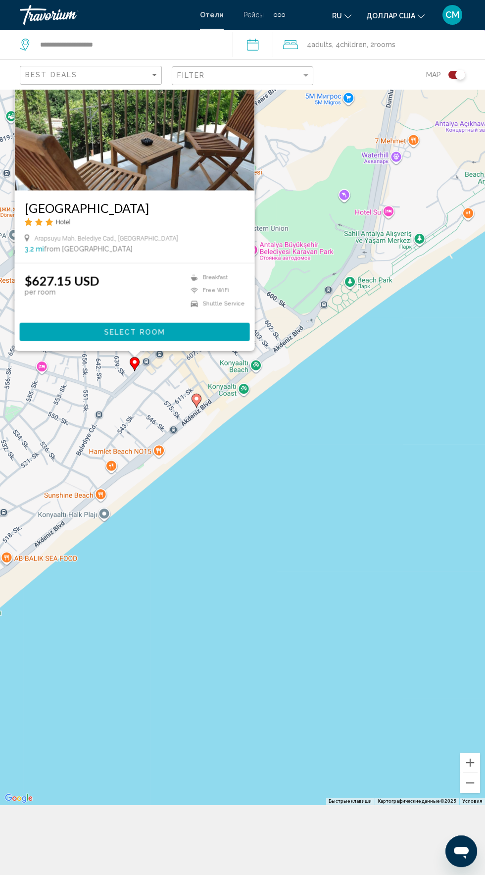
click at [138, 365] on image "Основное содержание" at bounding box center [135, 362] width 6 height 6
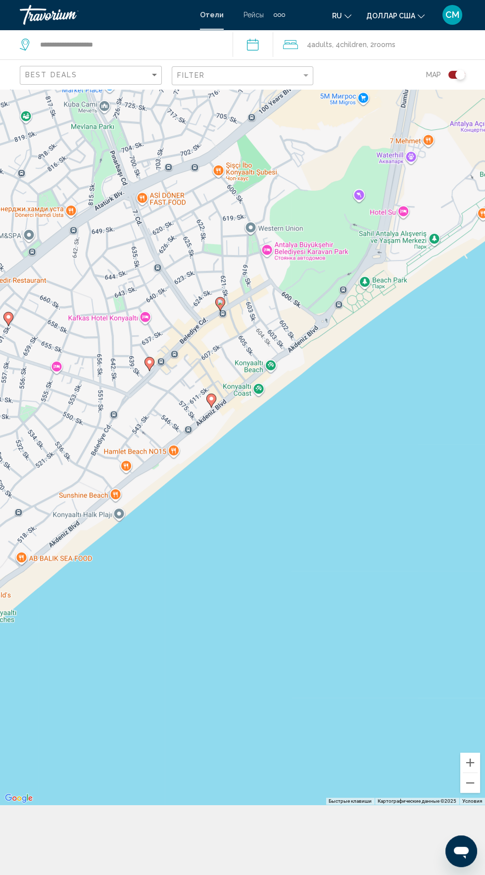
click at [271, 572] on div "Для навигации используйте клавиши со стрелками. Чтобы активировать перетаскиван…" at bounding box center [242, 412] width 485 height 786
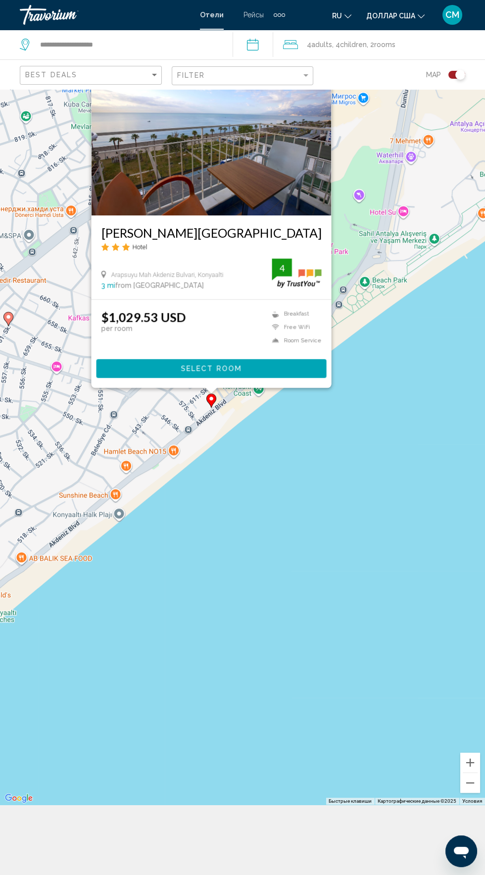
click at [210, 407] on icon "Основное содержание" at bounding box center [211, 400] width 9 height 13
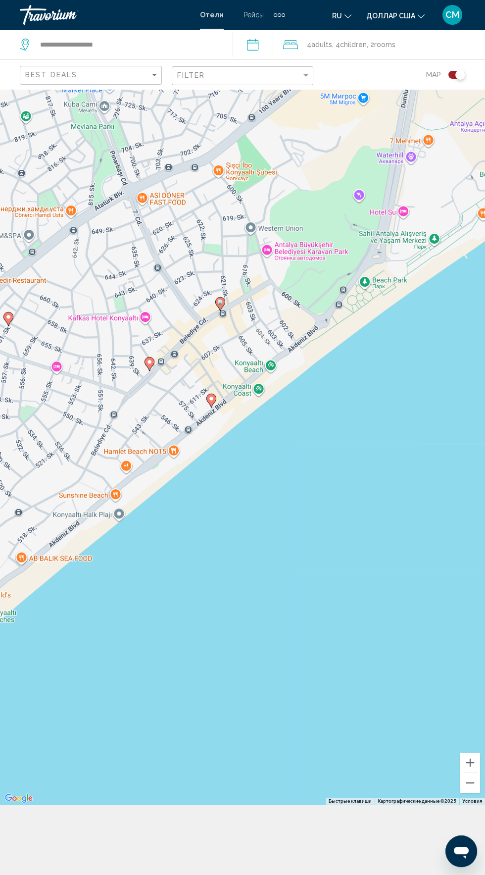
click at [279, 587] on div "Чтобы активировать перетаскивание с помощью клавиатуры, нажмите Alt + Ввод. Пос…" at bounding box center [242, 412] width 485 height 786
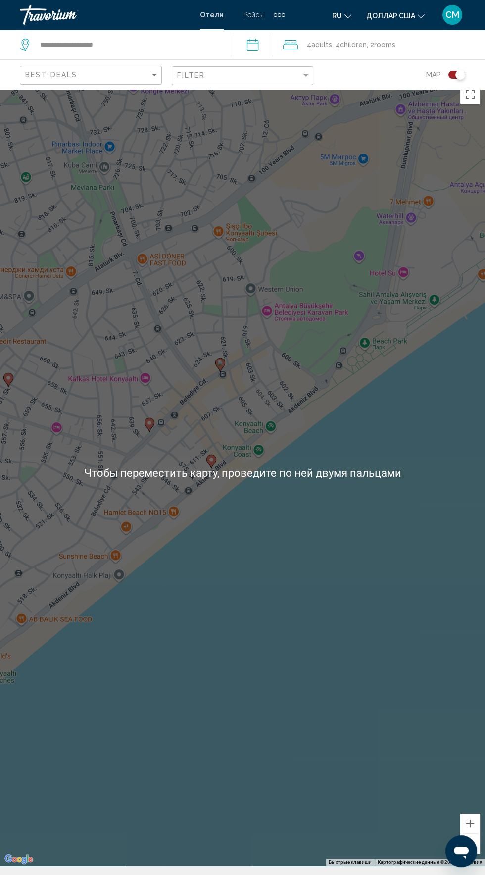
scroll to position [0, 0]
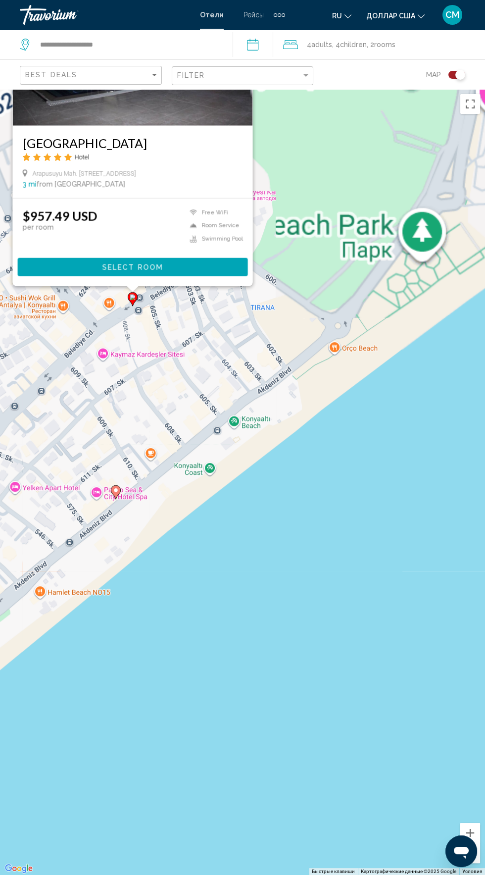
click at [128, 276] on div "$957.49 USD per room Free WiFi Room Service Swimming Pool Select Room" at bounding box center [133, 242] width 220 height 68
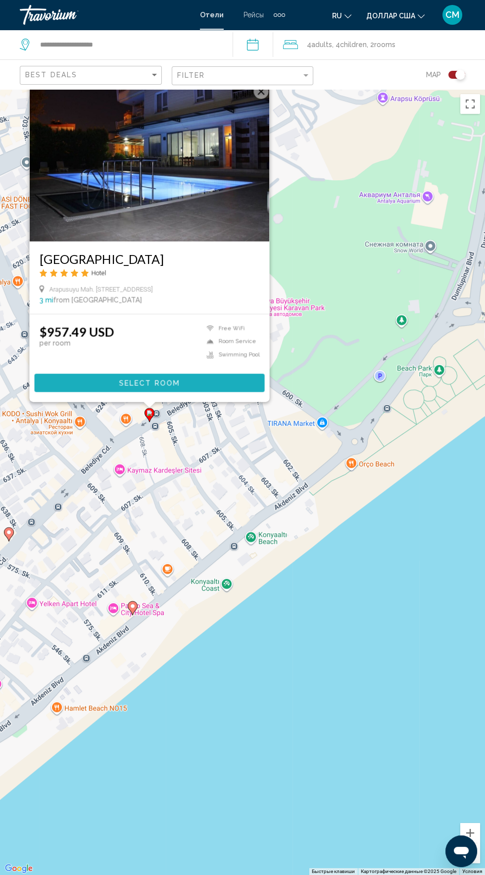
click at [186, 392] on button "Select Room" at bounding box center [150, 382] width 230 height 18
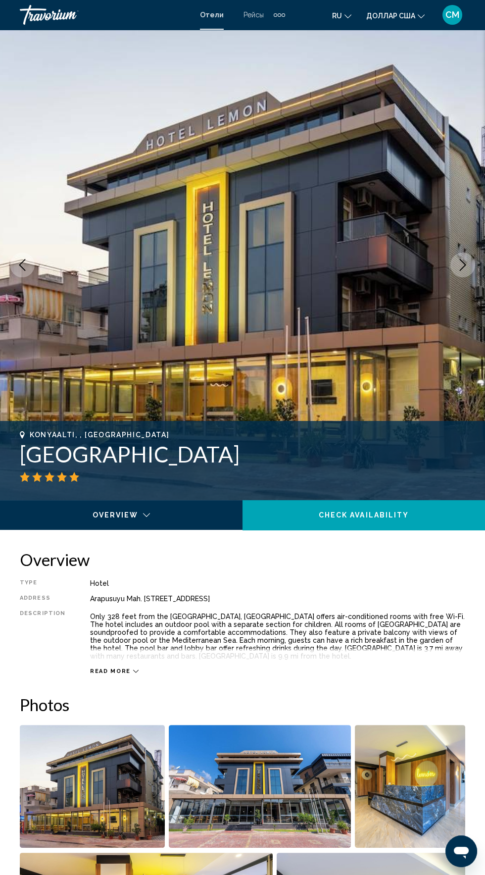
click at [462, 265] on icon "Next image" at bounding box center [463, 265] width 12 height 12
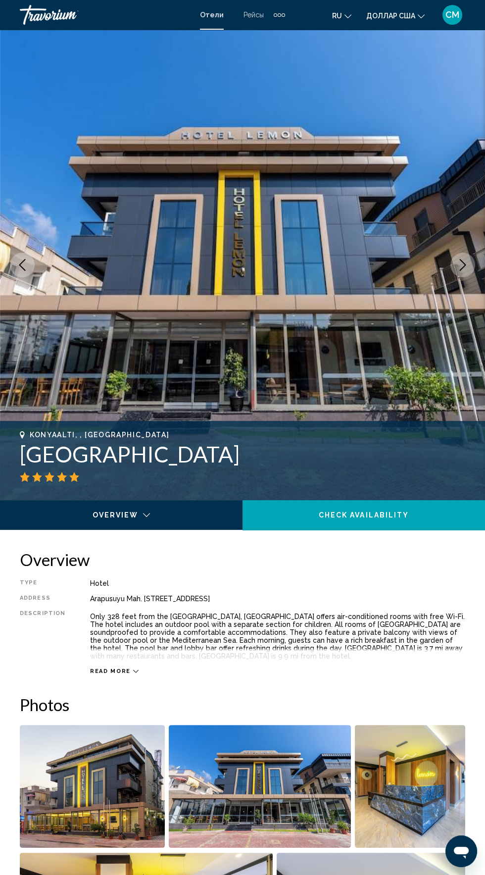
click at [463, 266] on icon "Next image" at bounding box center [463, 265] width 12 height 12
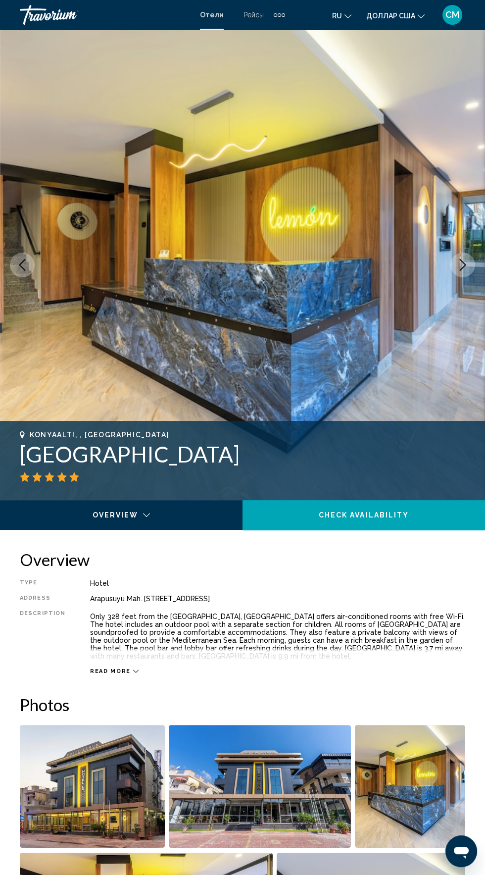
click at [461, 266] on icon "Next image" at bounding box center [463, 265] width 12 height 12
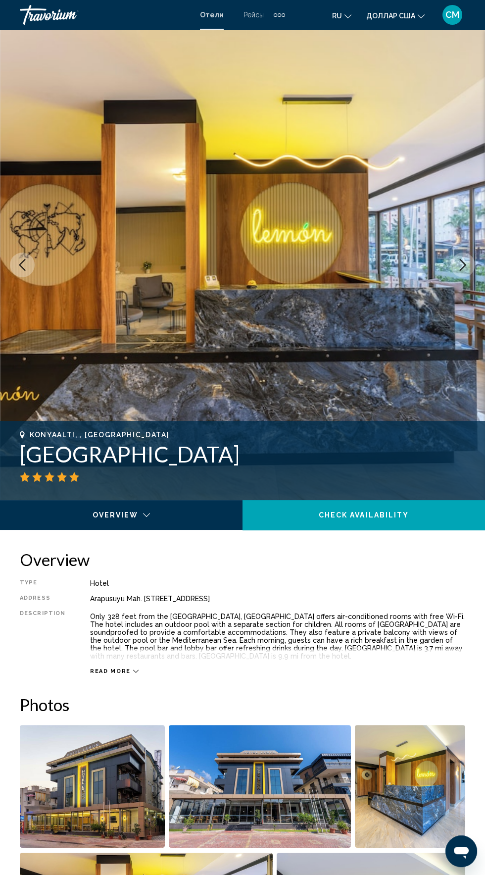
click at [463, 266] on icon "Next image" at bounding box center [463, 265] width 12 height 12
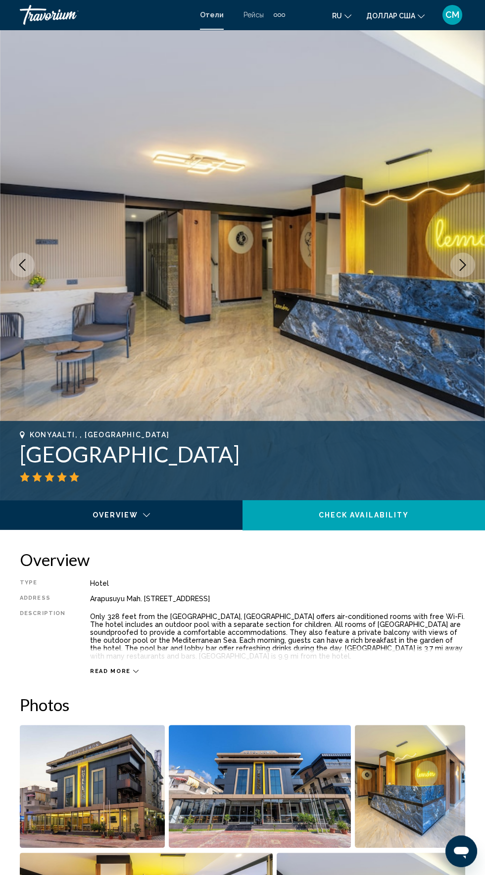
click at [463, 265] on icon "Next image" at bounding box center [463, 265] width 12 height 12
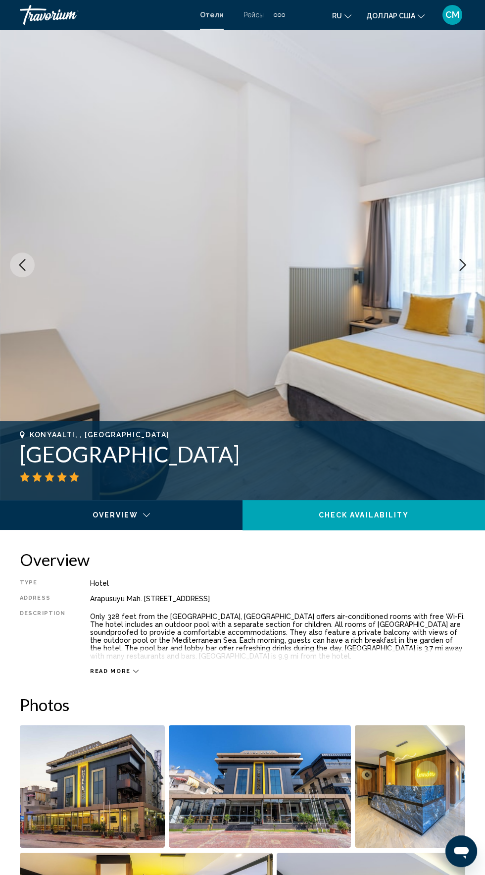
click at [463, 265] on icon "Next image" at bounding box center [463, 265] width 12 height 12
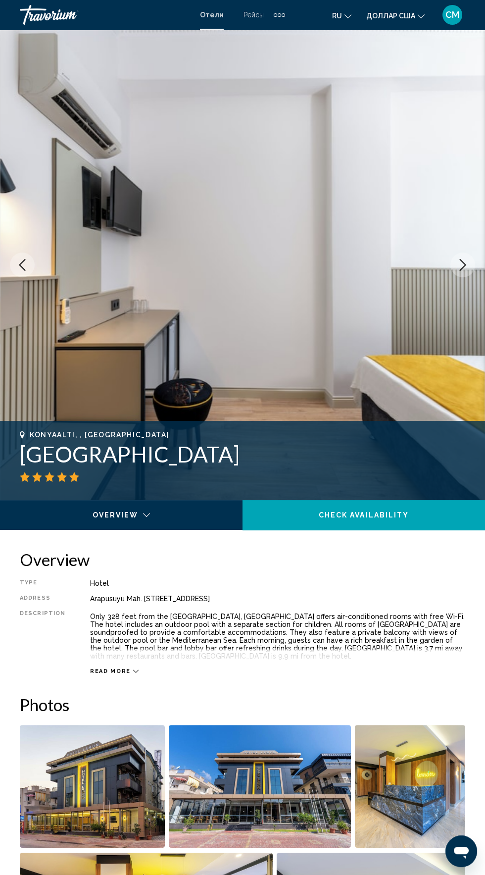
click at [463, 266] on icon "Next image" at bounding box center [463, 265] width 12 height 12
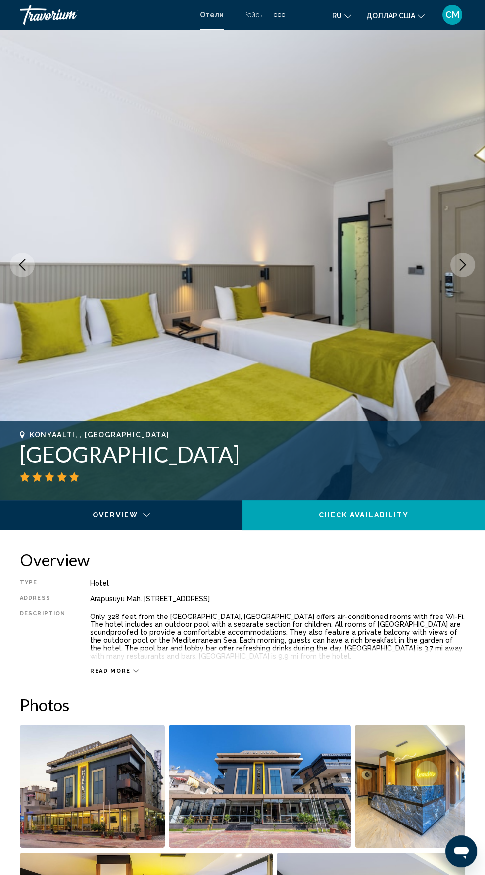
click at [461, 271] on button "Next image" at bounding box center [463, 265] width 25 height 25
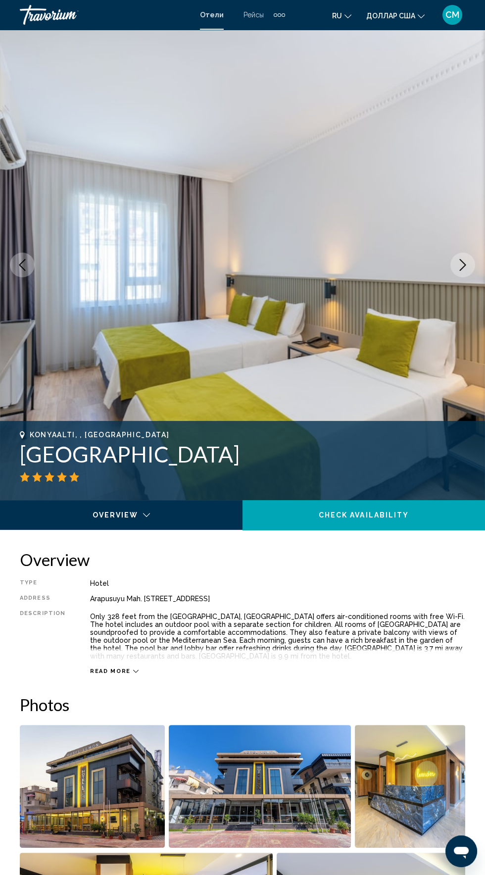
click at [461, 270] on icon "Next image" at bounding box center [463, 265] width 12 height 12
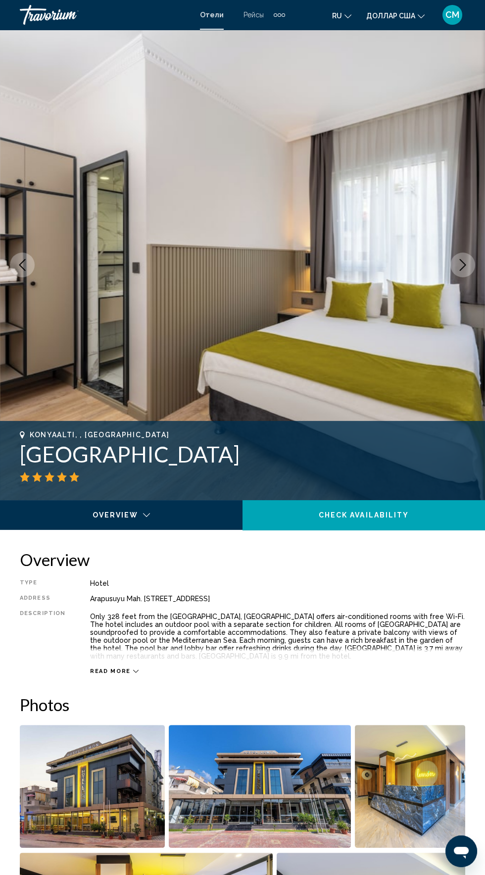
click at [463, 267] on icon "Next image" at bounding box center [463, 265] width 12 height 12
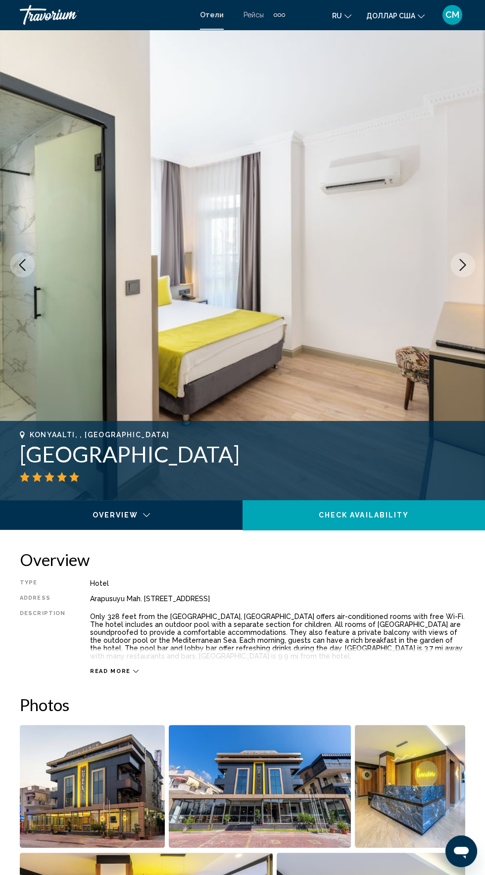
click at [463, 267] on icon "Next image" at bounding box center [463, 265] width 6 height 12
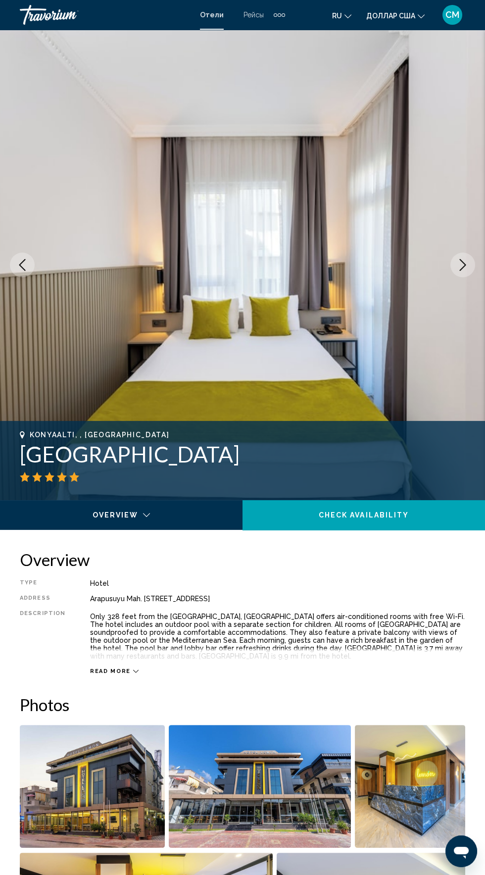
click at [463, 276] on button "Next image" at bounding box center [463, 265] width 25 height 25
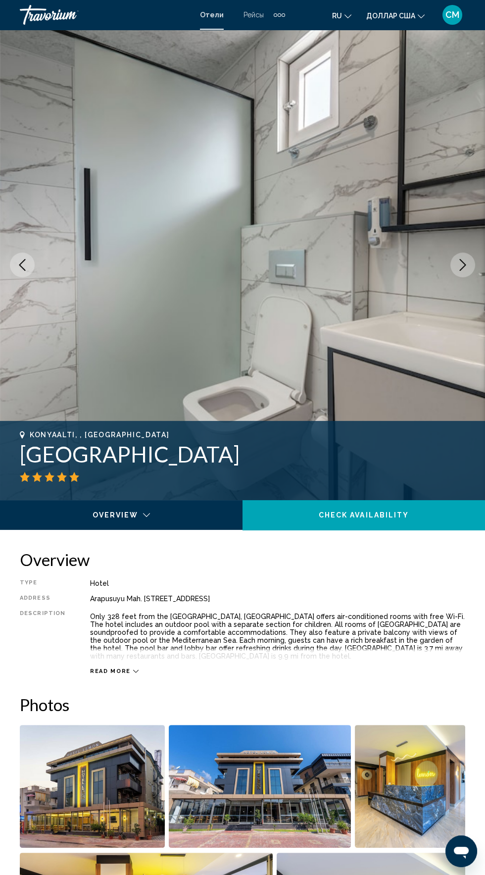
click at [463, 265] on icon "Next image" at bounding box center [463, 265] width 12 height 12
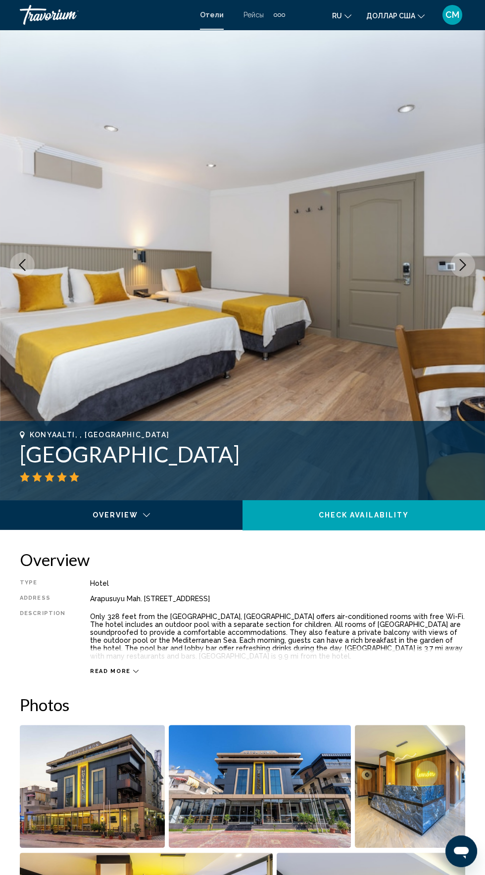
click at [463, 271] on button "Next image" at bounding box center [463, 265] width 25 height 25
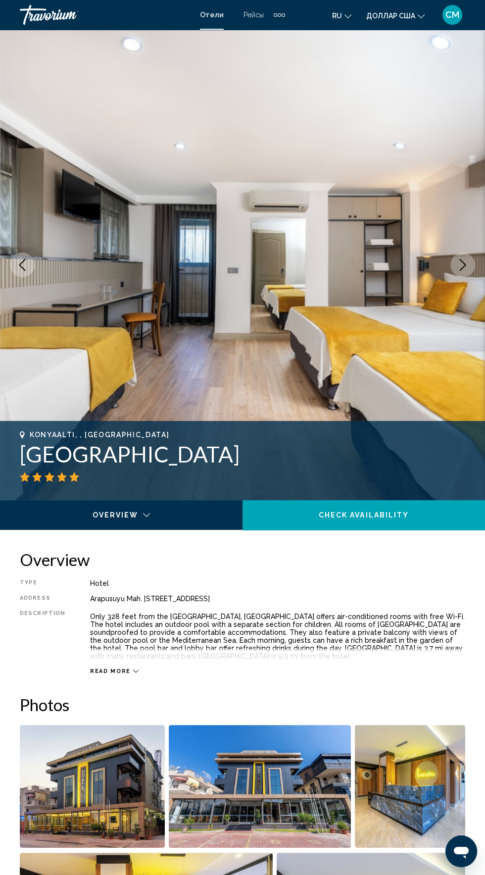
click at [462, 272] on button "Next image" at bounding box center [463, 265] width 25 height 25
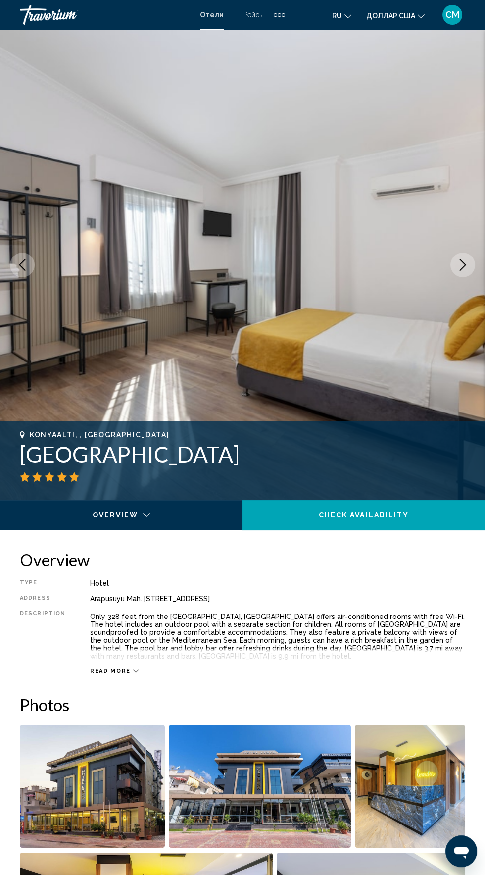
click at [463, 266] on icon "Next image" at bounding box center [463, 265] width 12 height 12
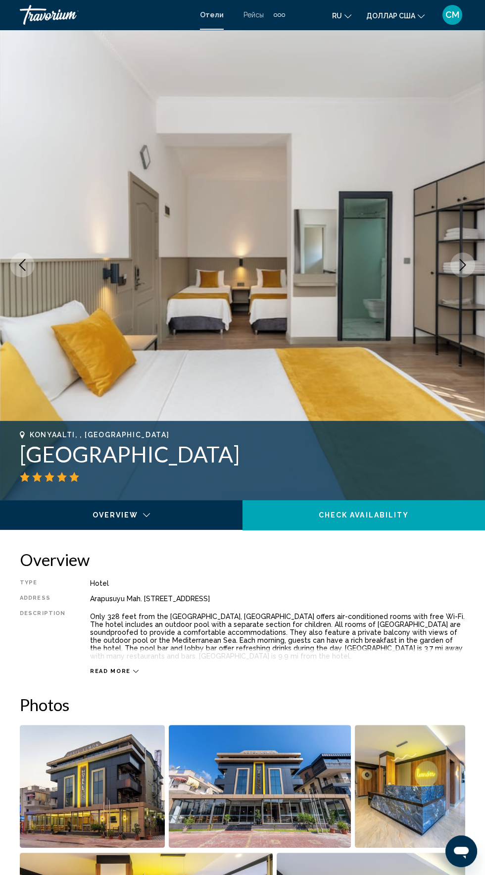
click at [463, 267] on icon "Next image" at bounding box center [463, 265] width 12 height 12
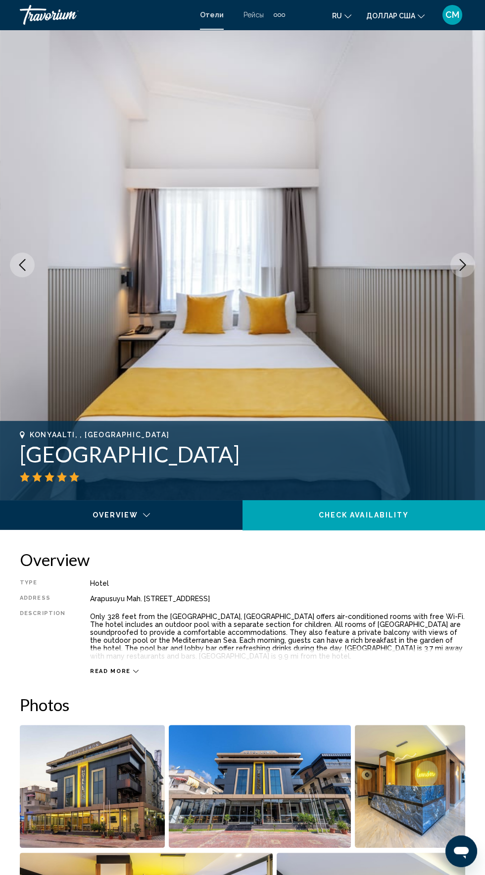
click at [463, 265] on icon "Next image" at bounding box center [463, 265] width 12 height 12
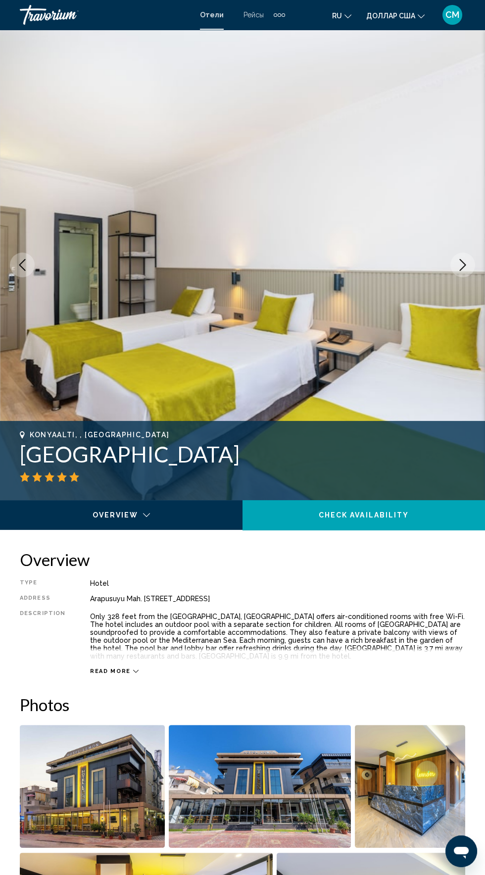
click at [462, 272] on button "Next image" at bounding box center [463, 265] width 25 height 25
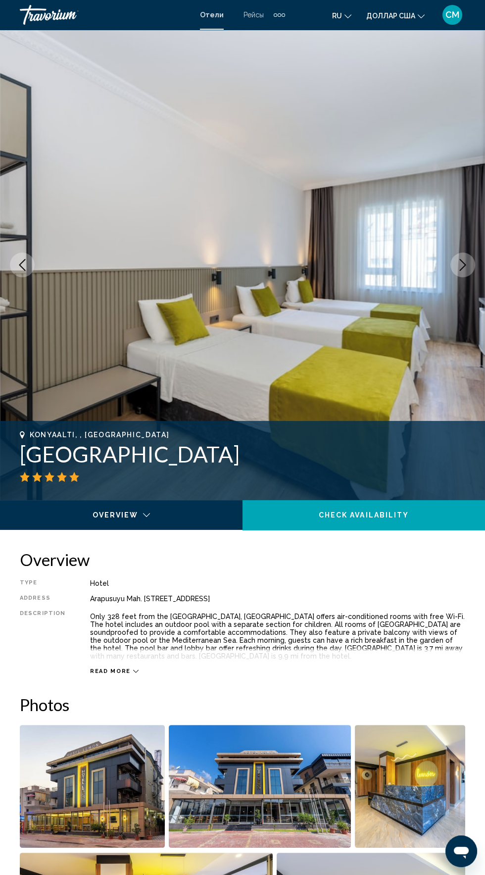
click at [462, 271] on button "Next image" at bounding box center [463, 265] width 25 height 25
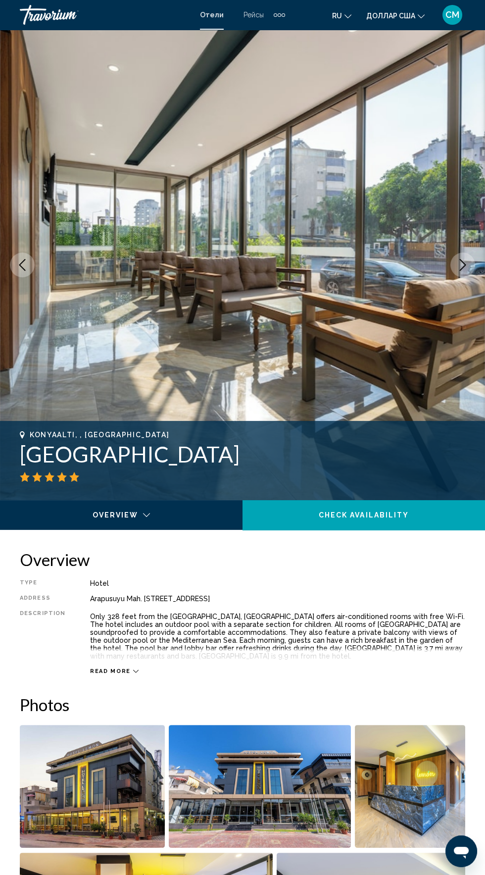
click at [463, 267] on icon "Next image" at bounding box center [463, 265] width 6 height 12
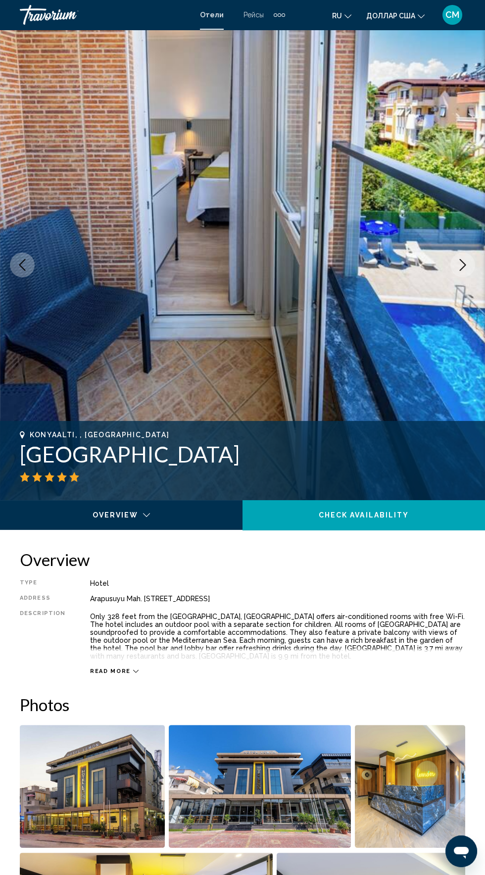
click at [461, 271] on button "Next image" at bounding box center [463, 265] width 25 height 25
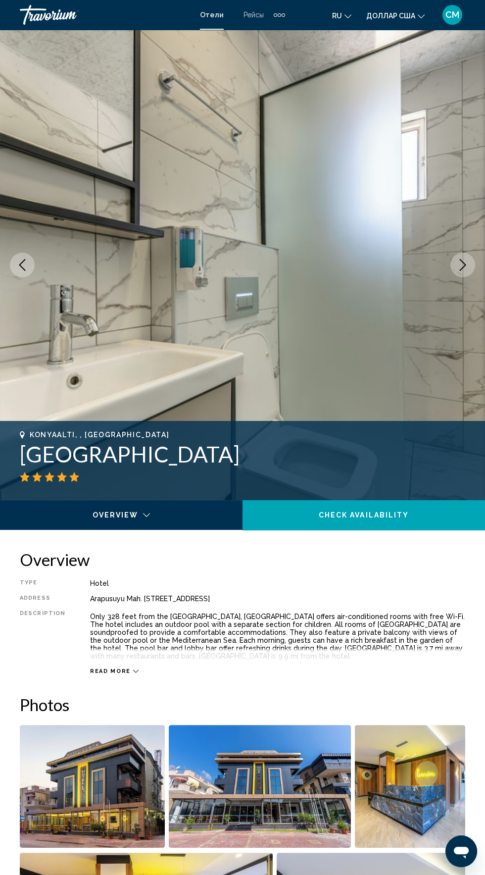
click at [460, 272] on button "Next image" at bounding box center [463, 265] width 25 height 25
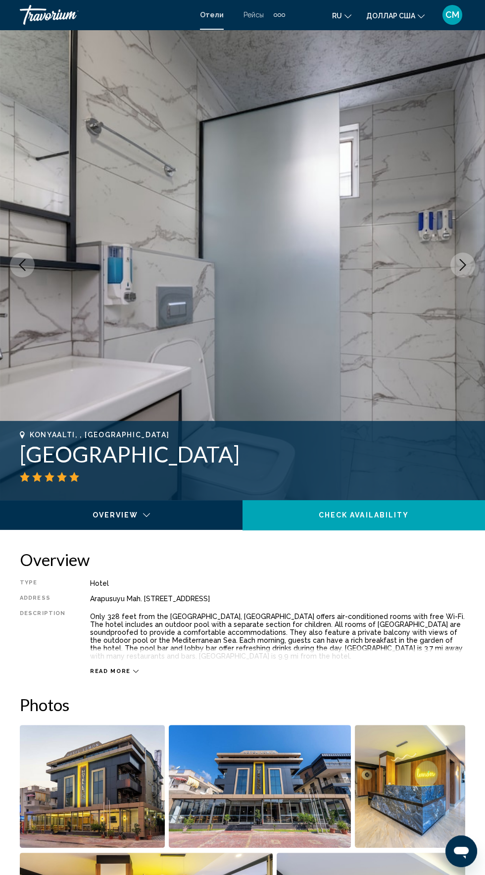
click at [463, 266] on icon "Next image" at bounding box center [463, 265] width 12 height 12
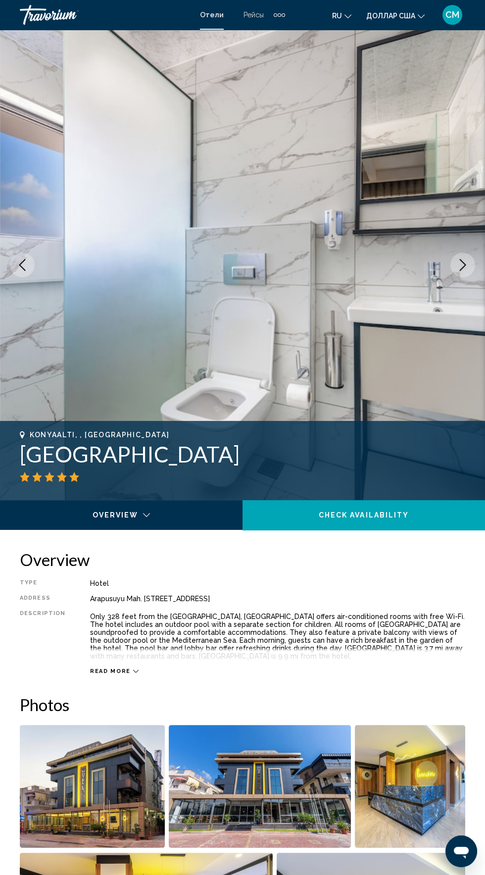
click at [462, 276] on button "Next image" at bounding box center [463, 265] width 25 height 25
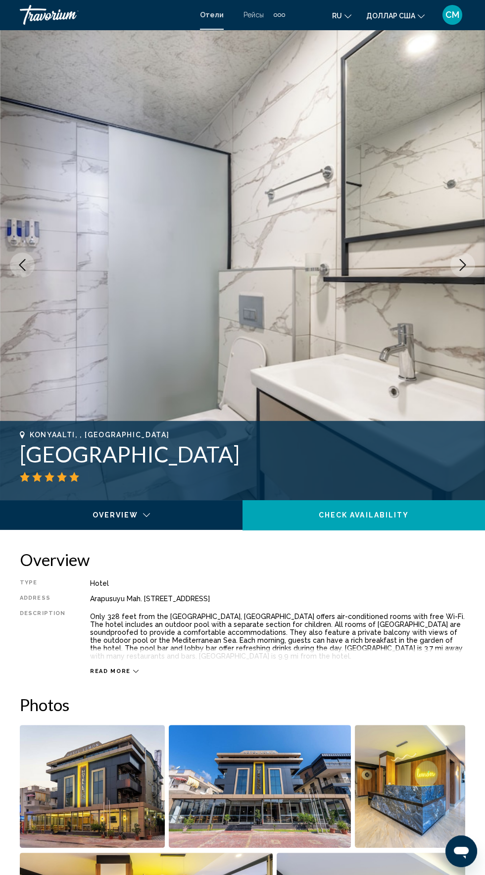
click at [460, 272] on button "Next image" at bounding box center [463, 265] width 25 height 25
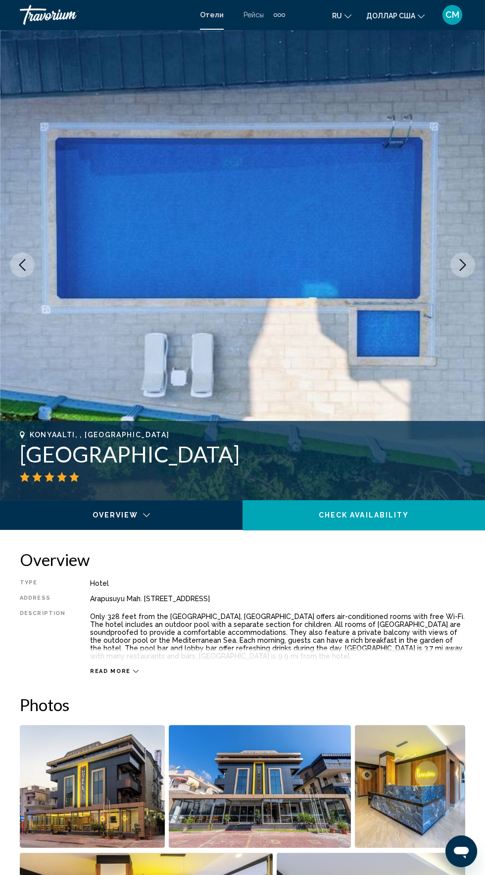
click at [460, 271] on button "Next image" at bounding box center [463, 265] width 25 height 25
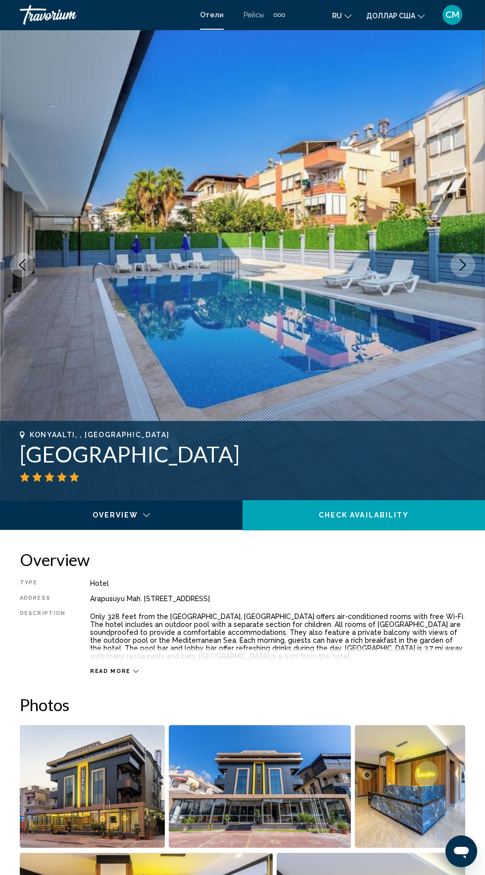
click at [463, 265] on icon "Next image" at bounding box center [463, 265] width 12 height 12
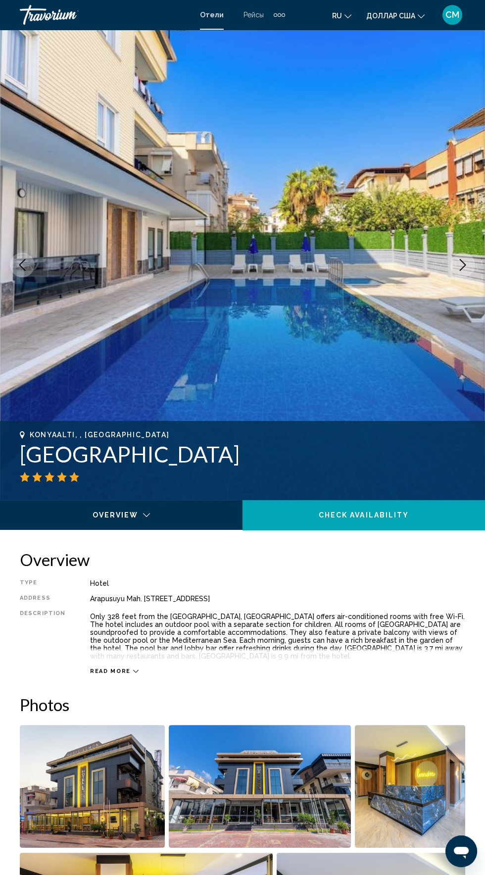
click at [463, 266] on icon "Next image" at bounding box center [463, 265] width 12 height 12
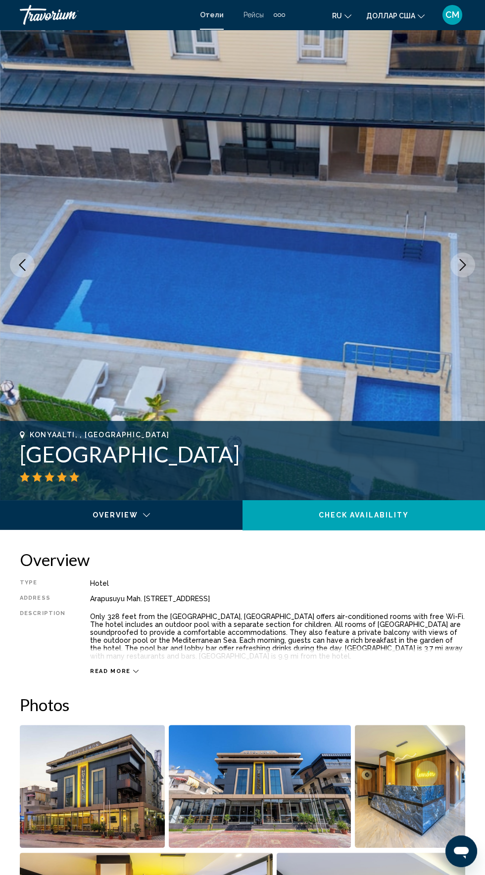
click at [463, 266] on icon "Next image" at bounding box center [463, 265] width 12 height 12
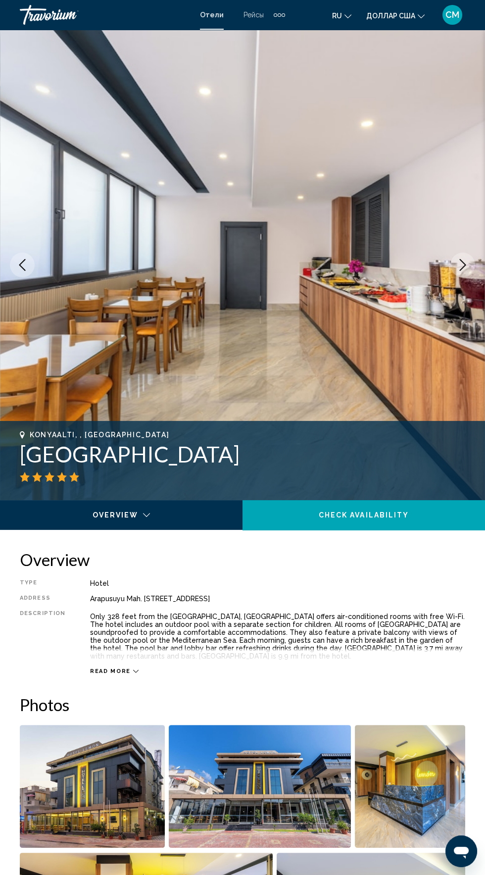
click at [463, 265] on icon "Next image" at bounding box center [463, 265] width 12 height 12
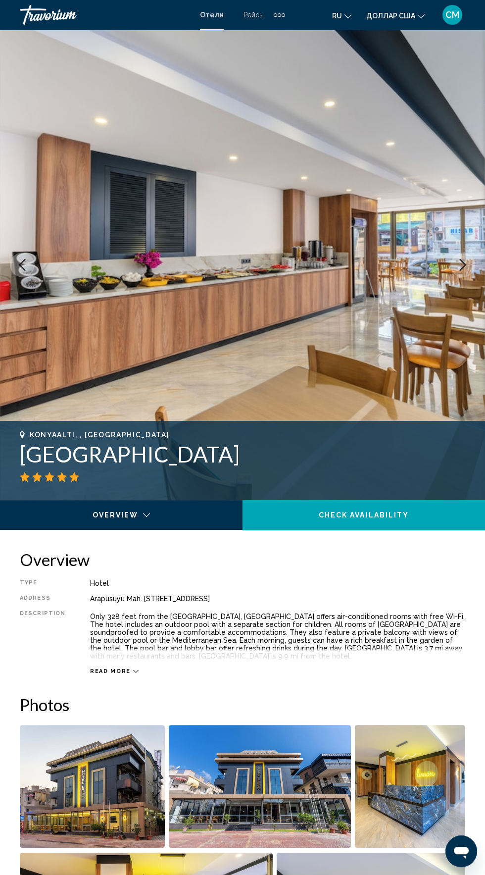
click at [468, 267] on icon "Next image" at bounding box center [463, 265] width 12 height 12
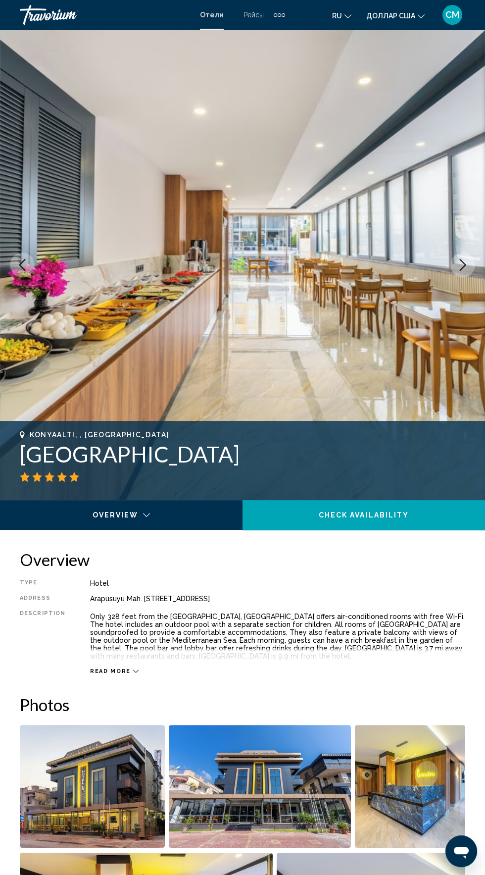
click at [463, 265] on icon "Next image" at bounding box center [463, 265] width 12 height 12
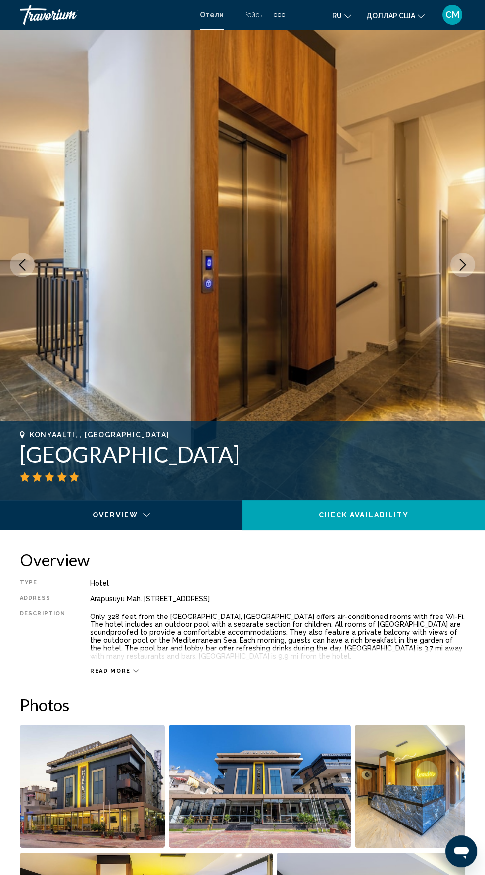
click at [463, 266] on icon "Next image" at bounding box center [463, 265] width 12 height 12
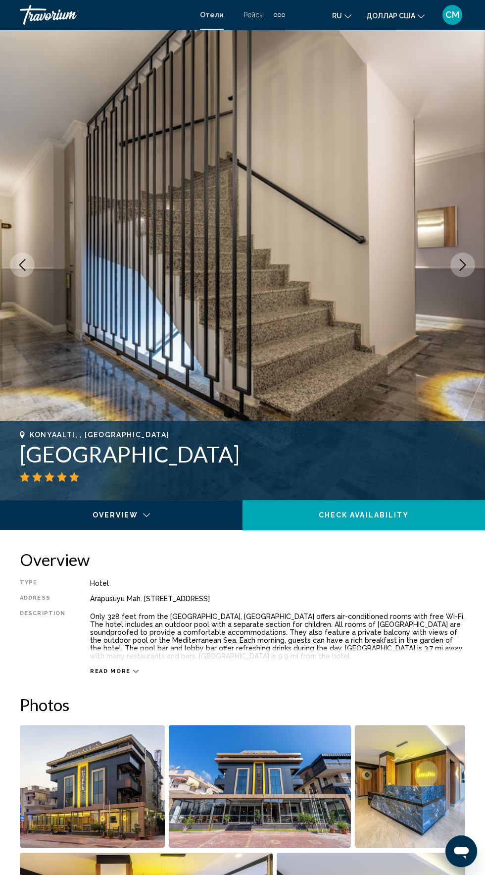
click at [463, 267] on icon "Next image" at bounding box center [463, 265] width 12 height 12
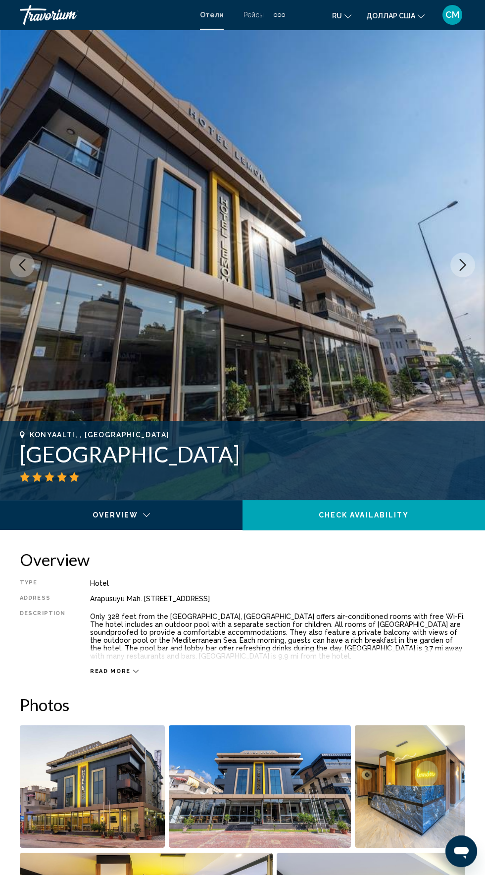
click at [463, 266] on icon "Next image" at bounding box center [463, 265] width 12 height 12
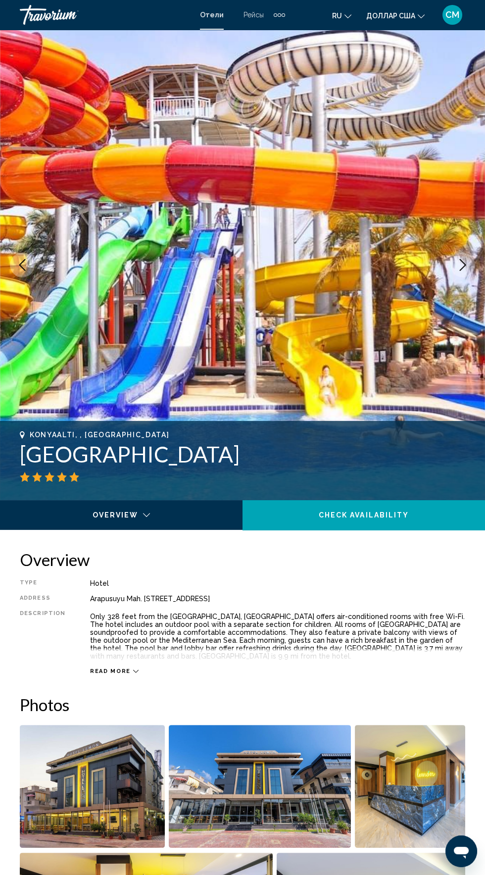
click at [463, 265] on icon "Next image" at bounding box center [463, 265] width 12 height 12
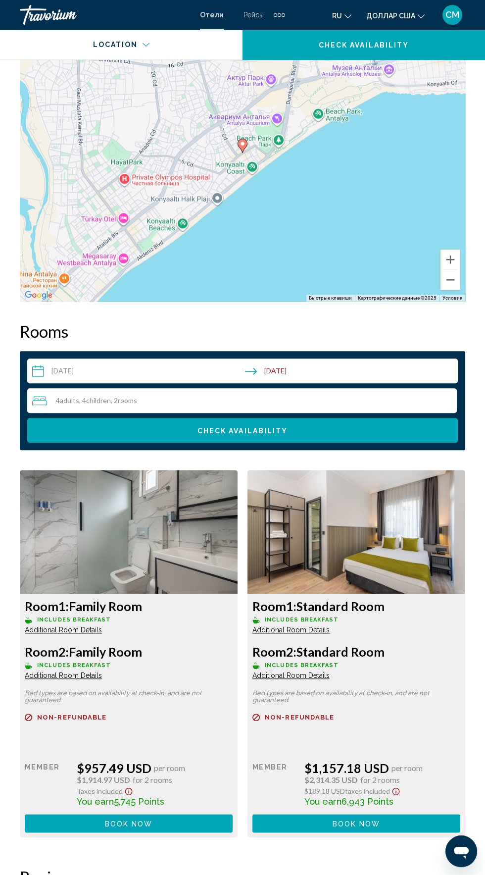
scroll to position [1282, 0]
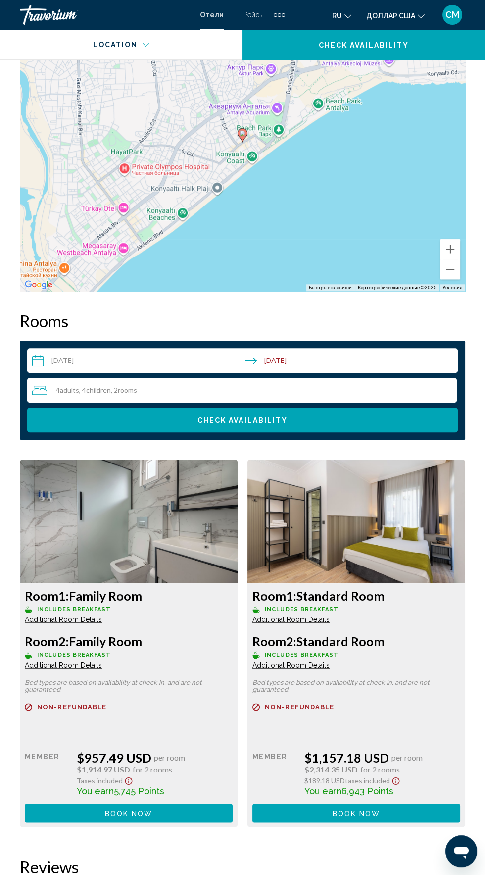
click at [88, 619] on span "Additional Room Details" at bounding box center [63, 620] width 77 height 8
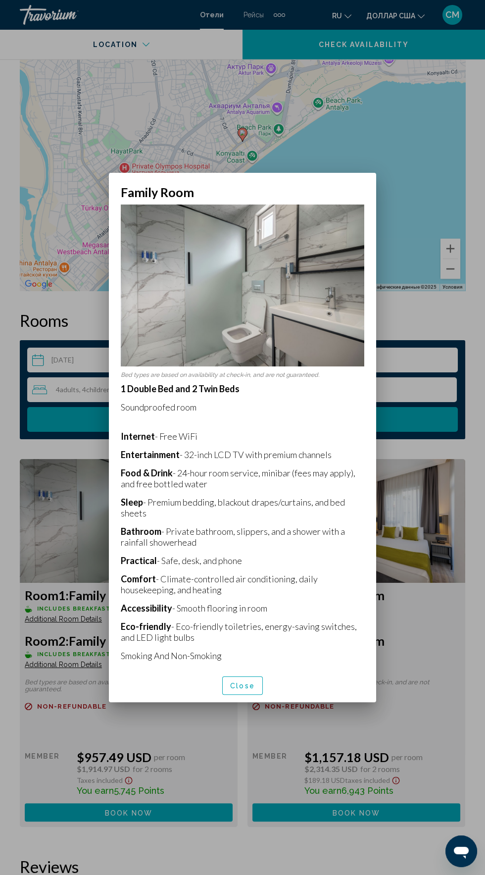
scroll to position [0, 0]
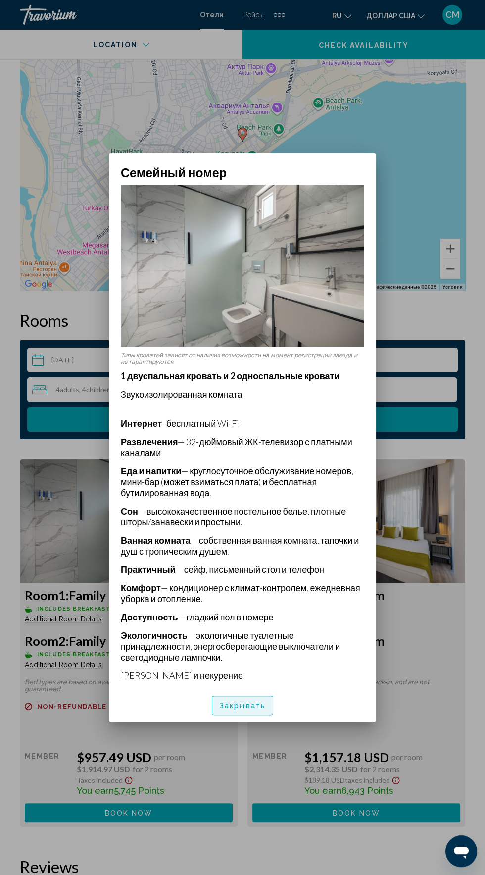
click at [263, 710] on font "Закрывать" at bounding box center [243, 706] width 46 height 8
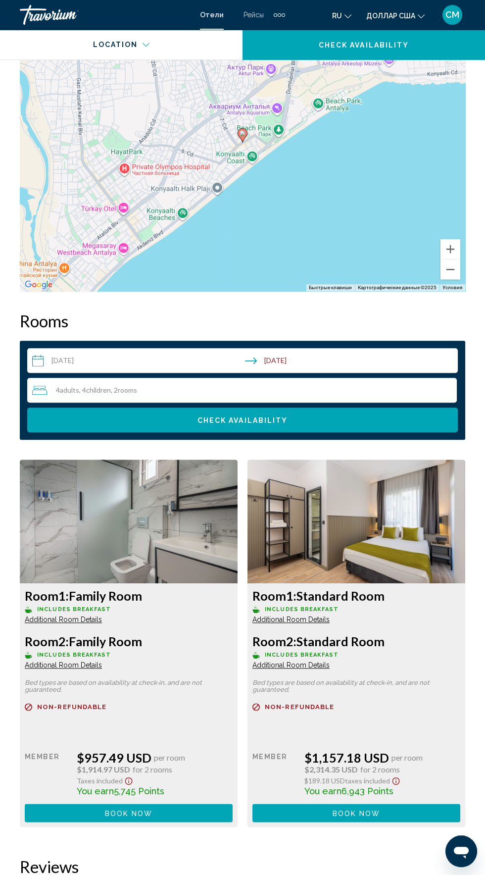
scroll to position [1282, 0]
